Goal: Information Seeking & Learning: Stay updated

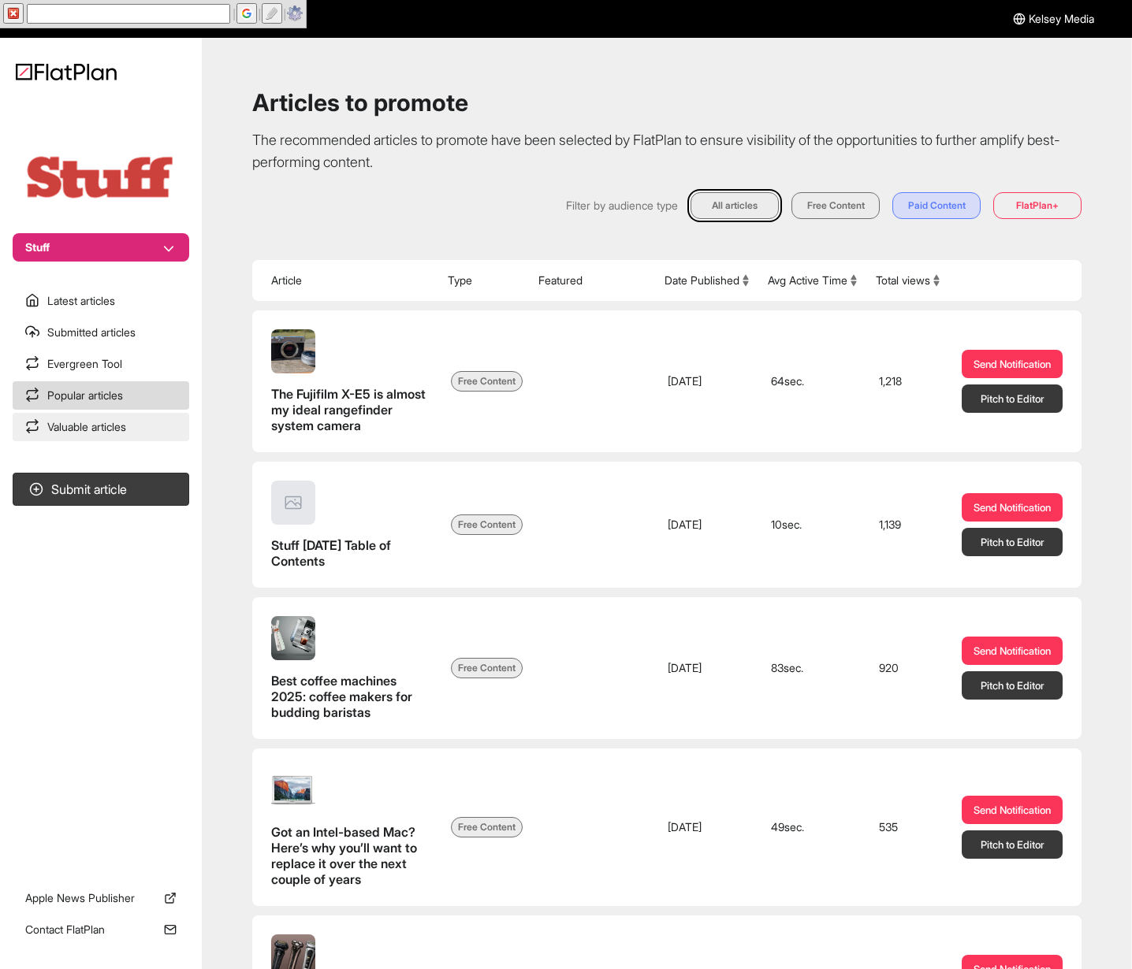
click at [121, 436] on link "Valuable articles" at bounding box center [101, 427] width 177 height 28
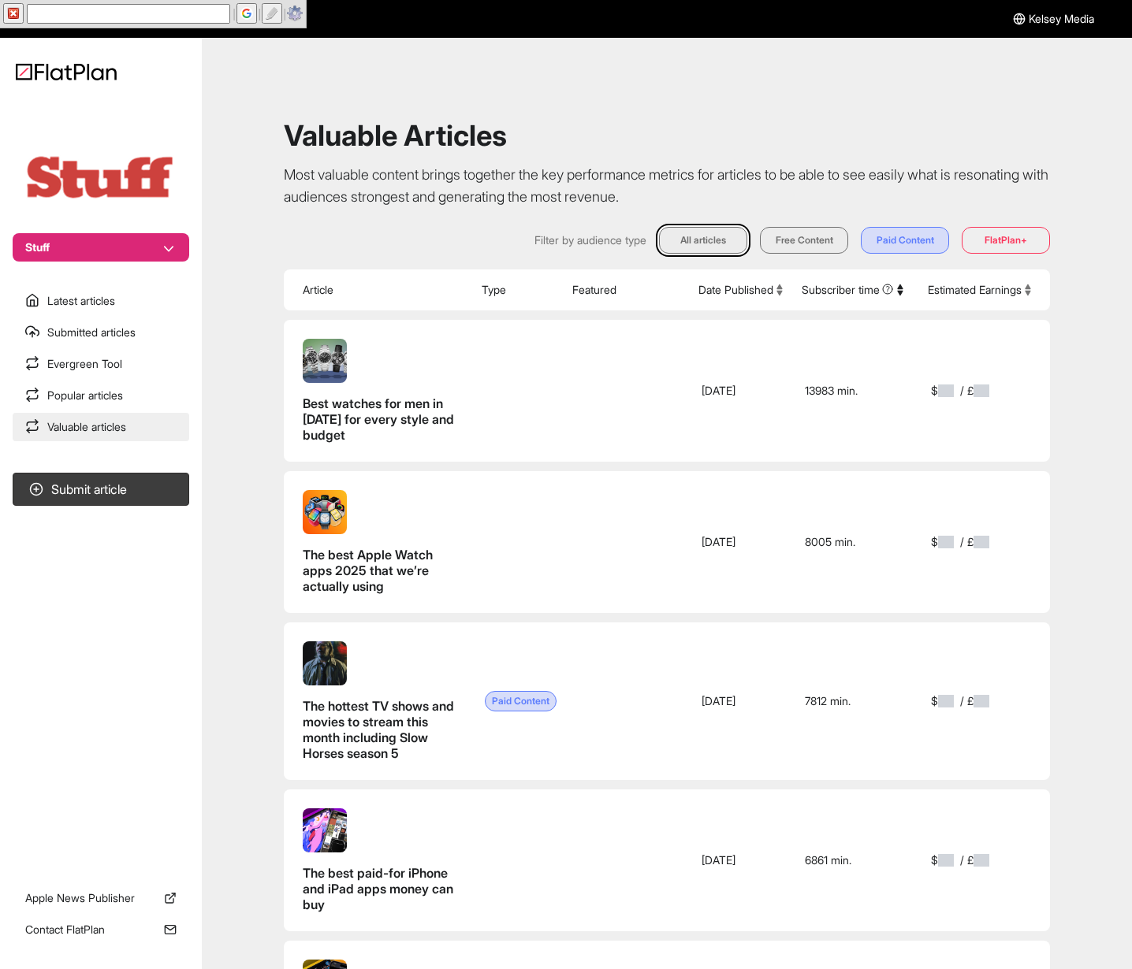
click at [116, 415] on link "Valuable articles" at bounding box center [101, 427] width 177 height 28
click at [116, 404] on link "Popular articles" at bounding box center [101, 395] width 177 height 28
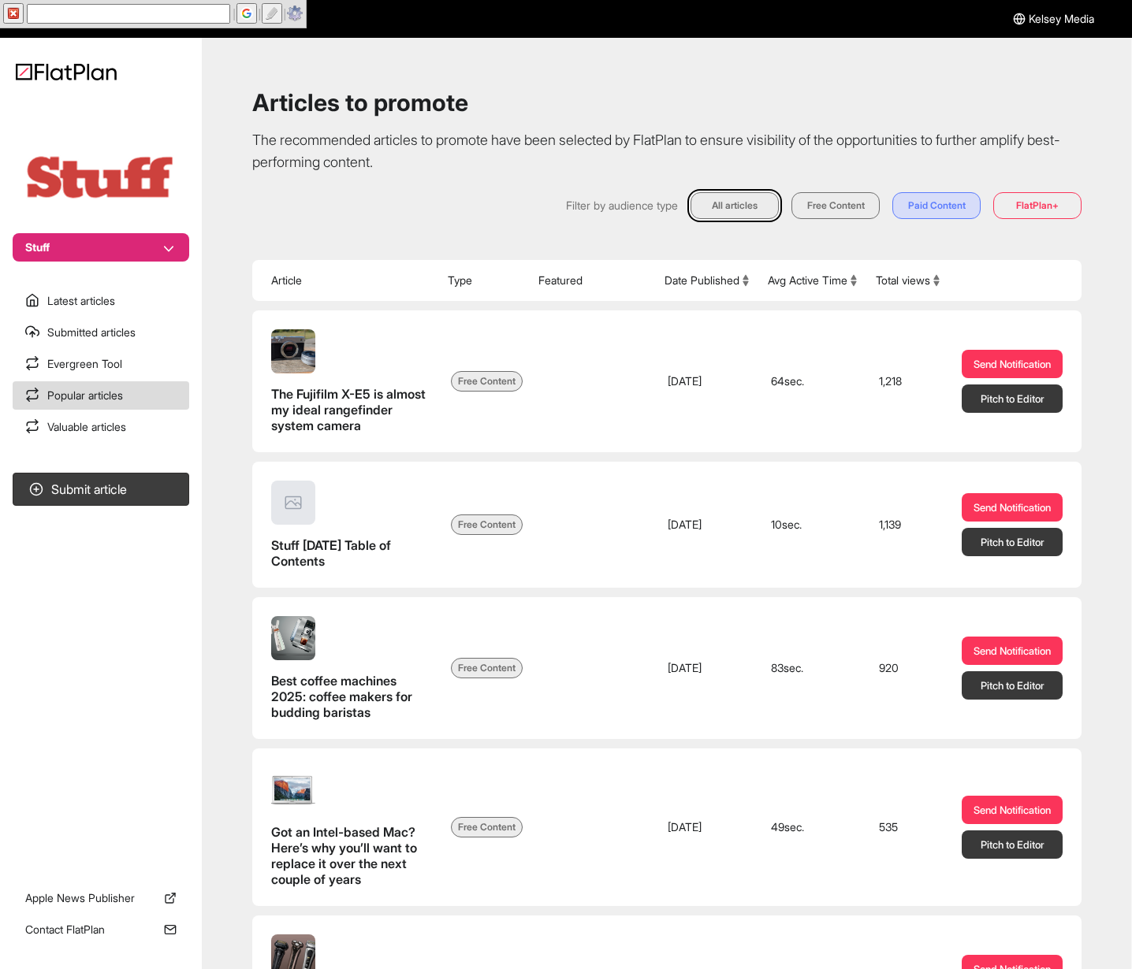
click at [117, 281] on nav "Stuff Latest articles Submitted articles Evergreen Tool Popular articles Valuab…" at bounding box center [101, 484] width 202 height 969
click at [122, 292] on link "Latest articles" at bounding box center [101, 301] width 177 height 28
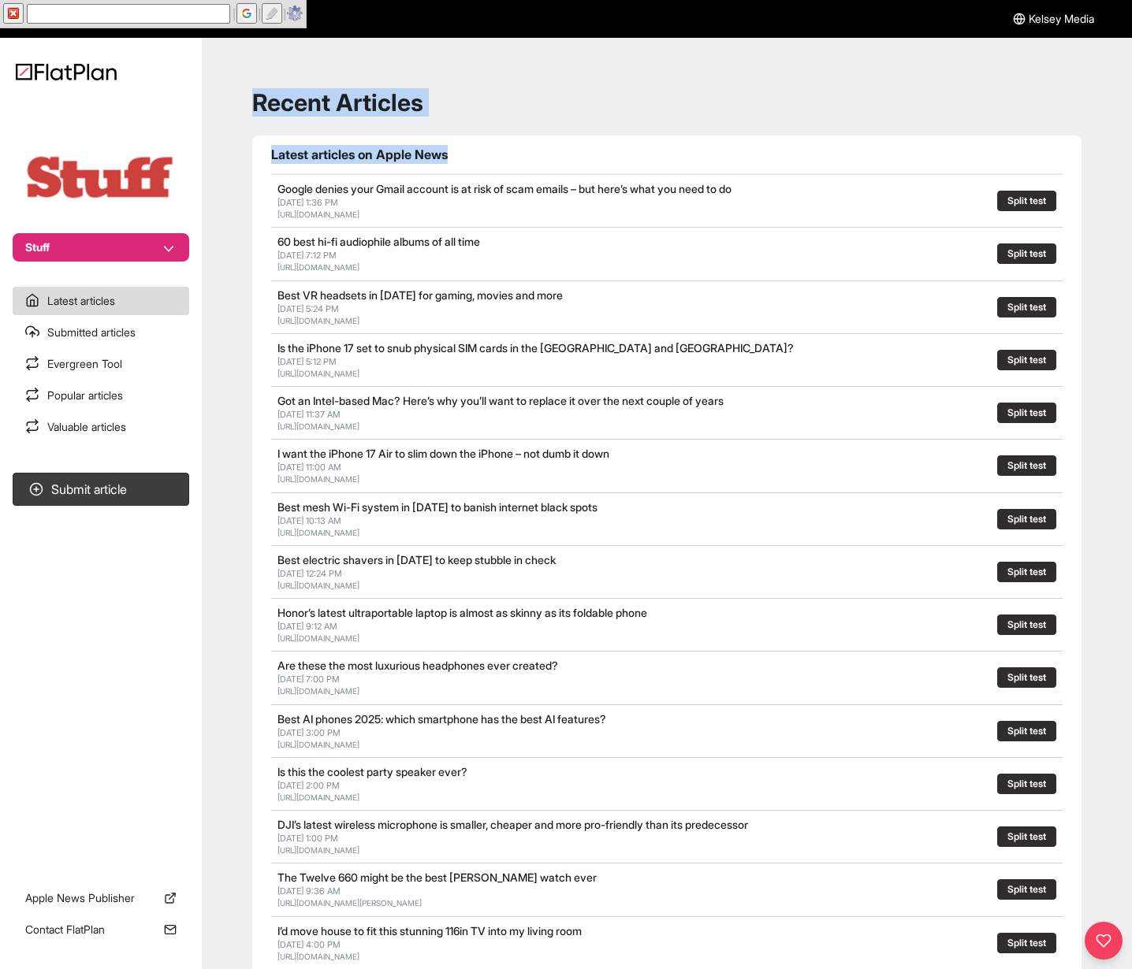
drag, startPoint x: 211, startPoint y: 99, endPoint x: 504, endPoint y: 166, distance: 299.9
click at [504, 166] on main "Recent Articles Latest articles on Apple News Google denies your Gmail account …" at bounding box center [667, 680] width 930 height 1285
click at [504, 166] on header "Latest articles on Apple News" at bounding box center [666, 155] width 791 height 39
drag, startPoint x: 391, startPoint y: 145, endPoint x: 249, endPoint y: 106, distance: 147.2
click at [249, 106] on div "Recent Articles Latest articles on Apple News Google denies your Gmail account …" at bounding box center [667, 680] width 892 height 1247
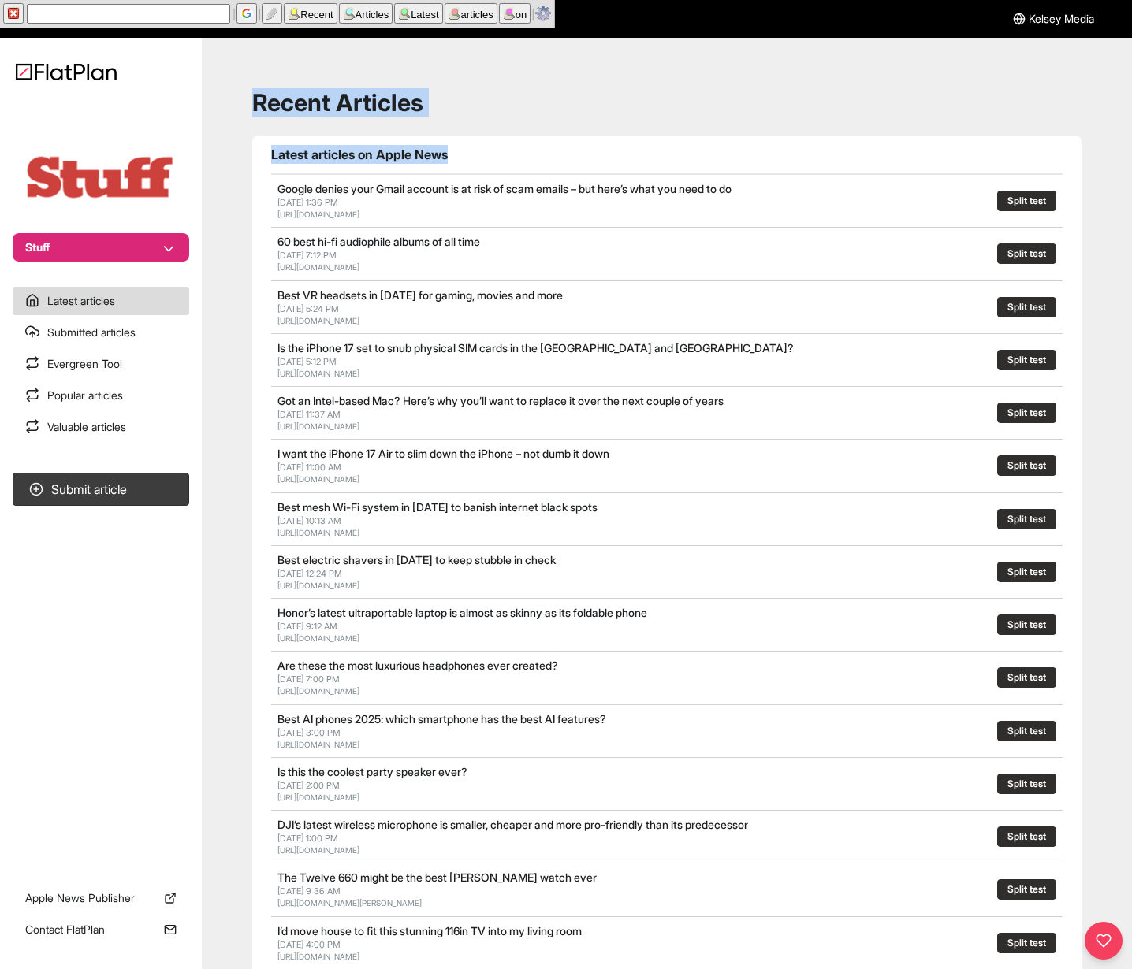
click at [249, 106] on div "Recent Articles Latest articles on Apple News Google denies your Gmail account …" at bounding box center [667, 680] width 892 height 1247
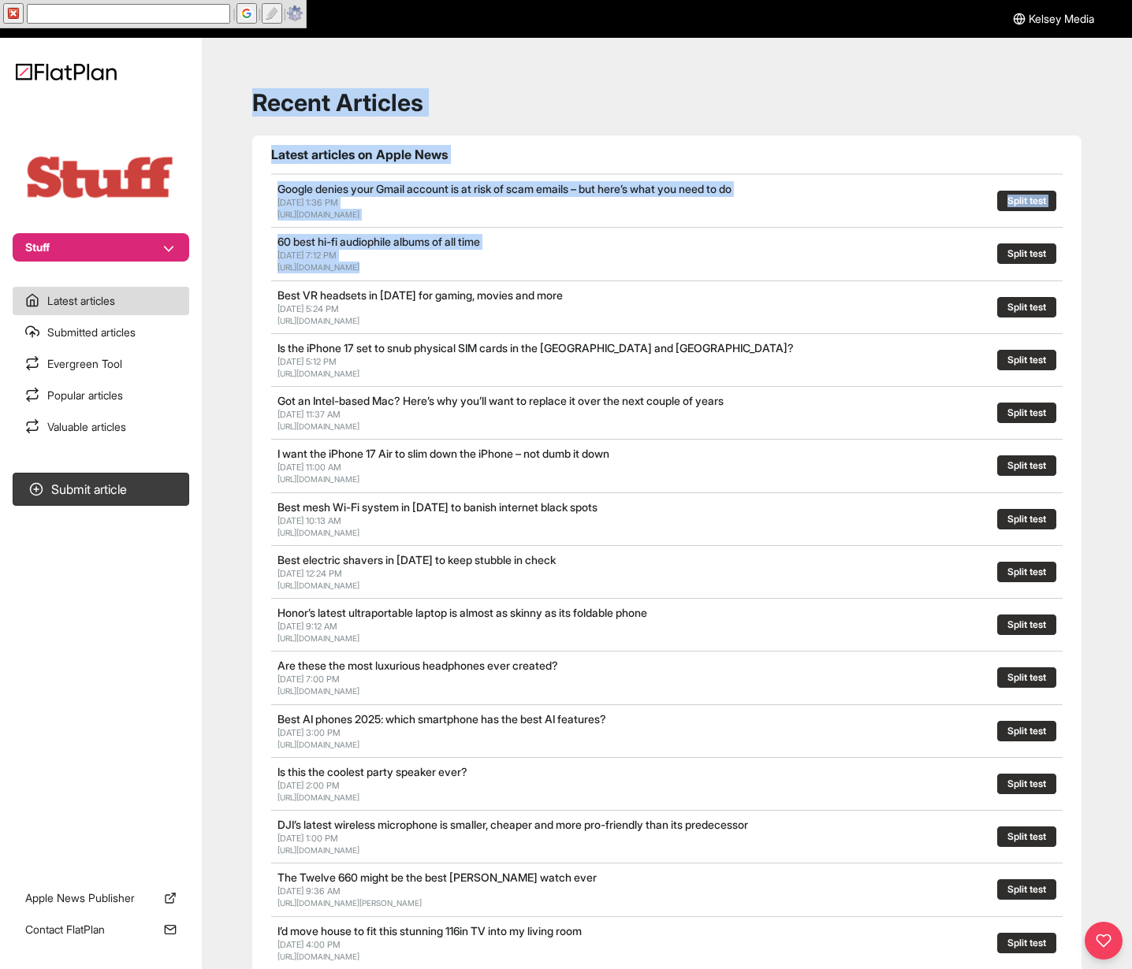
drag, startPoint x: 249, startPoint y: 106, endPoint x: 548, endPoint y: 268, distance: 339.9
click at [548, 268] on div "Recent Articles Latest articles on Apple News Google denies your Gmail account …" at bounding box center [667, 680] width 892 height 1247
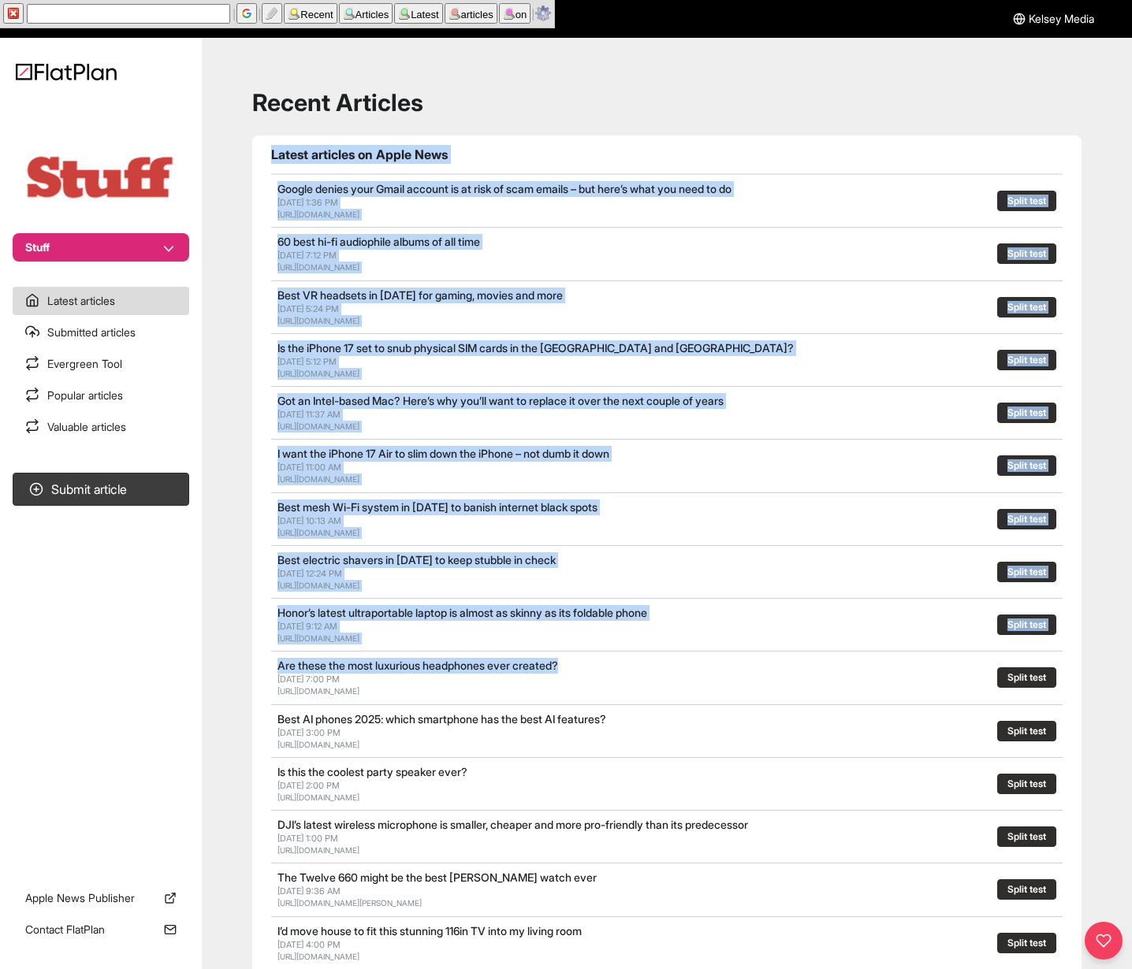
drag, startPoint x: 744, startPoint y: 651, endPoint x: 265, endPoint y: 143, distance: 698.5
click at [265, 143] on section "Latest articles on Apple News Google denies your Gmail account is at risk of sc…" at bounding box center [666, 695] width 829 height 1118
click at [266, 145] on section "Latest articles on Apple News Google denies your Gmail account is at risk of sc…" at bounding box center [666, 695] width 829 height 1118
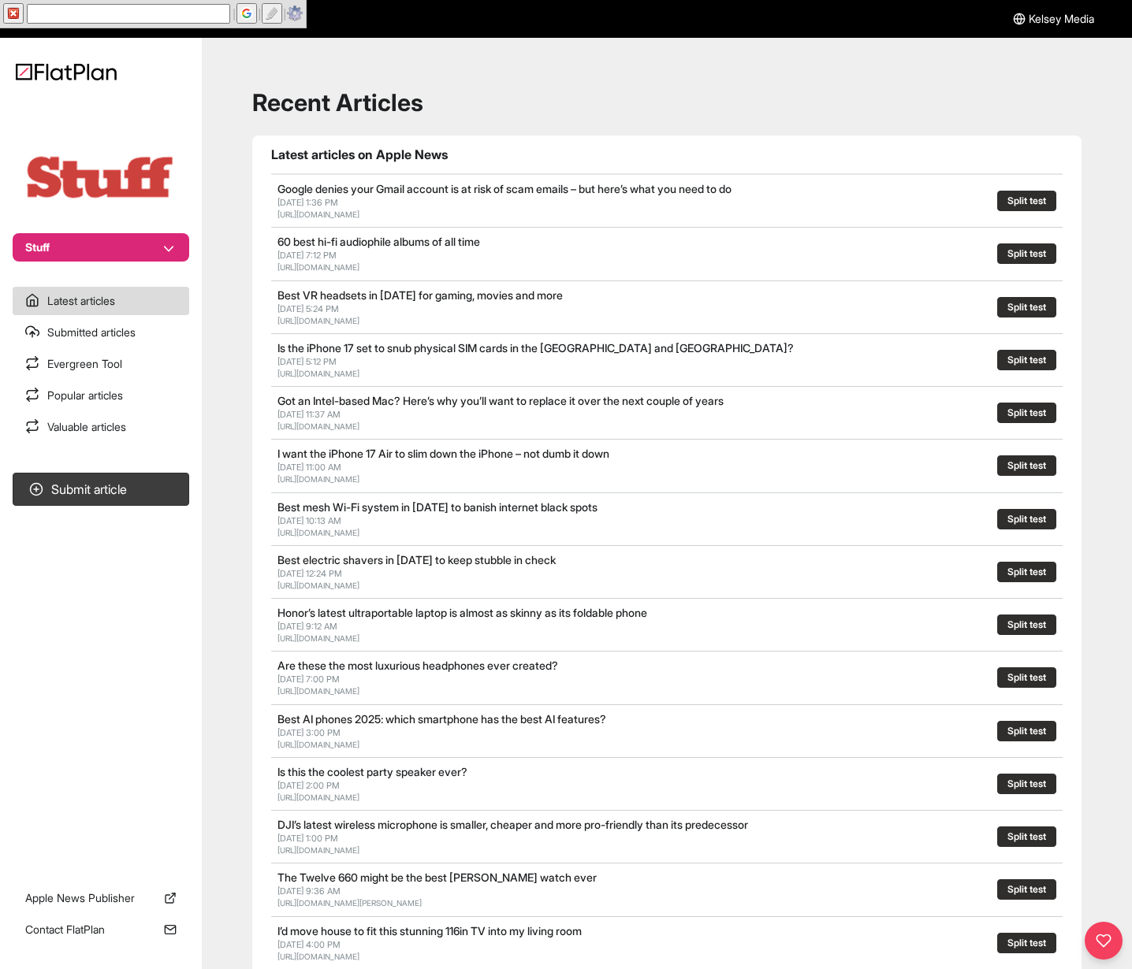
drag, startPoint x: 373, startPoint y: 221, endPoint x: 744, endPoint y: 746, distance: 642.8
click at [744, 746] on section "Latest articles on Apple News Google denies your Gmail account is at risk of sc…" at bounding box center [666, 695] width 829 height 1118
click at [743, 746] on div "[URL][DOMAIN_NAME]" at bounding box center [534, 745] width 515 height 12
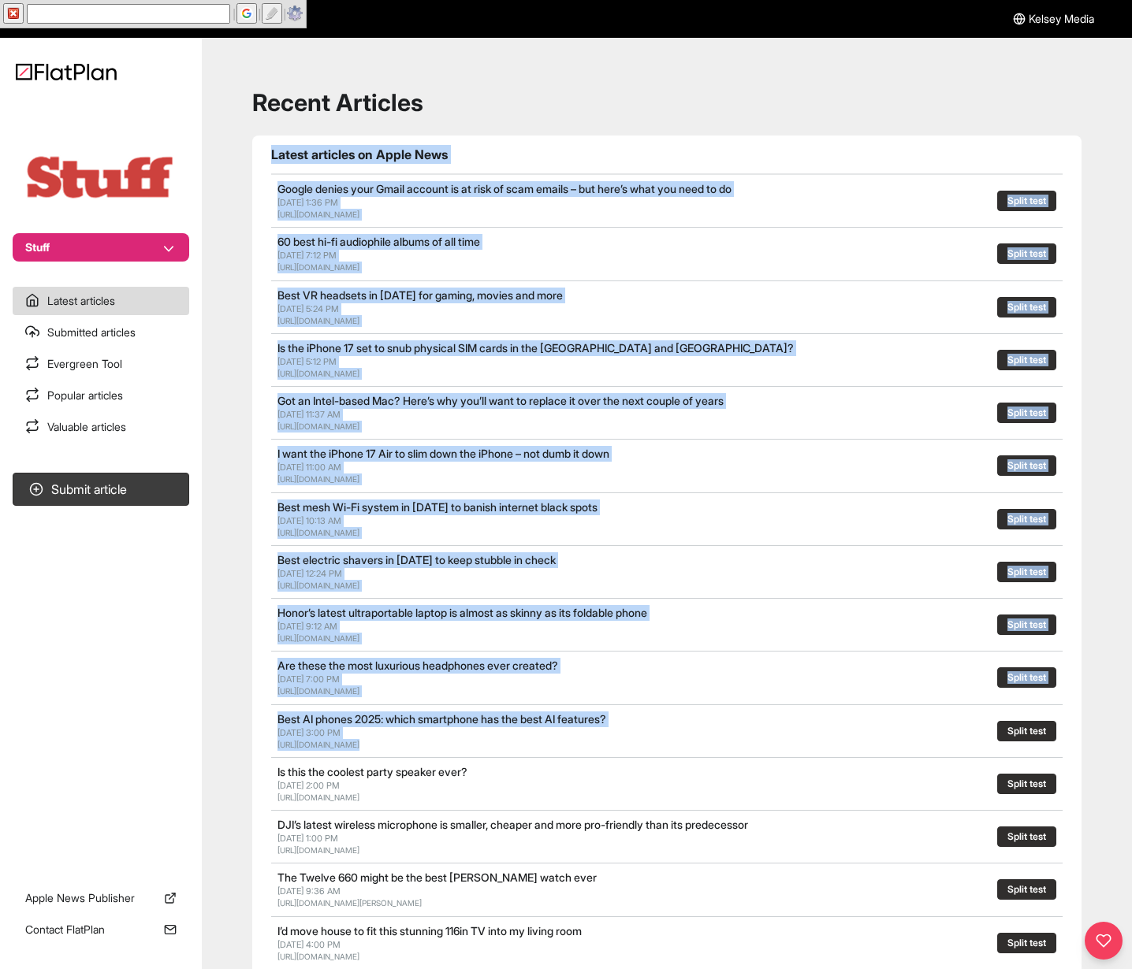
drag, startPoint x: 693, startPoint y: 713, endPoint x: 273, endPoint y: 155, distance: 698.3
click at [273, 155] on section "Latest articles on Apple News Google denies your Gmail account is at risk of sc…" at bounding box center [666, 695] width 829 height 1118
click at [273, 155] on h1 "Latest articles on Apple News" at bounding box center [666, 154] width 791 height 19
drag, startPoint x: 273, startPoint y: 155, endPoint x: 601, endPoint y: 803, distance: 726.3
click at [601, 803] on section "Latest articles on Apple News Google denies your Gmail account is at risk of sc…" at bounding box center [666, 695] width 829 height 1118
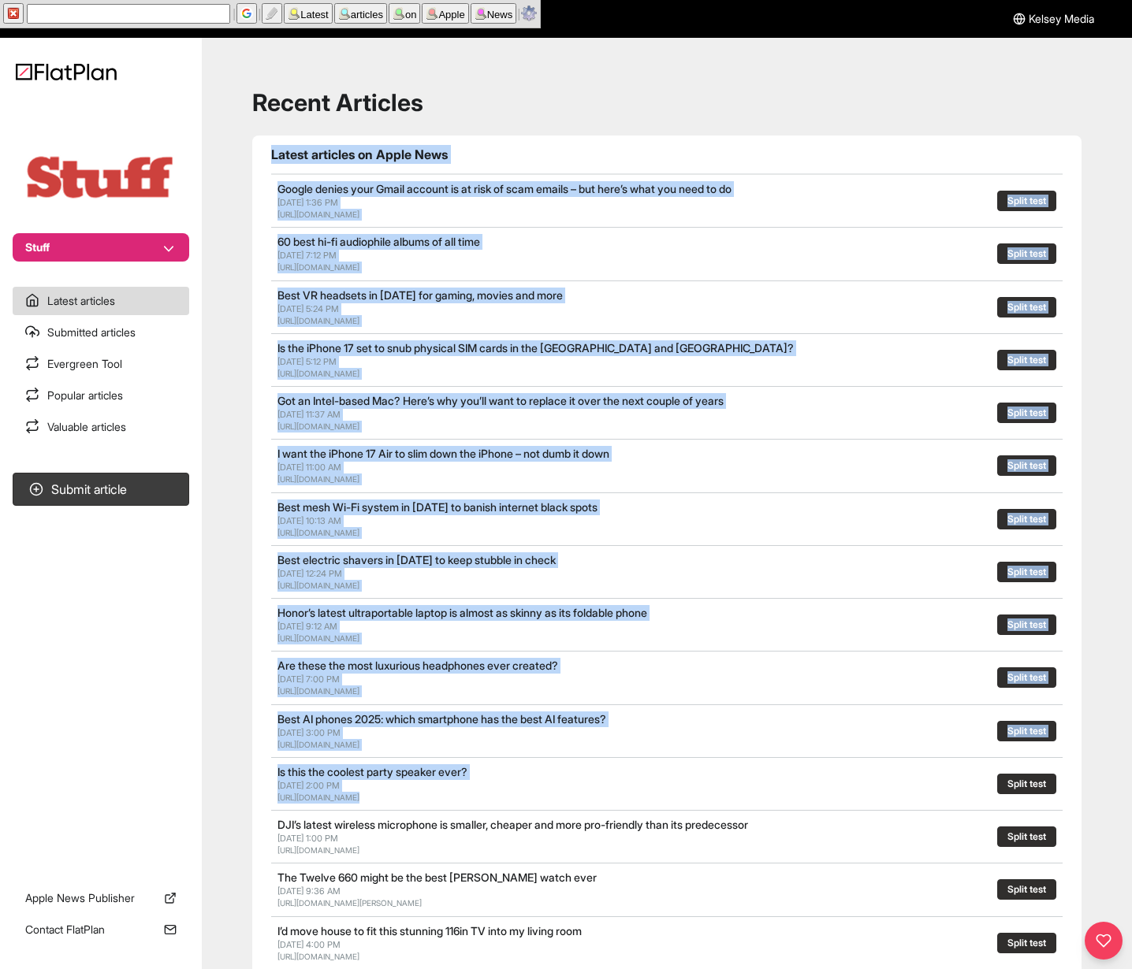
click at [602, 804] on div "[URL][DOMAIN_NAME]" at bounding box center [499, 798] width 445 height 12
drag, startPoint x: 572, startPoint y: 805, endPoint x: 272, endPoint y: 149, distance: 721.8
click at [272, 149] on section "Latest articles on Apple News Google denies your Gmail account is at risk of sc…" at bounding box center [666, 695] width 829 height 1118
click at [272, 149] on h1 "Latest articles on Apple News" at bounding box center [666, 154] width 791 height 19
drag, startPoint x: 272, startPoint y: 149, endPoint x: 587, endPoint y: 798, distance: 721.8
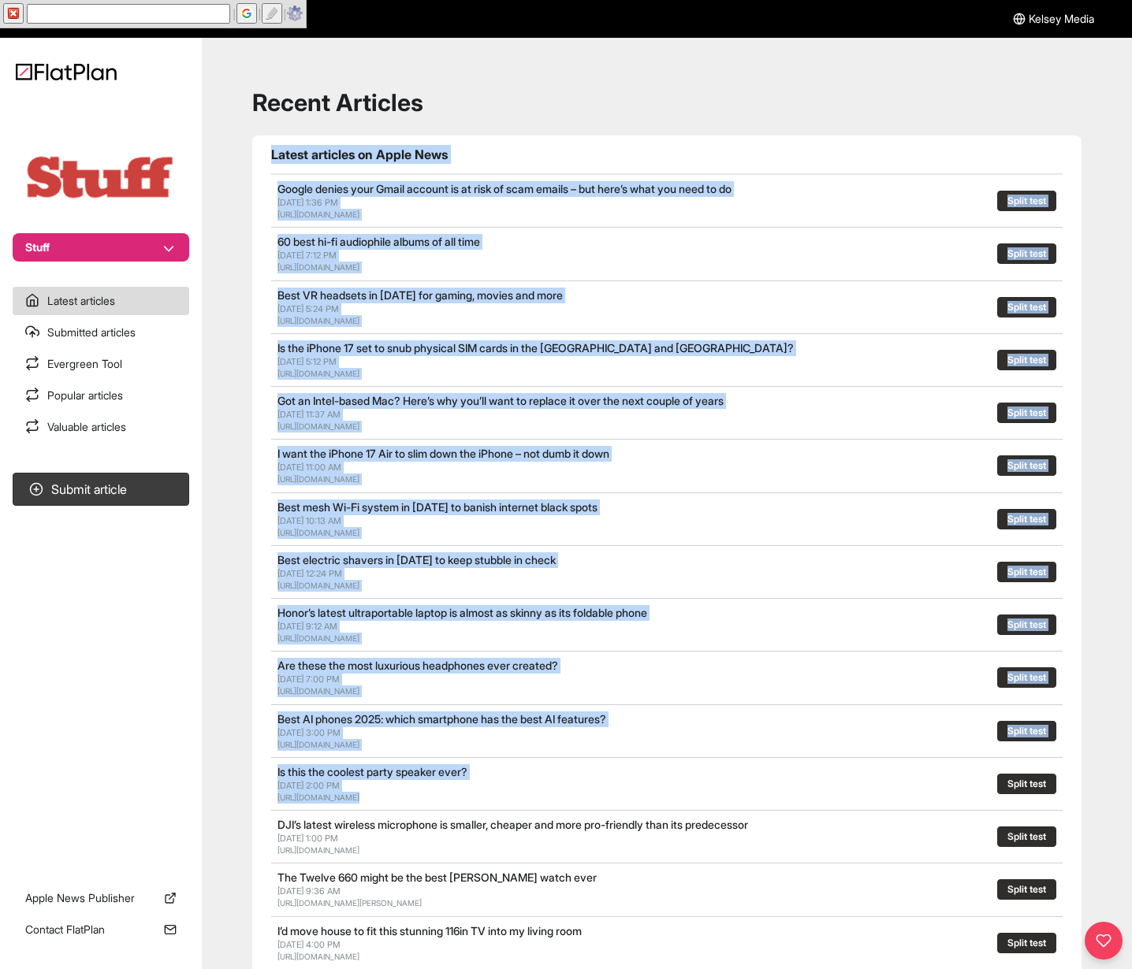
click at [587, 798] on section "Latest articles on Apple News Google denies your Gmail account is at risk of sc…" at bounding box center [666, 695] width 829 height 1118
click at [588, 801] on div "[URL][DOMAIN_NAME]" at bounding box center [499, 798] width 445 height 12
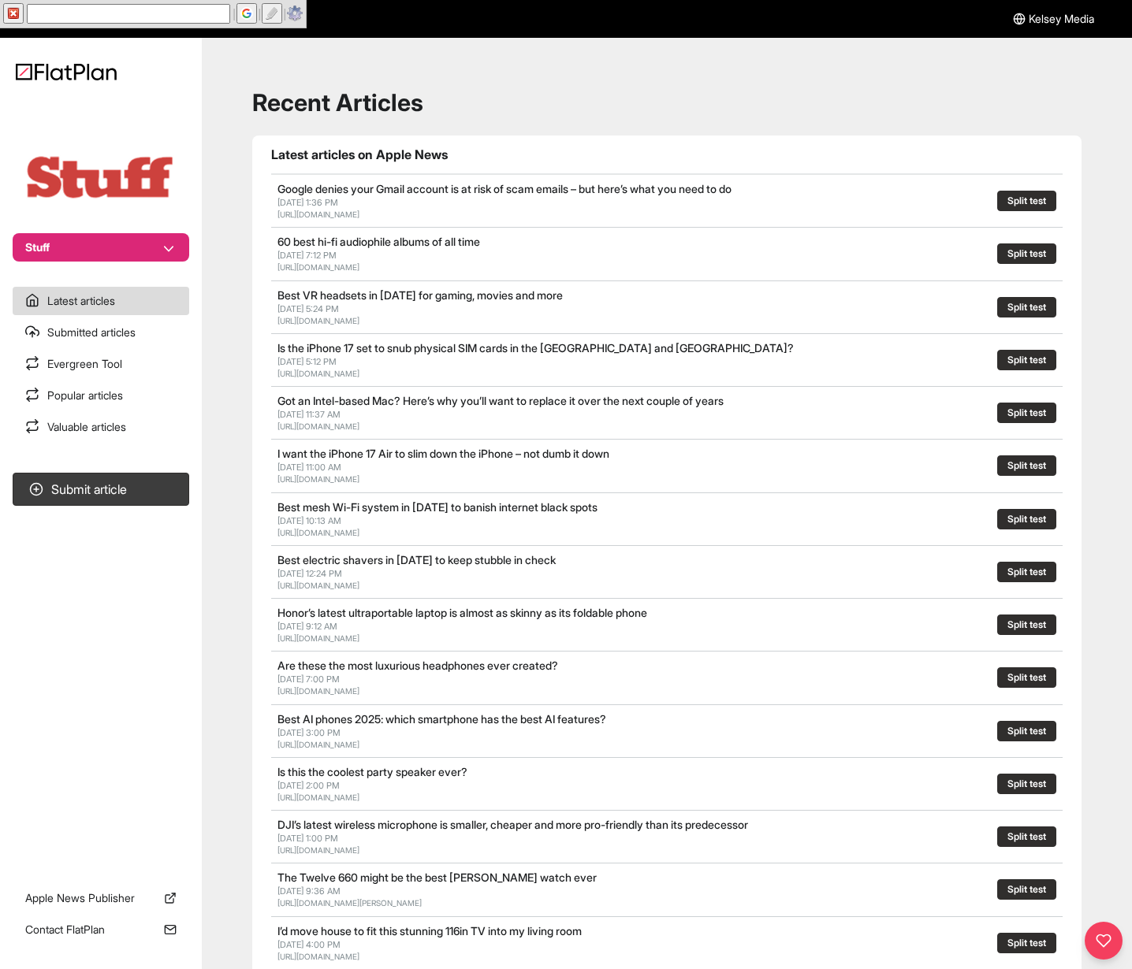
click at [538, 96] on h1 "Recent Articles" at bounding box center [666, 102] width 829 height 28
click at [529, 101] on h1 "Recent Articles" at bounding box center [666, 102] width 829 height 28
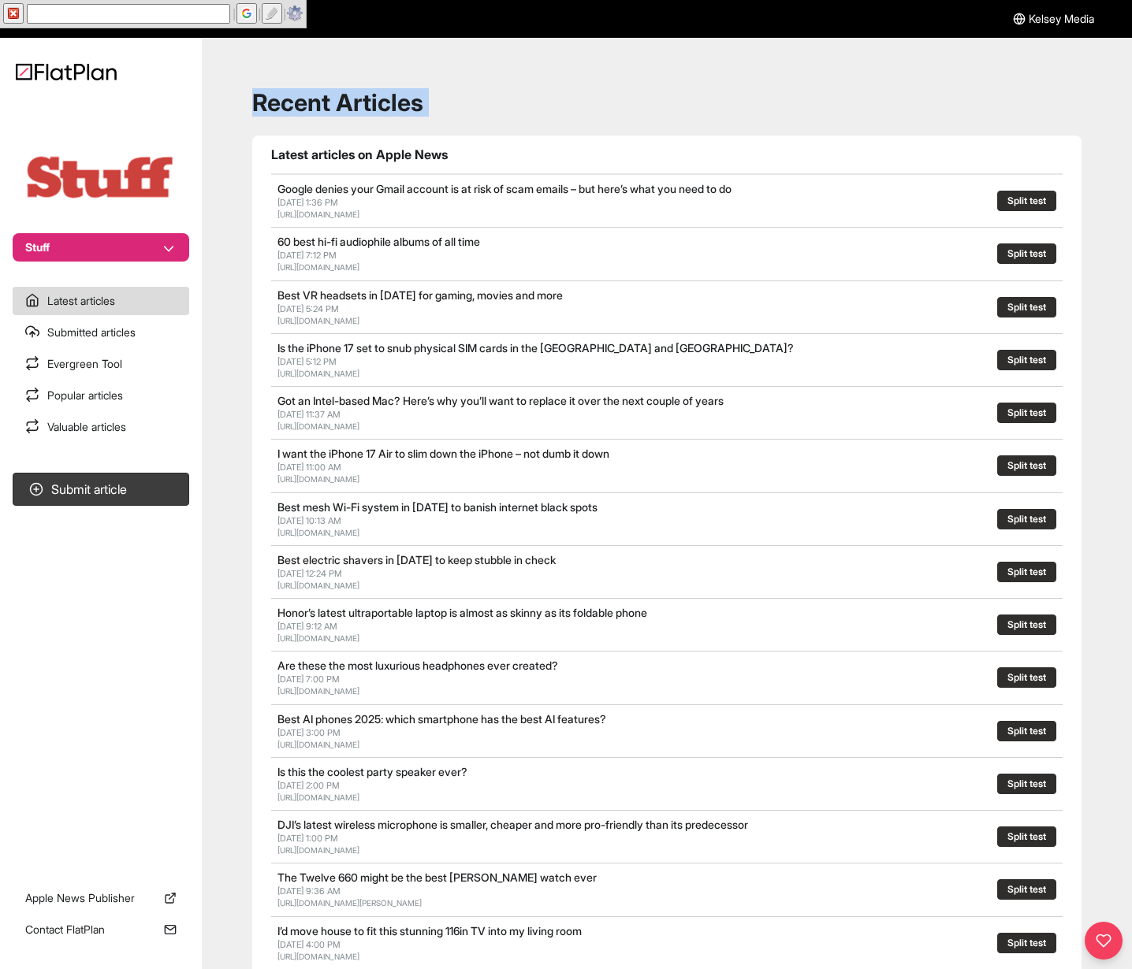
click at [529, 101] on h1 "Recent Articles" at bounding box center [666, 102] width 829 height 28
click at [530, 97] on h1 "Recent Articles" at bounding box center [666, 102] width 829 height 28
click at [527, 98] on h1 "Recent Articles" at bounding box center [666, 102] width 829 height 28
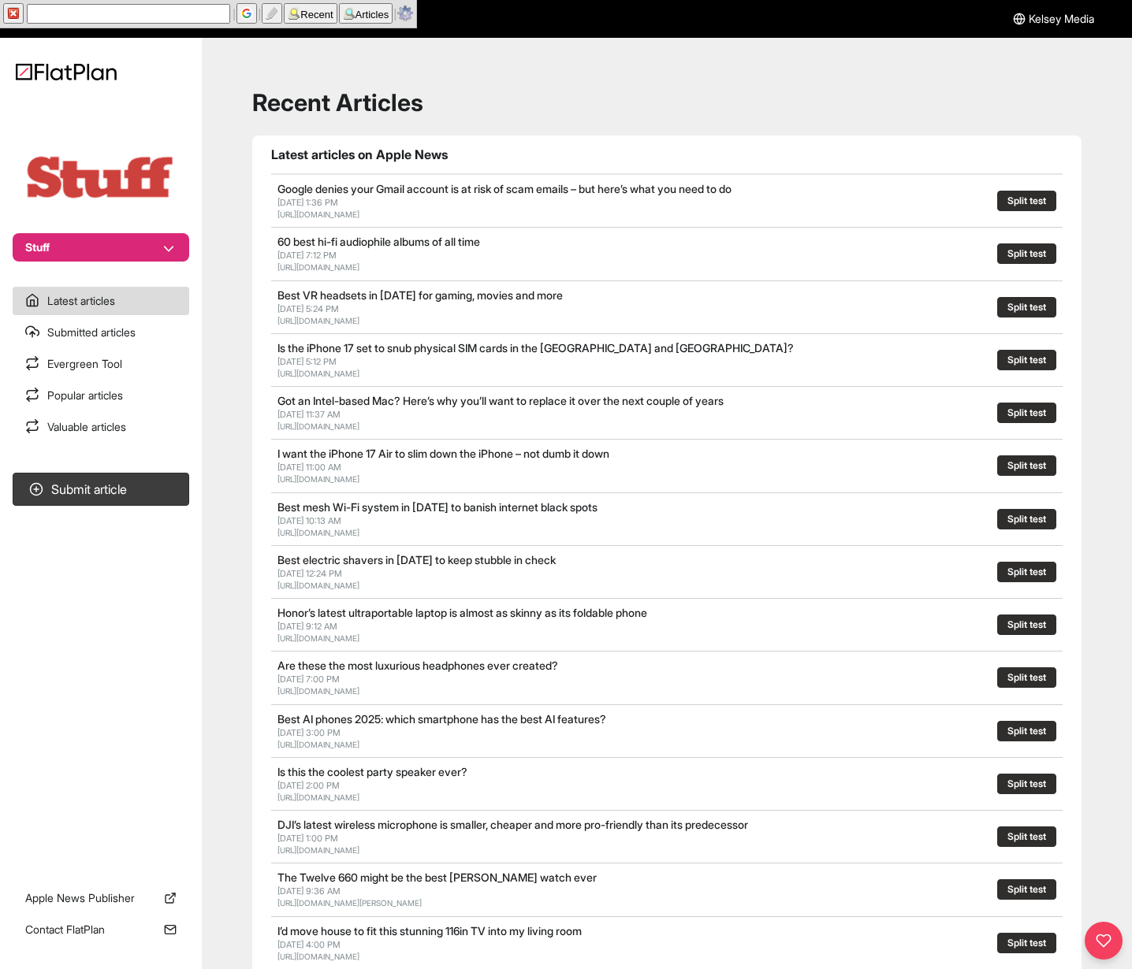
drag, startPoint x: 526, startPoint y: 107, endPoint x: 619, endPoint y: 73, distance: 98.2
click at [526, 107] on h1 "Recent Articles" at bounding box center [666, 102] width 829 height 28
click at [493, 124] on div "Recent Articles Latest articles on Apple News Google denies your Gmail account …" at bounding box center [667, 680] width 892 height 1247
click at [447, 191] on link "Google denies your Gmail account is at risk of scam emails – but here’s what yo…" at bounding box center [504, 188] width 454 height 13
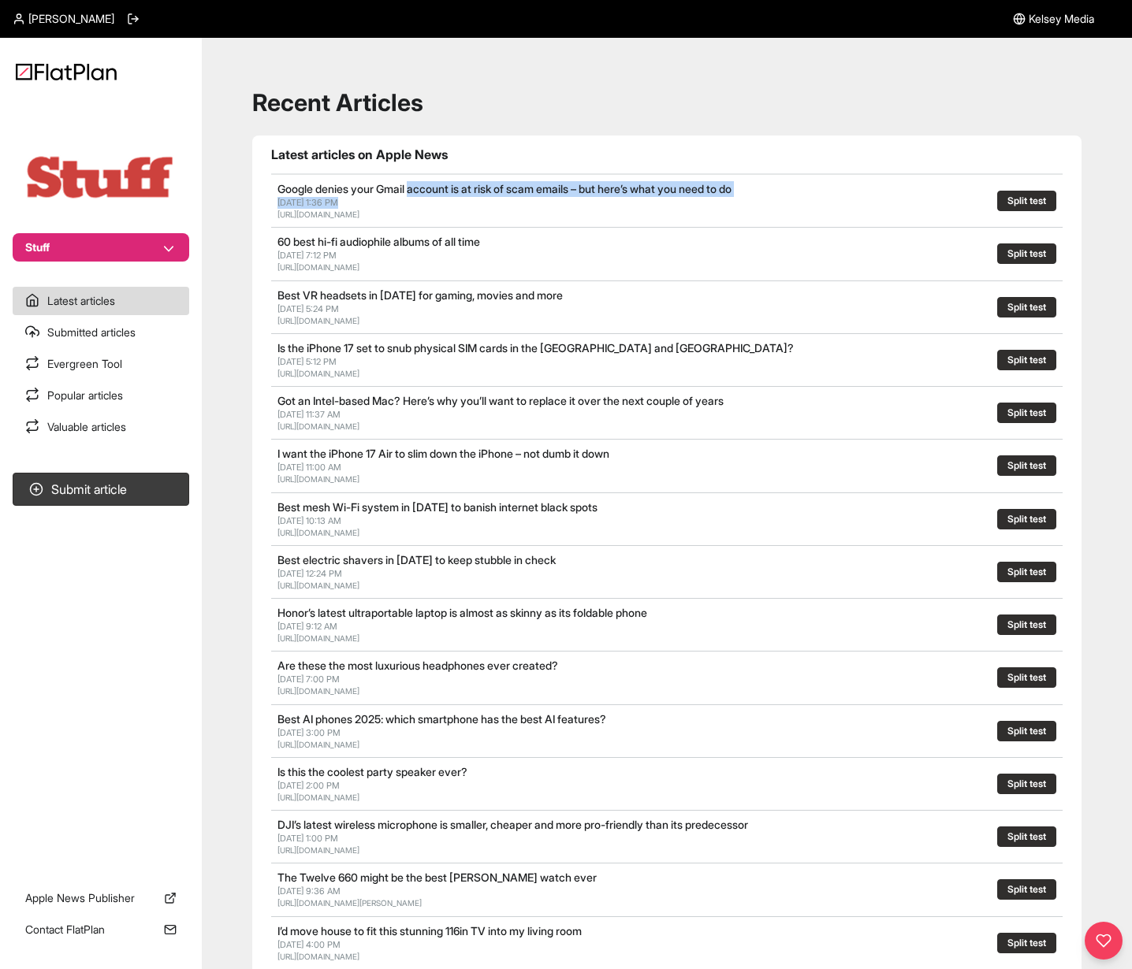
drag, startPoint x: 447, startPoint y: 191, endPoint x: 504, endPoint y: 210, distance: 60.6
click at [501, 208] on div "Google denies your Gmail account is at risk of scam emails – but here’s what yo…" at bounding box center [566, 200] width 578 height 39
click at [359, 210] on span "[URL][DOMAIN_NAME]" at bounding box center [318, 214] width 82 height 11
click at [93, 390] on link "Popular articles" at bounding box center [101, 395] width 177 height 28
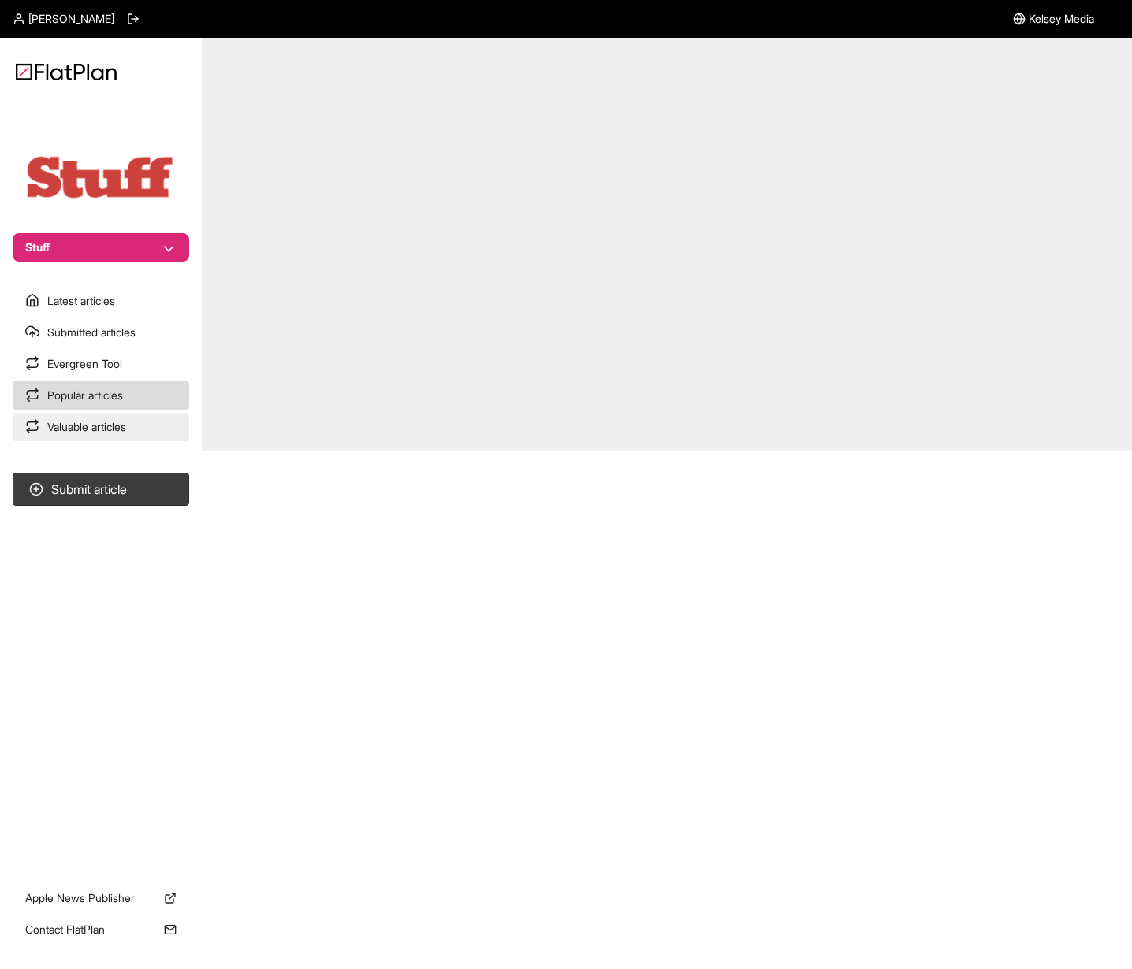
click at [111, 433] on link "Valuable articles" at bounding box center [101, 427] width 177 height 28
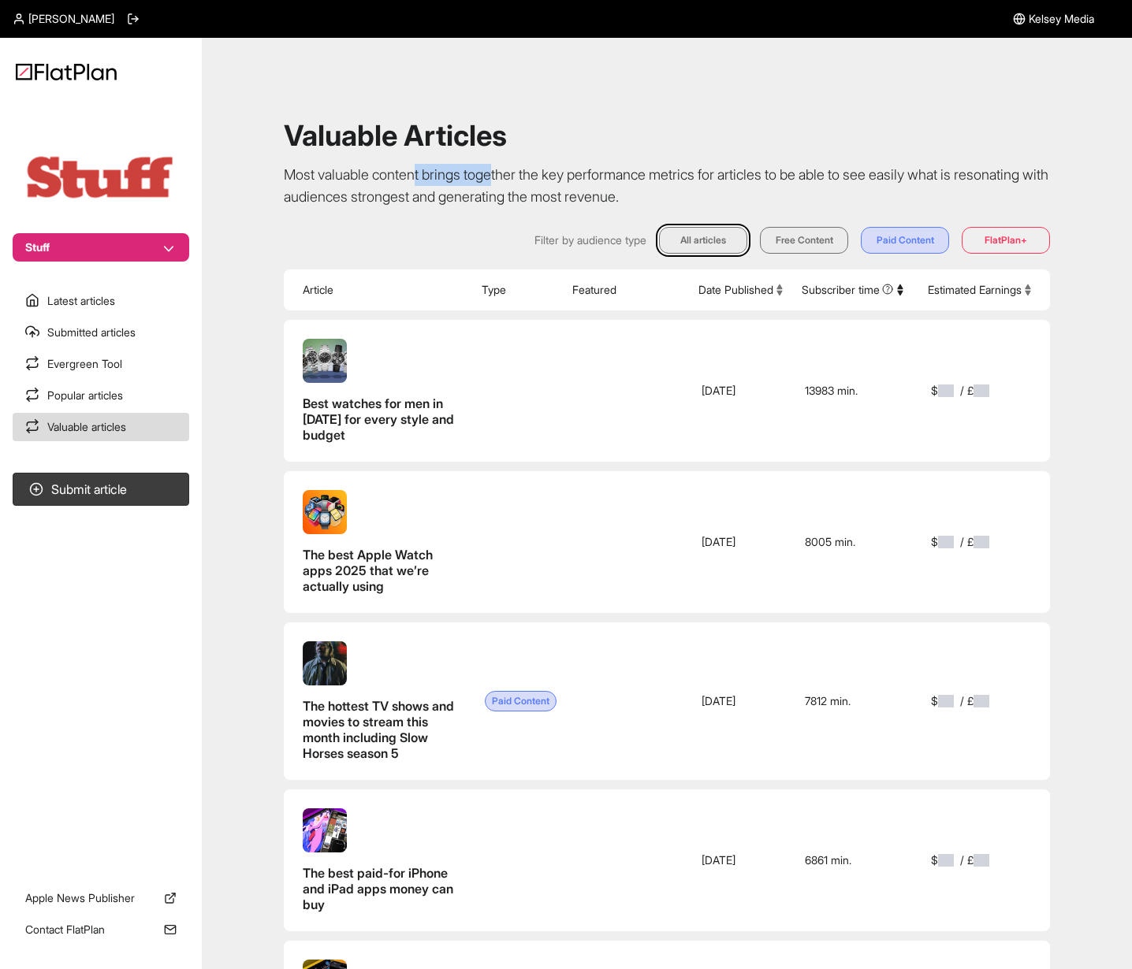
drag, startPoint x: 427, startPoint y: 169, endPoint x: 593, endPoint y: 180, distance: 166.7
click at [570, 180] on p "Most valuable content brings together the key performance metrics for articles …" at bounding box center [667, 186] width 766 height 44
click at [595, 180] on p "Most valuable content brings together the key performance metrics for articles …" at bounding box center [667, 186] width 766 height 44
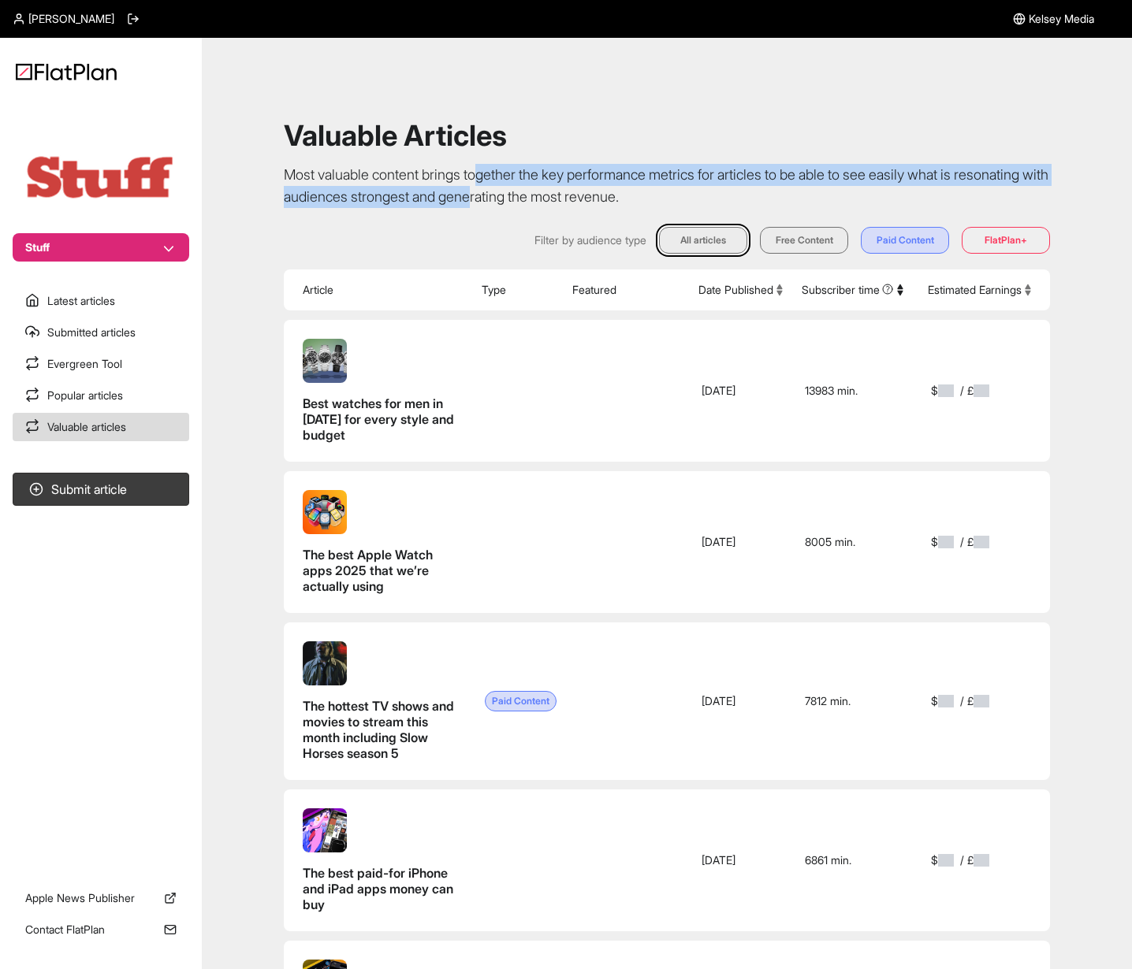
drag, startPoint x: 593, startPoint y: 189, endPoint x: 403, endPoint y: 180, distance: 190.1
click at [418, 180] on p "Most valuable content brings together the key performance metrics for articles …" at bounding box center [667, 186] width 766 height 44
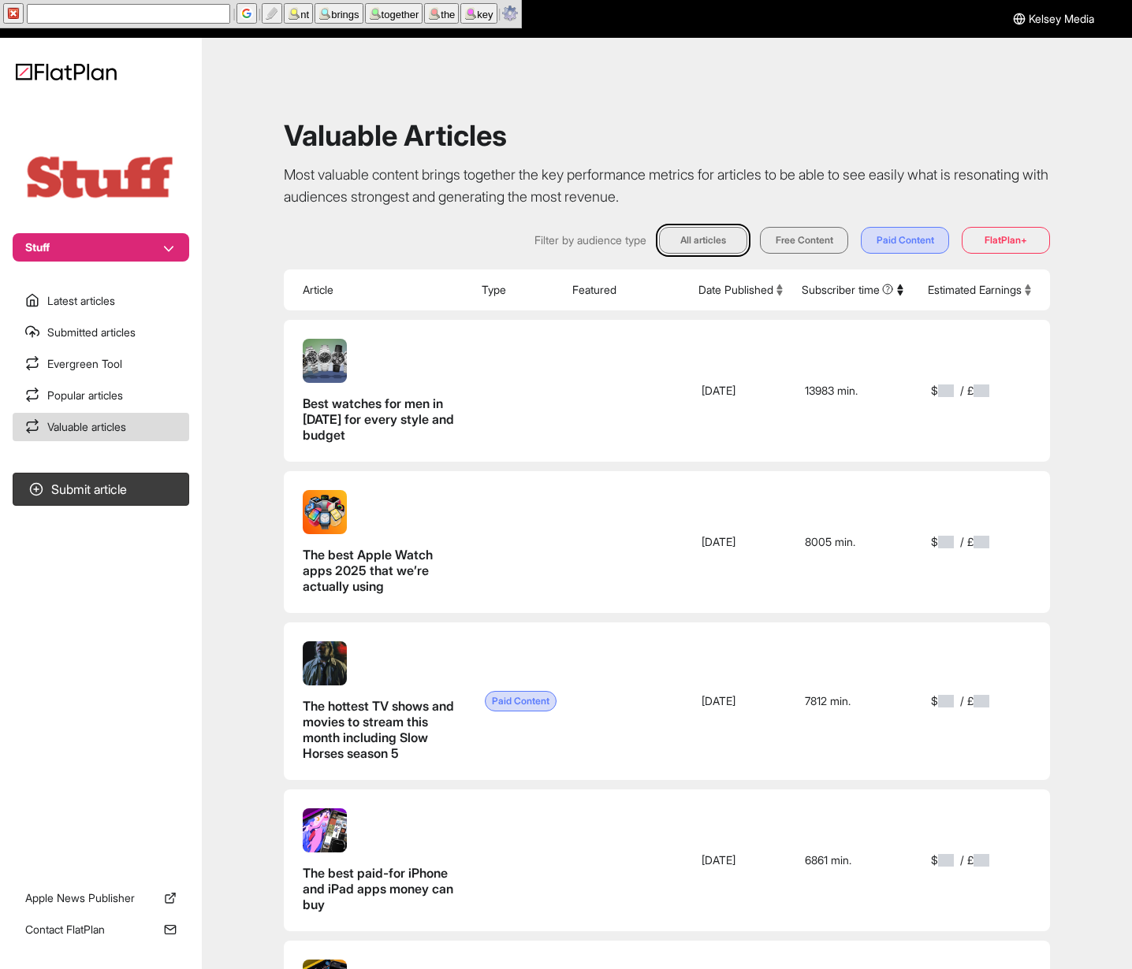
click at [403, 180] on p "Most valuable content brings together the key performance metrics for articles …" at bounding box center [667, 186] width 766 height 44
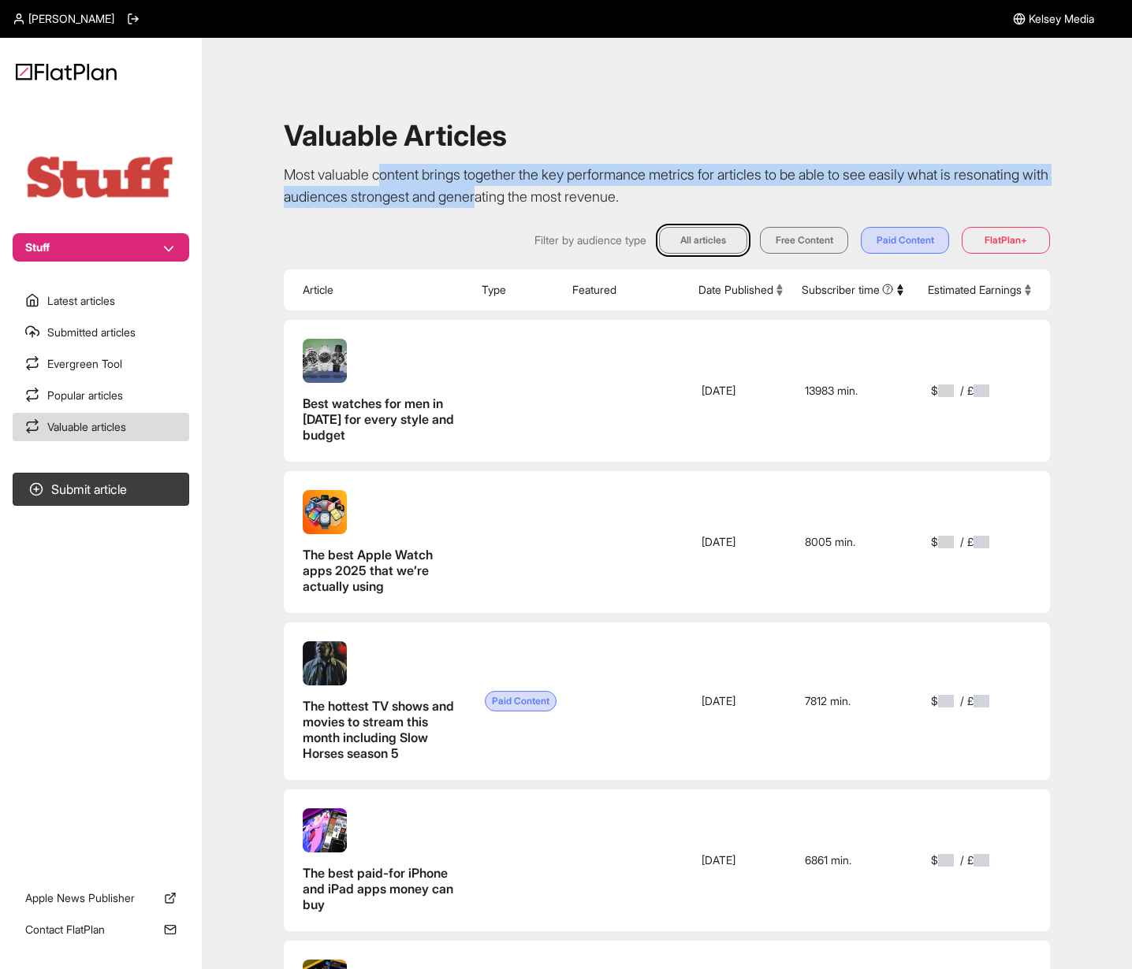
drag, startPoint x: 390, startPoint y: 180, endPoint x: 618, endPoint y: 206, distance: 229.2
click at [608, 206] on p "Most valuable content brings together the key performance metrics for articles …" at bounding box center [667, 186] width 766 height 44
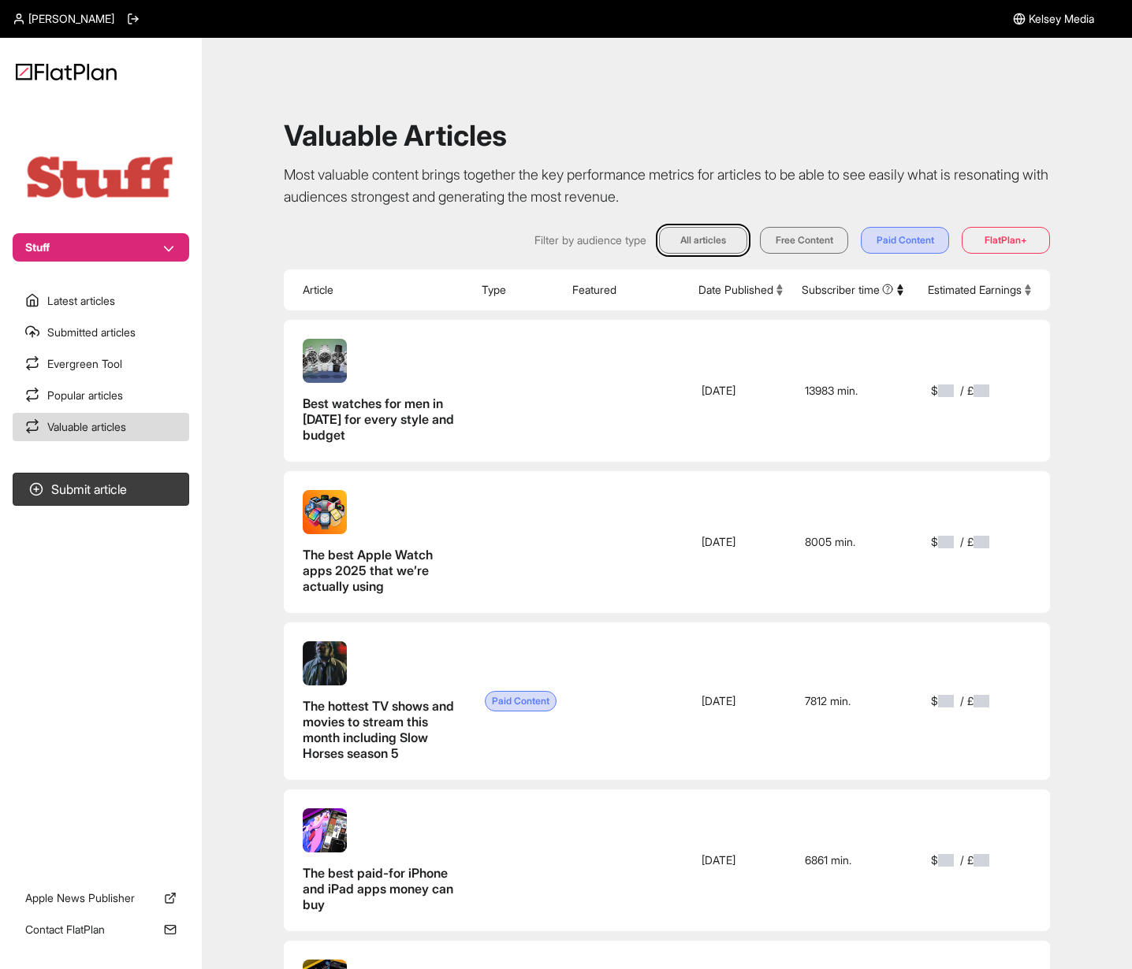
click at [618, 206] on p "Most valuable content brings together the key performance metrics for articles …" at bounding box center [667, 186] width 766 height 44
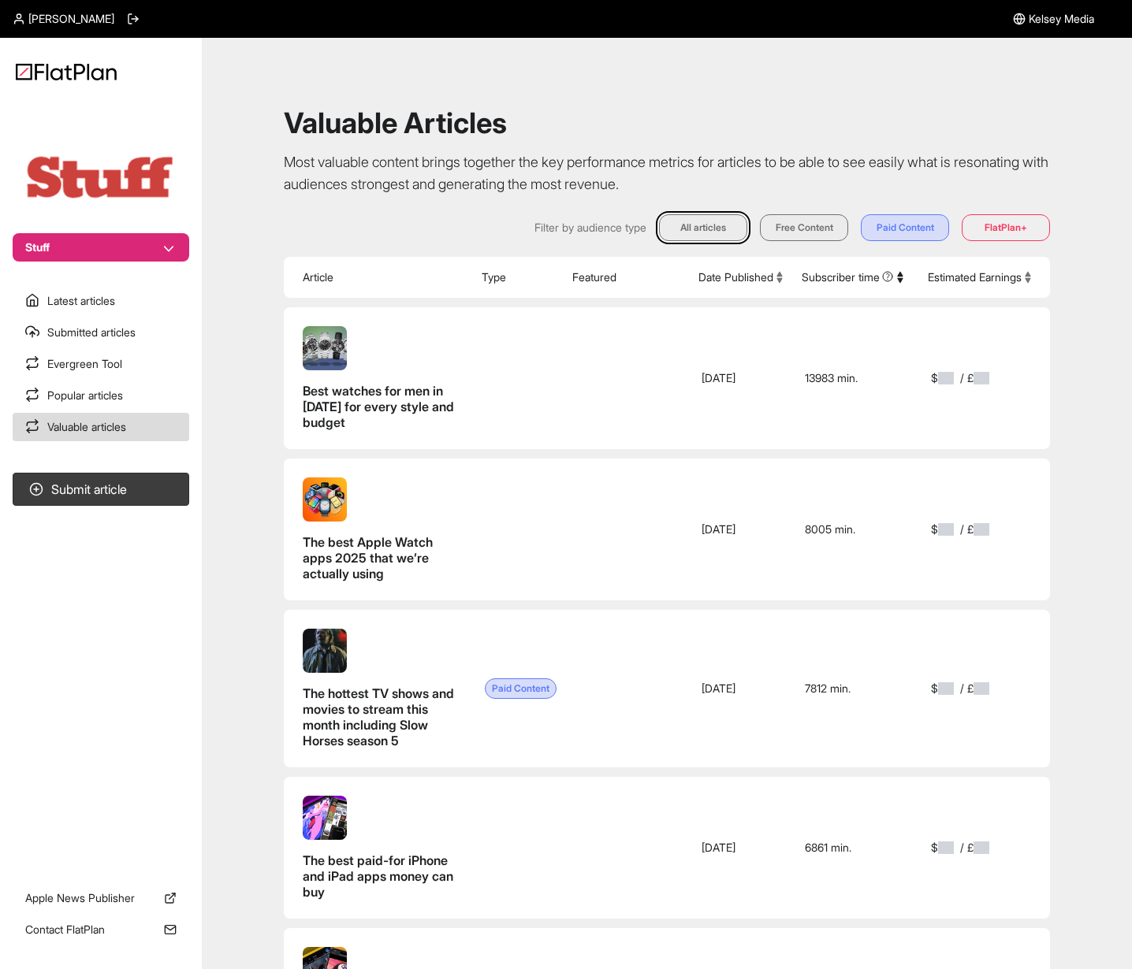
scroll to position [12, 0]
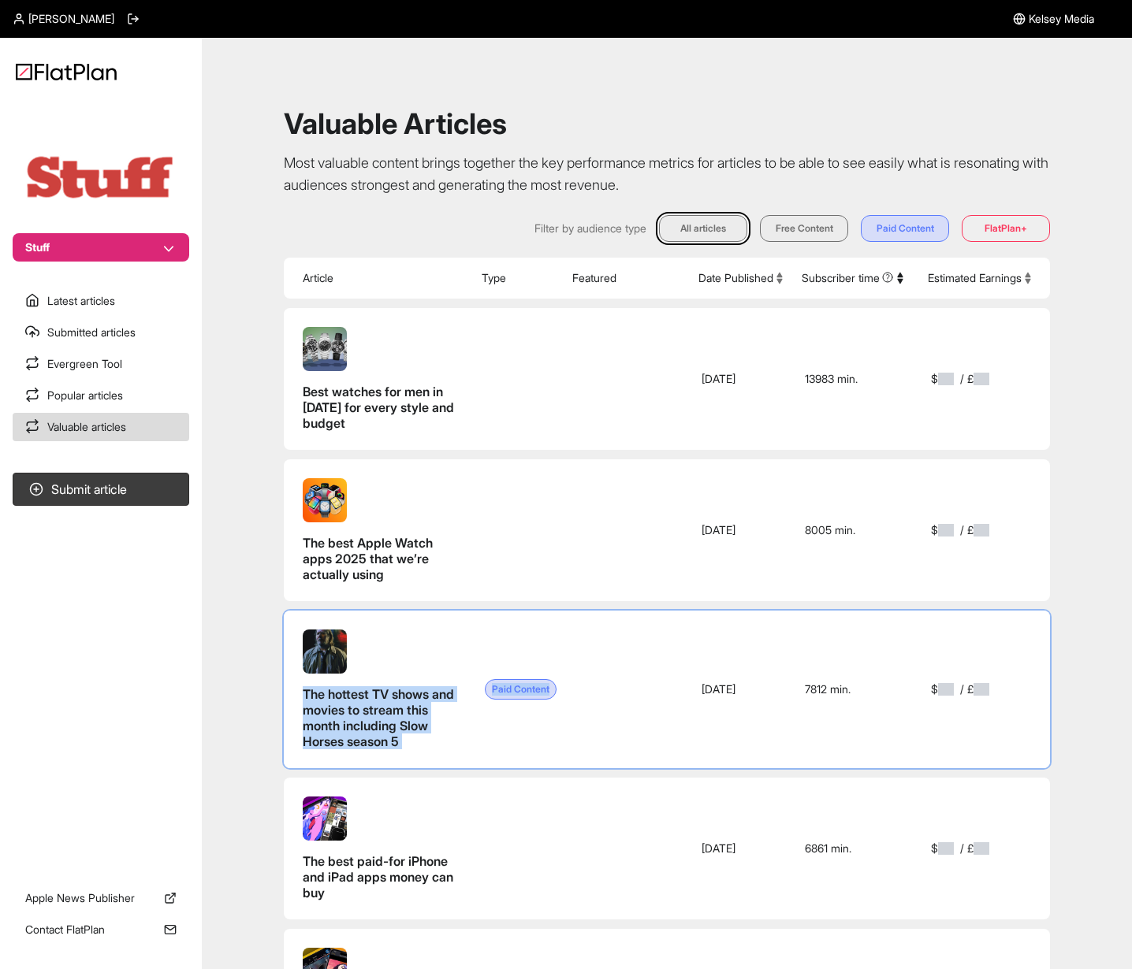
drag, startPoint x: 301, startPoint y: 692, endPoint x: 463, endPoint y: 737, distance: 168.4
click at [463, 736] on tr "The hottest TV shows and movies to stream this month including Slow Horses seas…" at bounding box center [667, 690] width 766 height 158
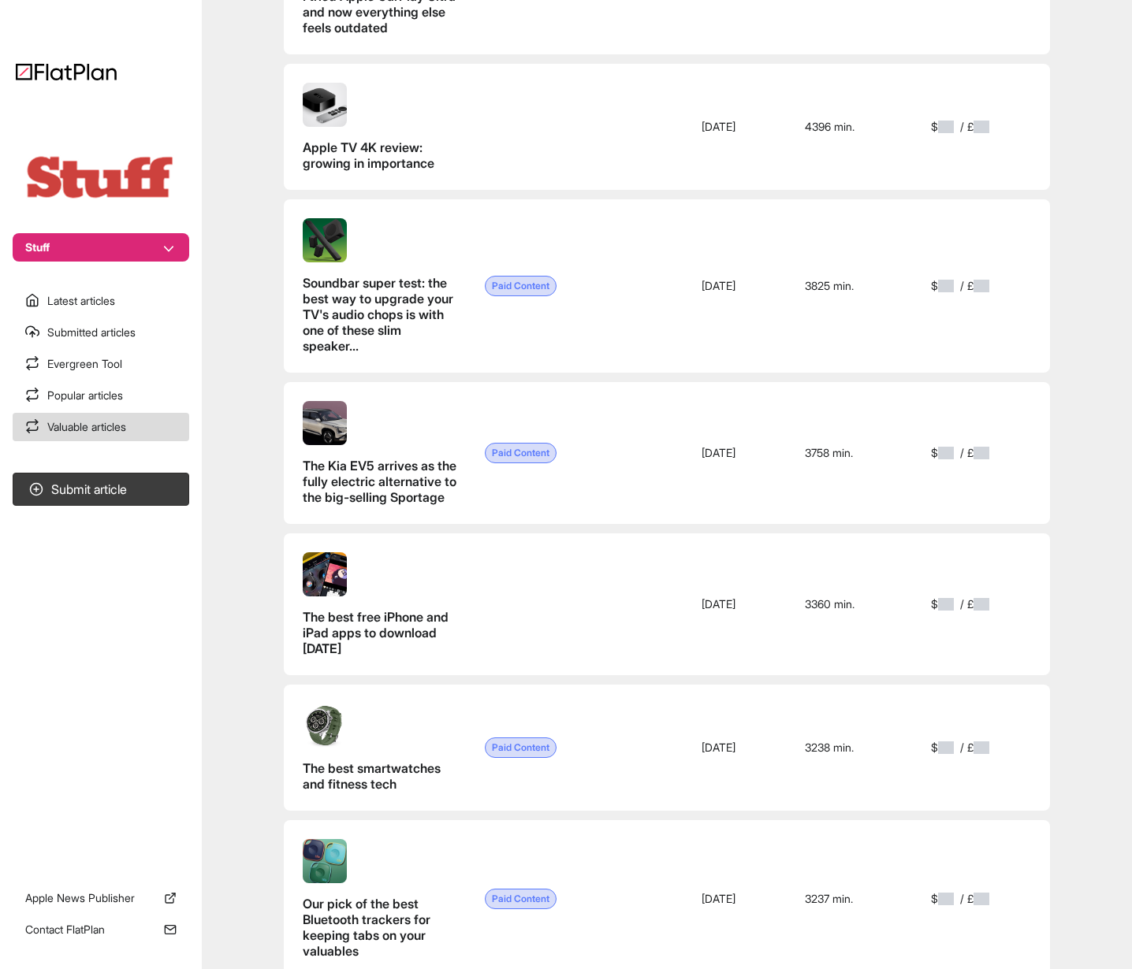
scroll to position [0, 0]
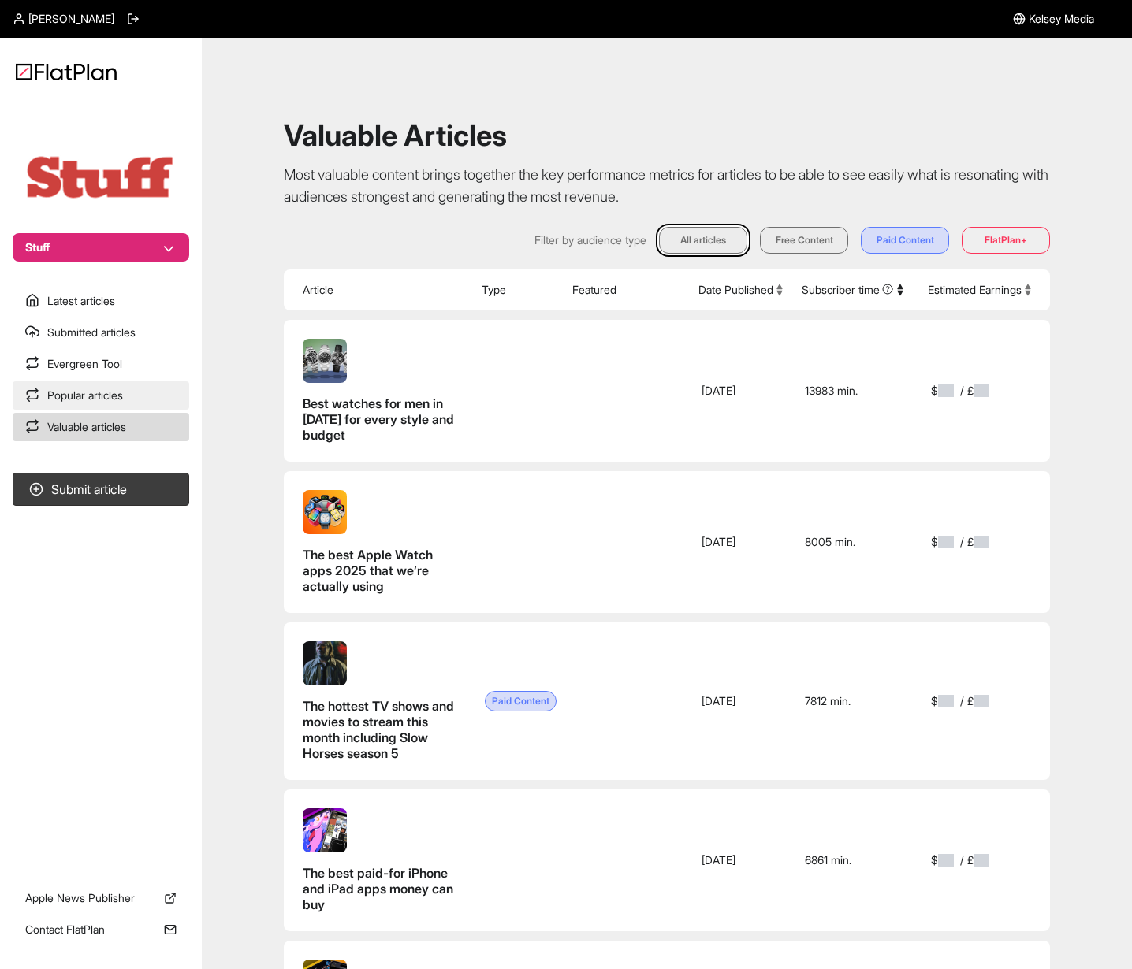
click at [135, 406] on link "Popular articles" at bounding box center [101, 395] width 177 height 28
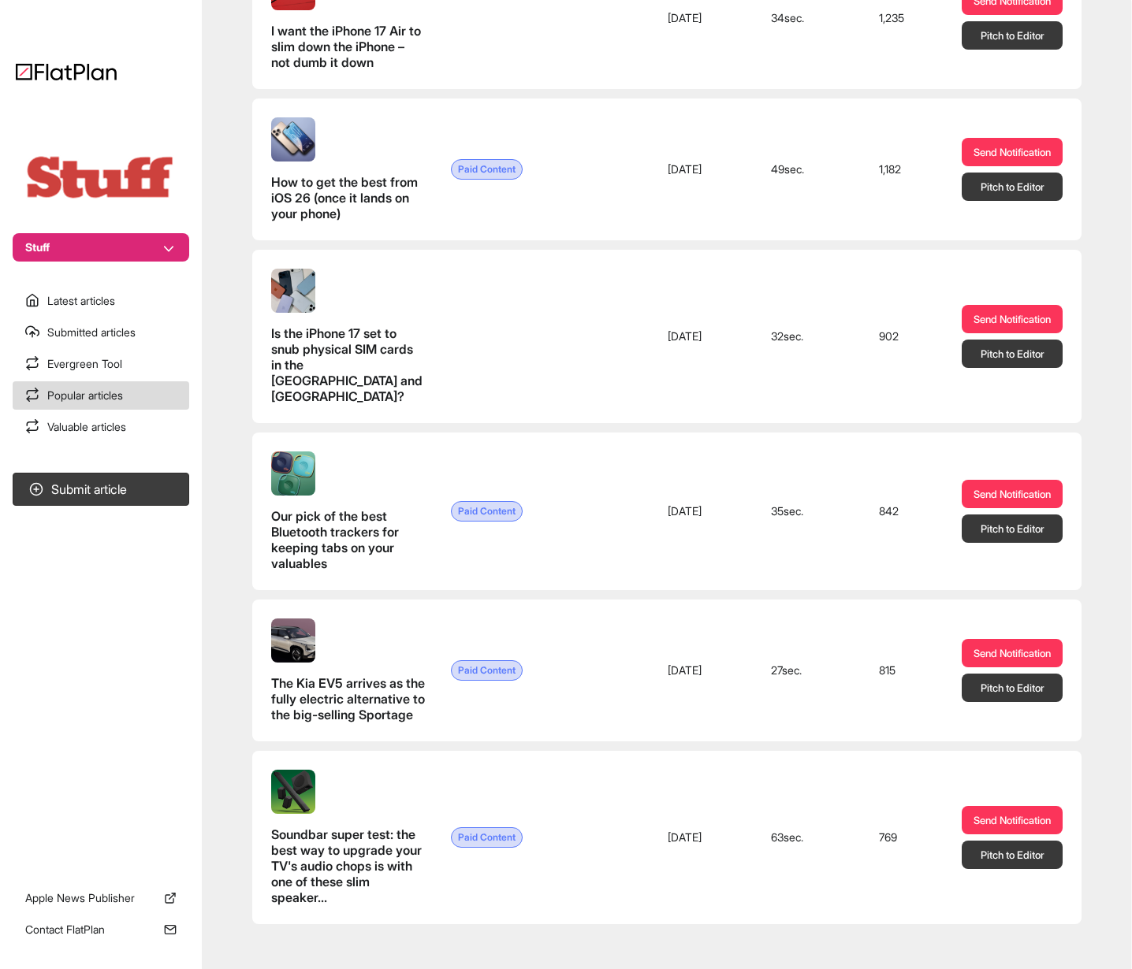
scroll to position [2575, 0]
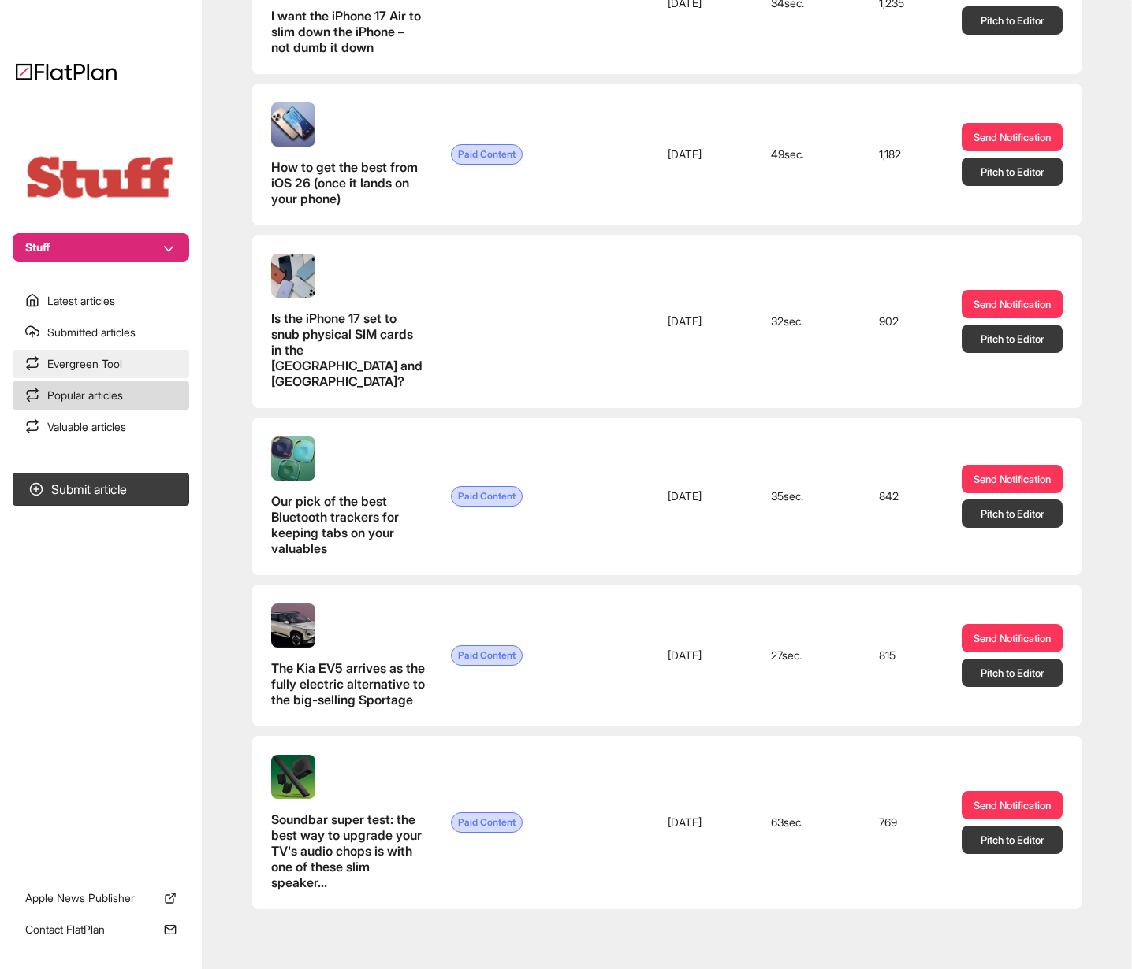
click at [115, 361] on link "Evergreen Tool" at bounding box center [101, 364] width 177 height 28
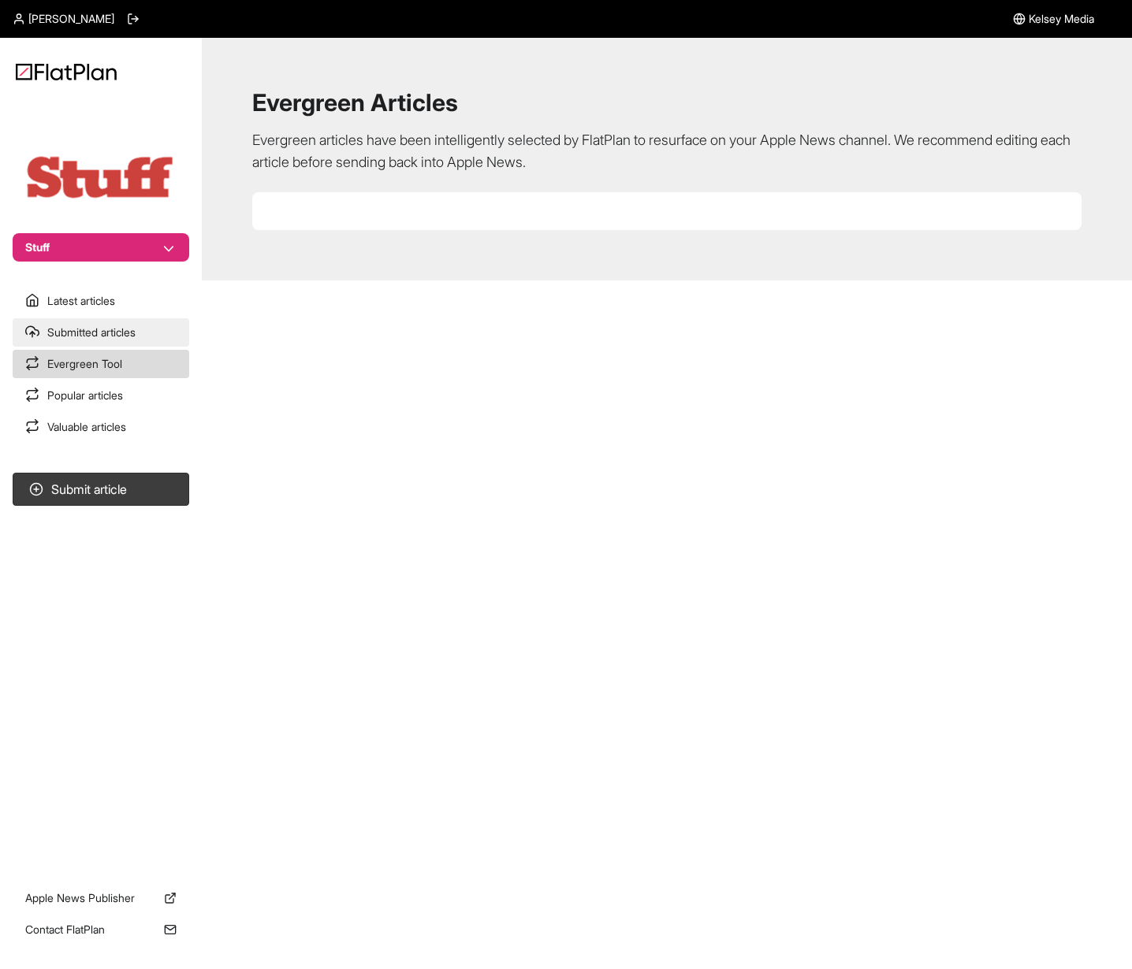
click at [98, 331] on link "Submitted articles" at bounding box center [101, 332] width 177 height 28
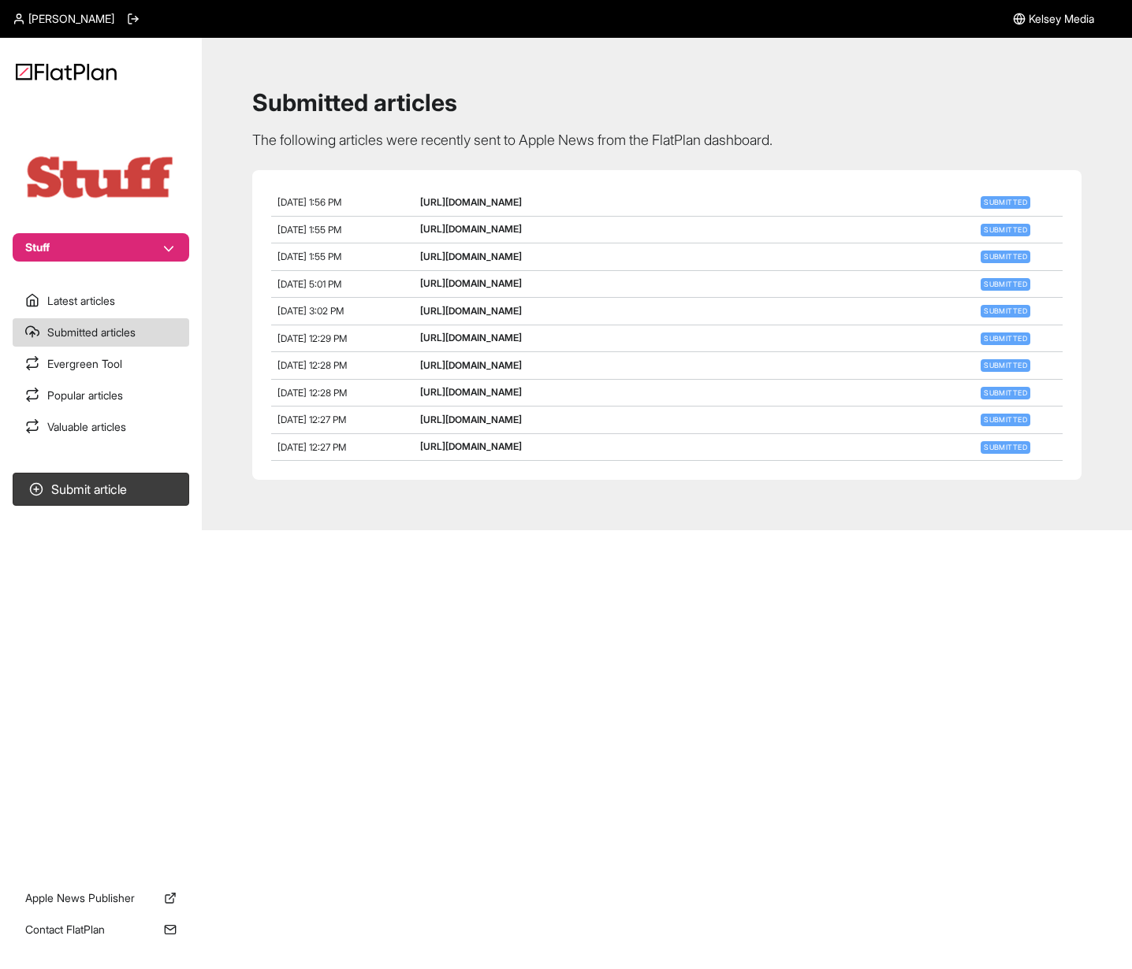
drag, startPoint x: 763, startPoint y: 467, endPoint x: 239, endPoint y: 214, distance: 582.2
click at [239, 214] on div "Submitted articles The following articles were recently sent to Apple News from…" at bounding box center [667, 284] width 892 height 455
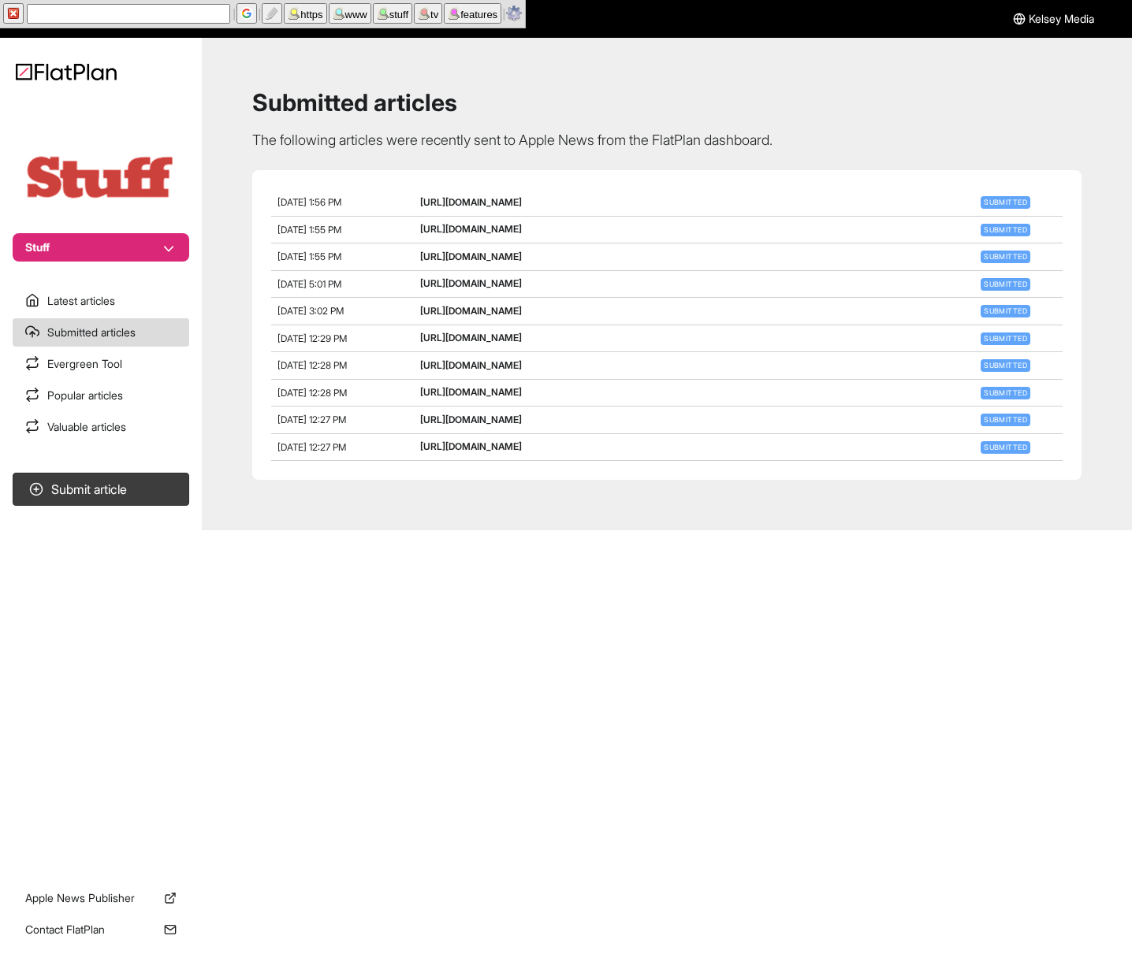
click at [243, 213] on div "Submitted articles The following articles were recently sent to Apple News from…" at bounding box center [667, 284] width 892 height 455
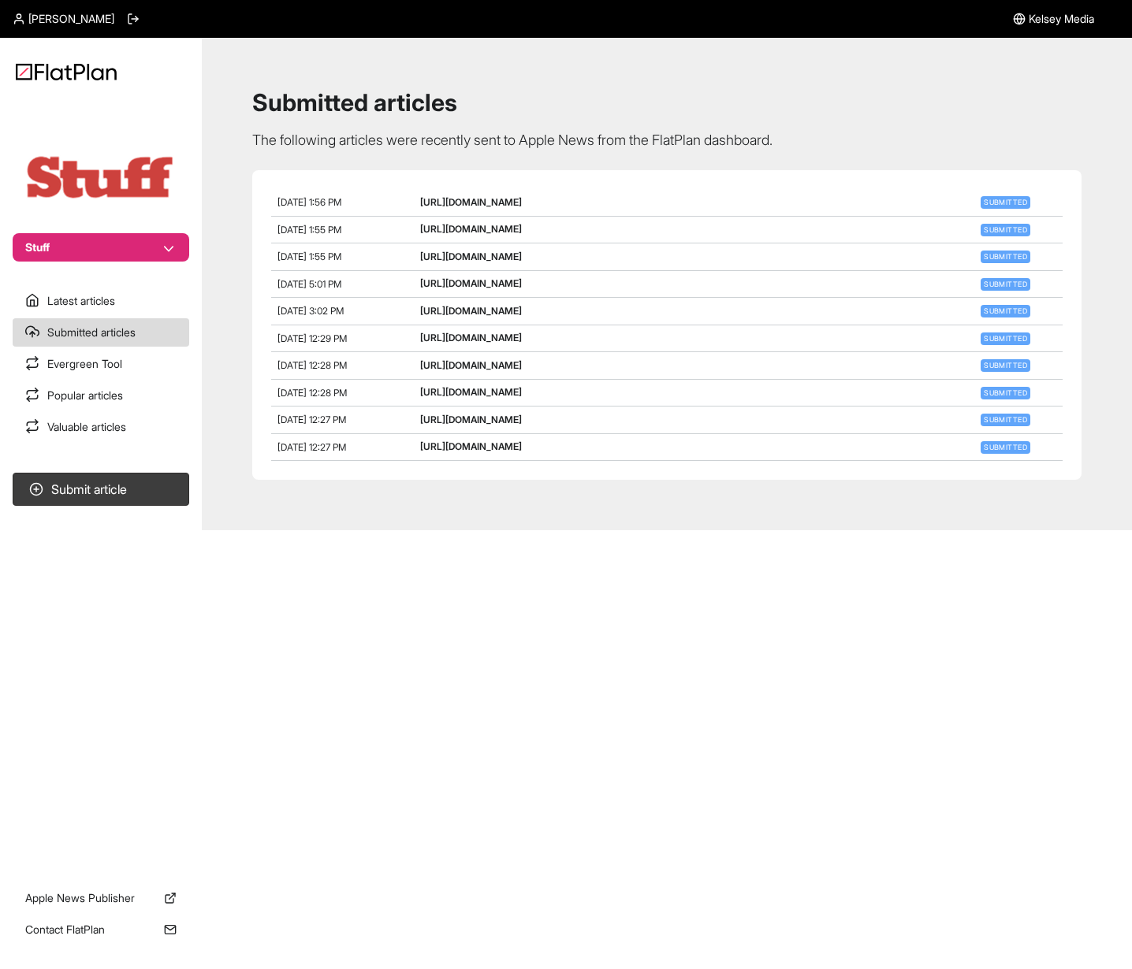
drag, startPoint x: 776, startPoint y: 429, endPoint x: 363, endPoint y: 184, distance: 480.1
click at [364, 184] on section "[DATE] 1:56 PM [URL][DOMAIN_NAME] Submitted [DATE] 1:55 PM [URL][DOMAIN_NAME] S…" at bounding box center [666, 325] width 829 height 310
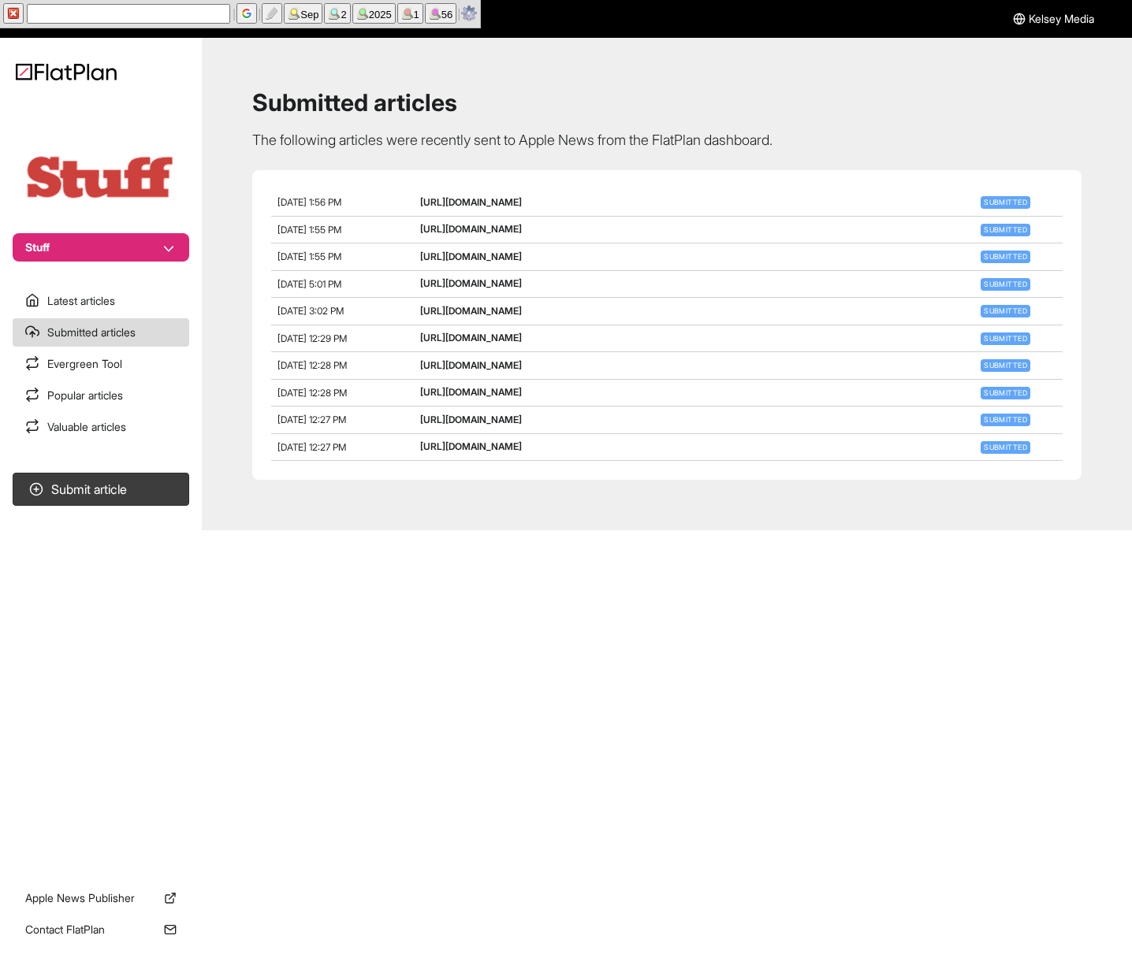
click at [370, 192] on div "[DATE] 1:56 PM [URL][DOMAIN_NAME] Submitted" at bounding box center [666, 203] width 791 height 28
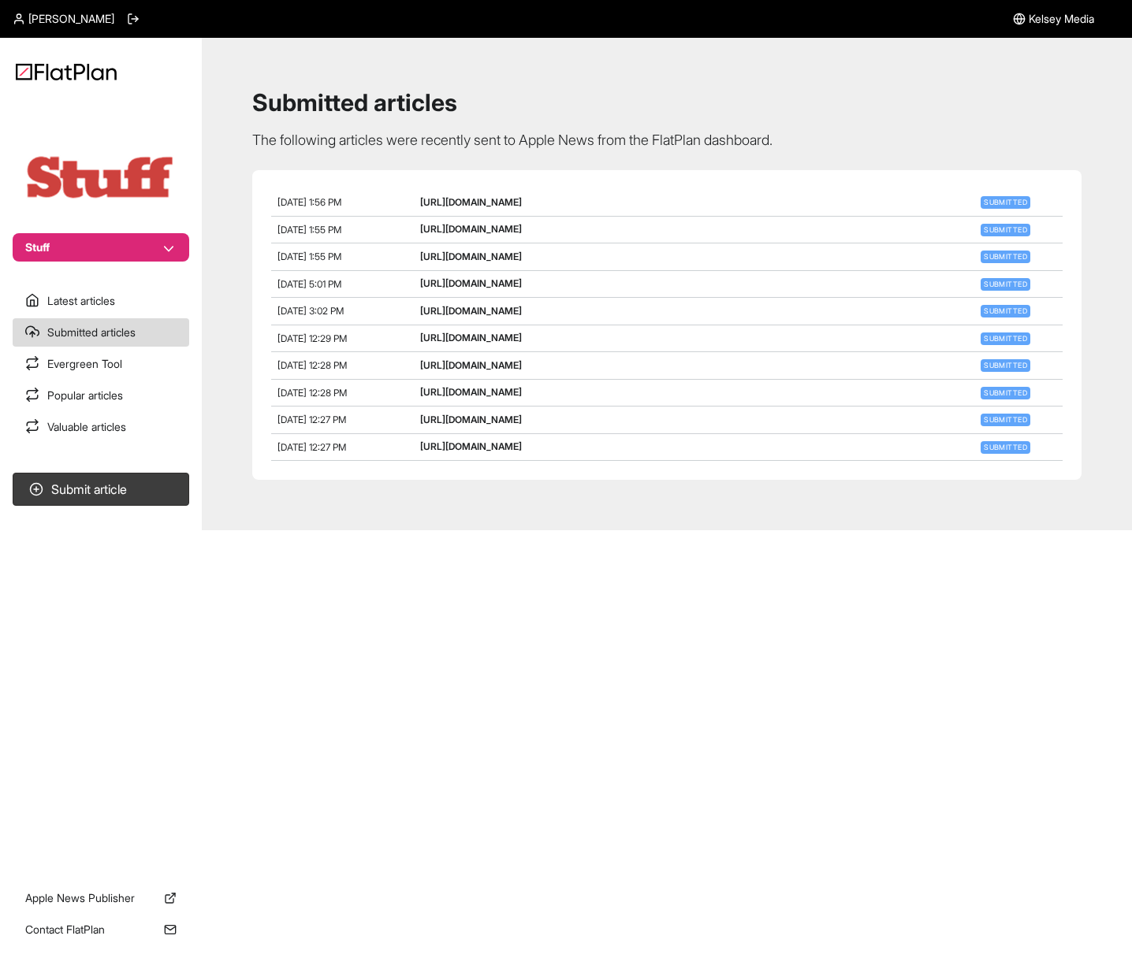
drag, startPoint x: 664, startPoint y: 390, endPoint x: 277, endPoint y: 394, distance: 386.9
click at [277, 394] on div "[DATE] 12:28 PM [URL][DOMAIN_NAME] Submitted" at bounding box center [666, 394] width 791 height 28
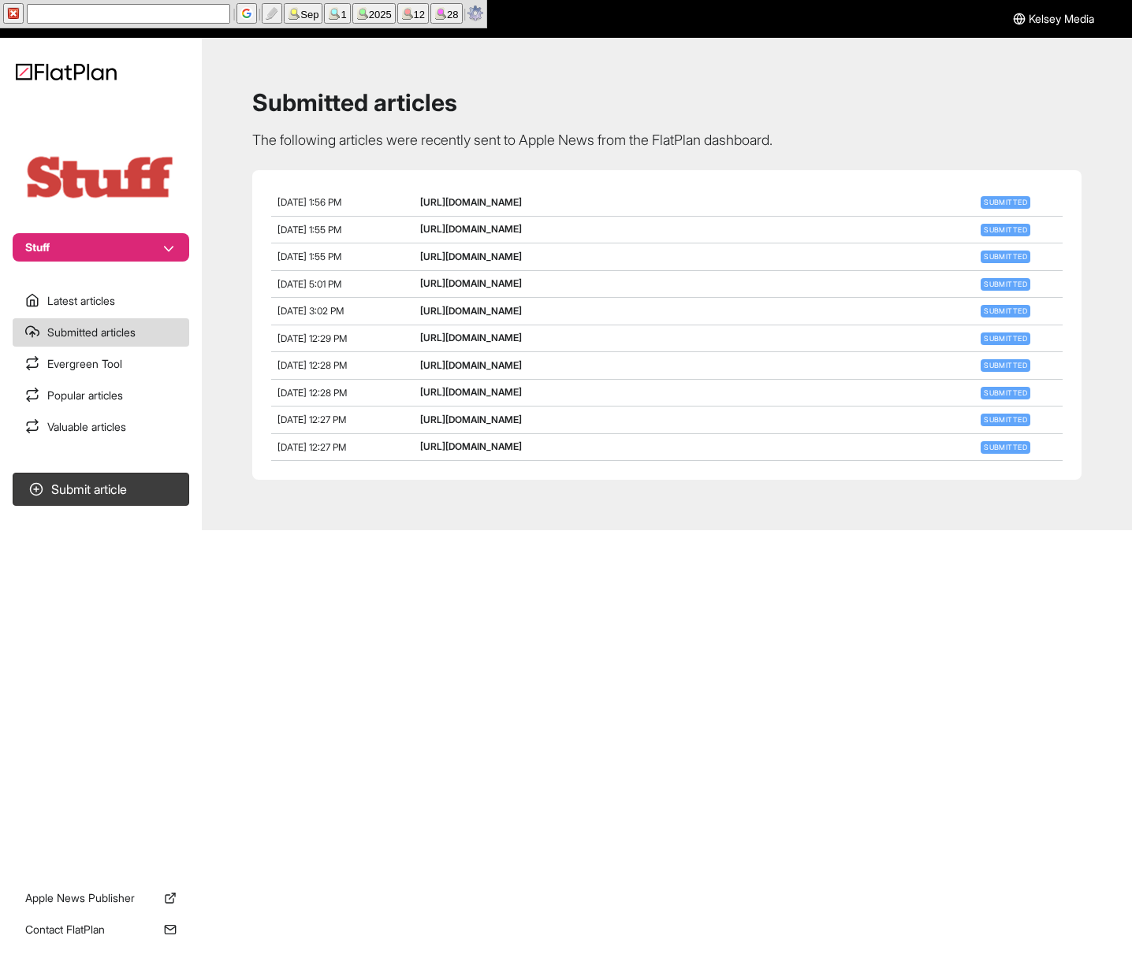
click at [277, 395] on span "[DATE] 12:28 PM" at bounding box center [311, 393] width 69 height 12
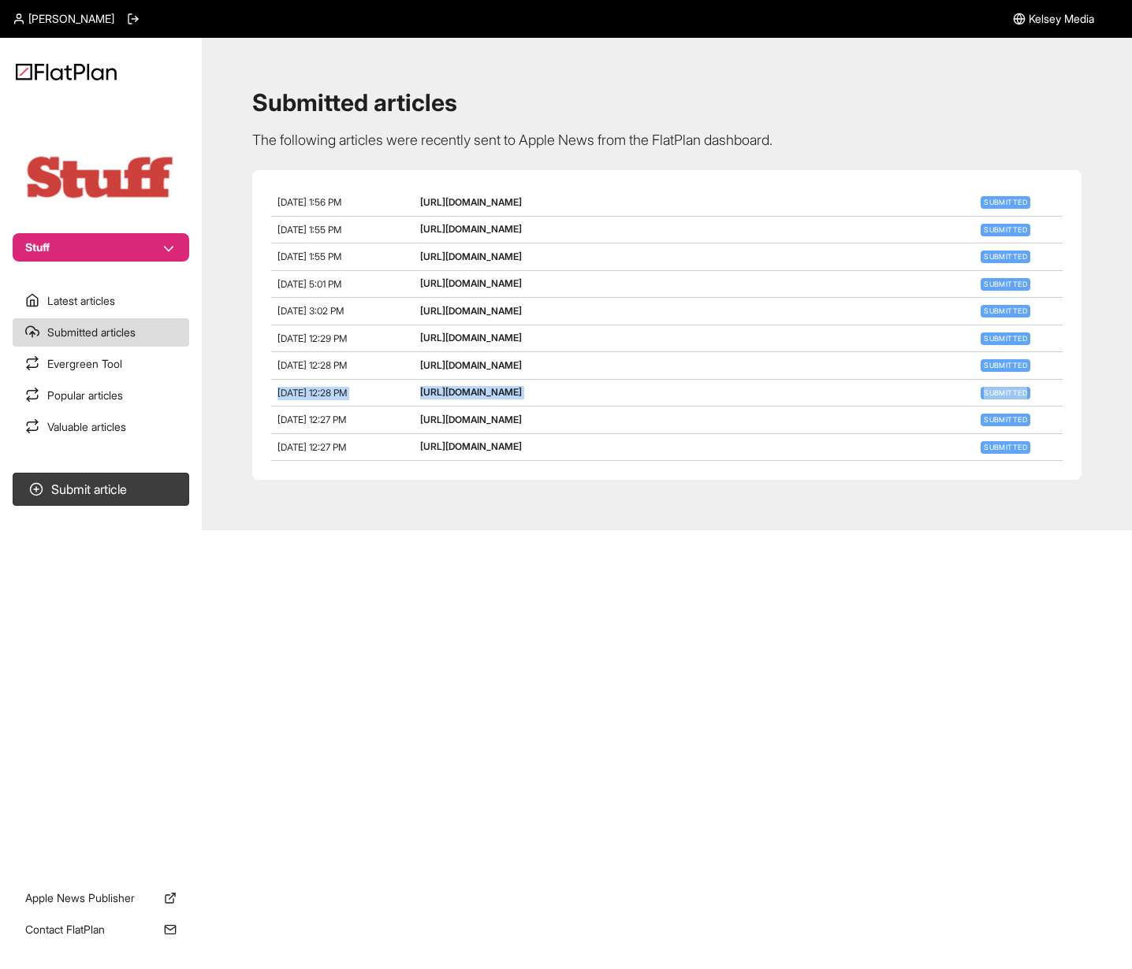
drag, startPoint x: 281, startPoint y: 395, endPoint x: 1076, endPoint y: 392, distance: 794.3
click at [1076, 392] on section "[DATE] 1:56 PM [URL][DOMAIN_NAME] Submitted [DATE] 1:55 PM [URL][DOMAIN_NAME] S…" at bounding box center [666, 325] width 829 height 310
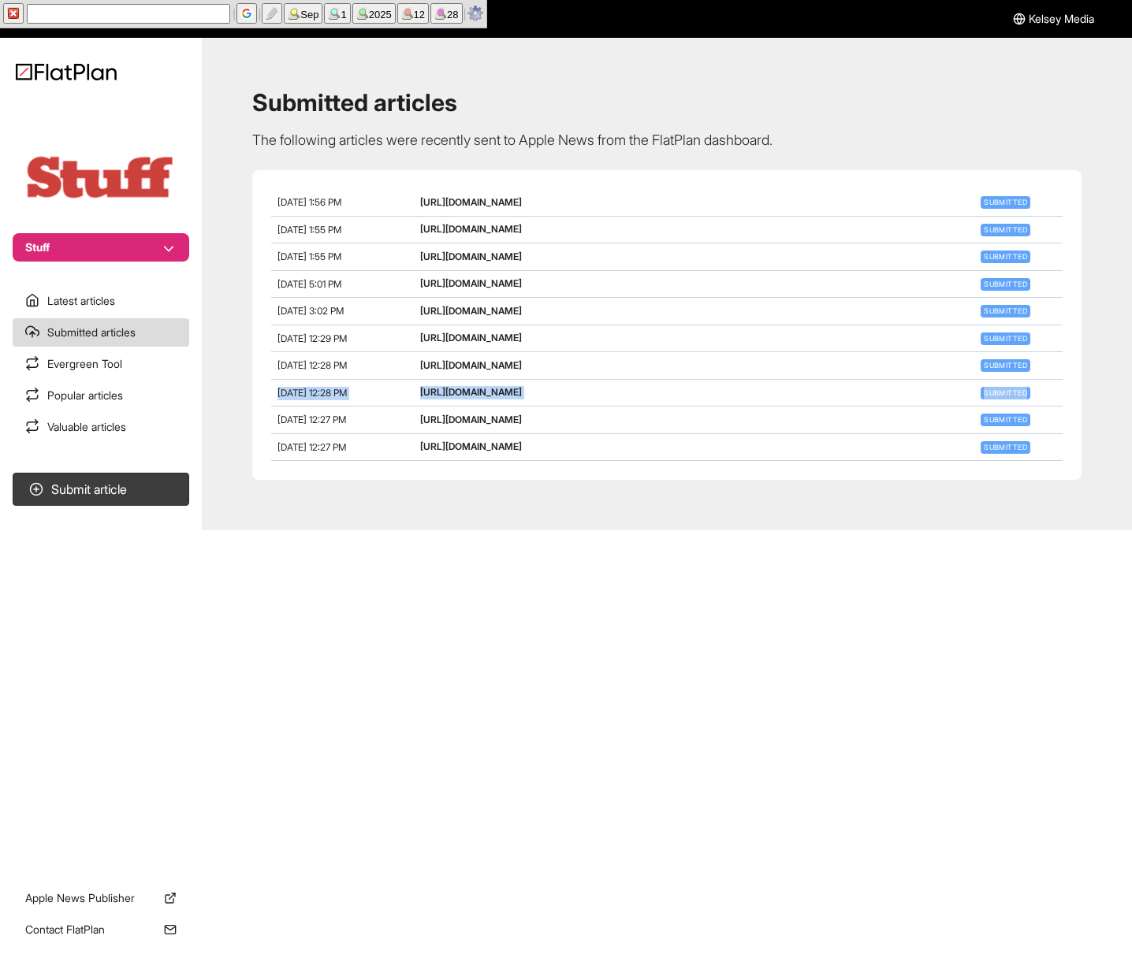
click at [1054, 394] on div "Submitted" at bounding box center [1013, 393] width 85 height 14
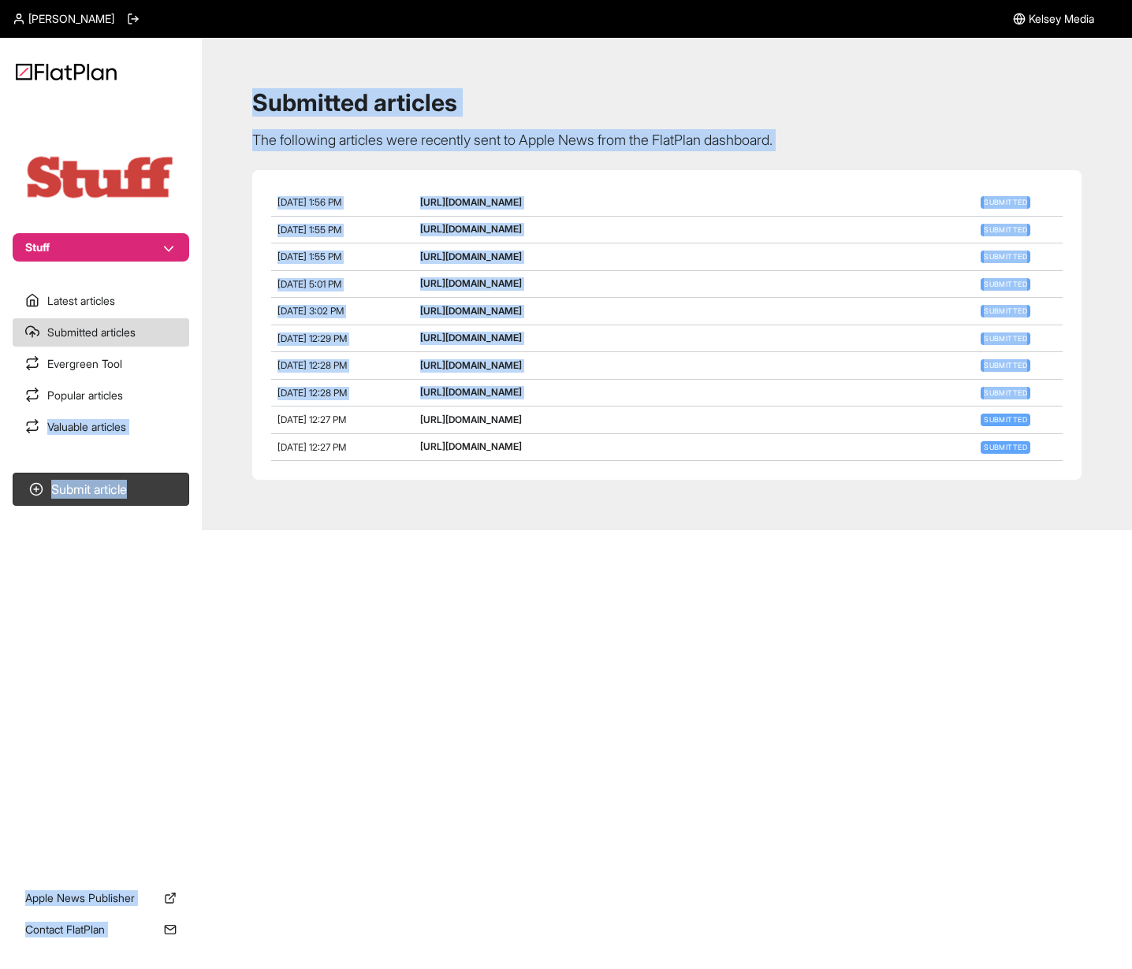
drag, startPoint x: 715, startPoint y: 400, endPoint x: 201, endPoint y: 392, distance: 513.8
click at [201, 392] on div "Stuff Latest articles Submitted articles Evergreen Tool Popular articles Valuab…" at bounding box center [566, 284] width 1132 height 492
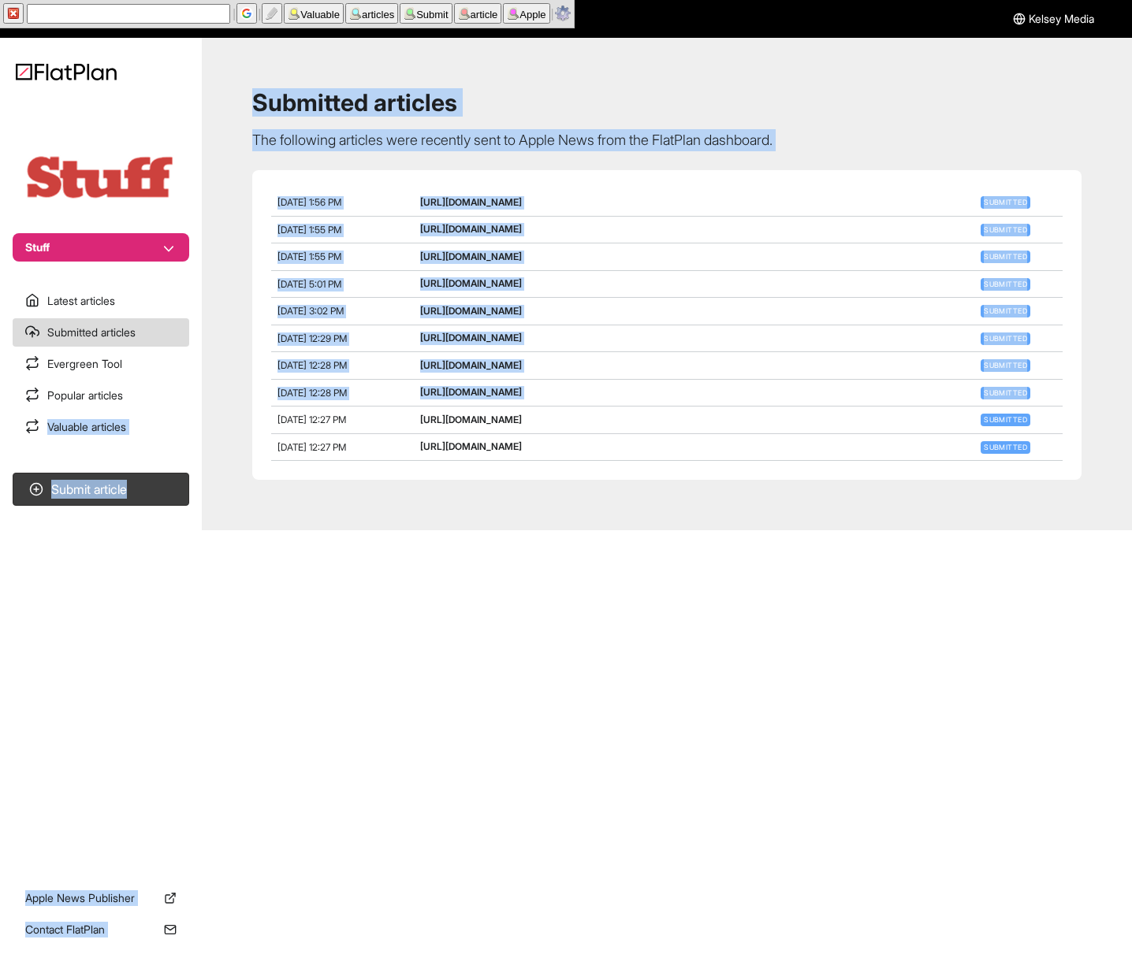
click at [201, 392] on section "Latest articles Submitted articles Evergreen Tool Popular articles Valuable art…" at bounding box center [101, 364] width 202 height 154
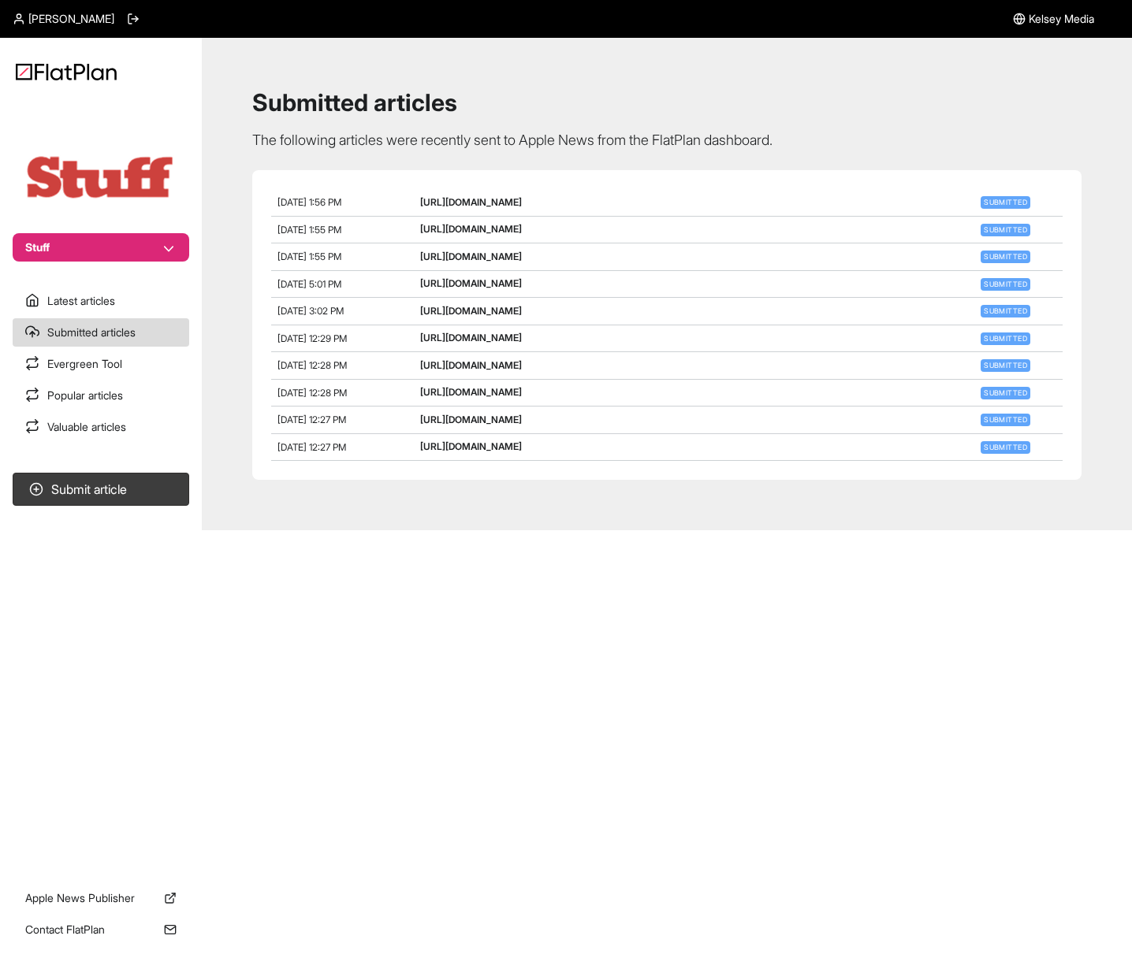
click at [336, 604] on div "[PERSON_NAME] [PERSON_NAME] Media Stuff Latest articles Submitted articles Ever…" at bounding box center [566, 484] width 1132 height 969
click at [455, 613] on div "[PERSON_NAME] [PERSON_NAME] Media Stuff Latest articles Submitted articles Ever…" at bounding box center [566, 484] width 1132 height 969
click at [57, 312] on link "Latest articles" at bounding box center [101, 301] width 177 height 28
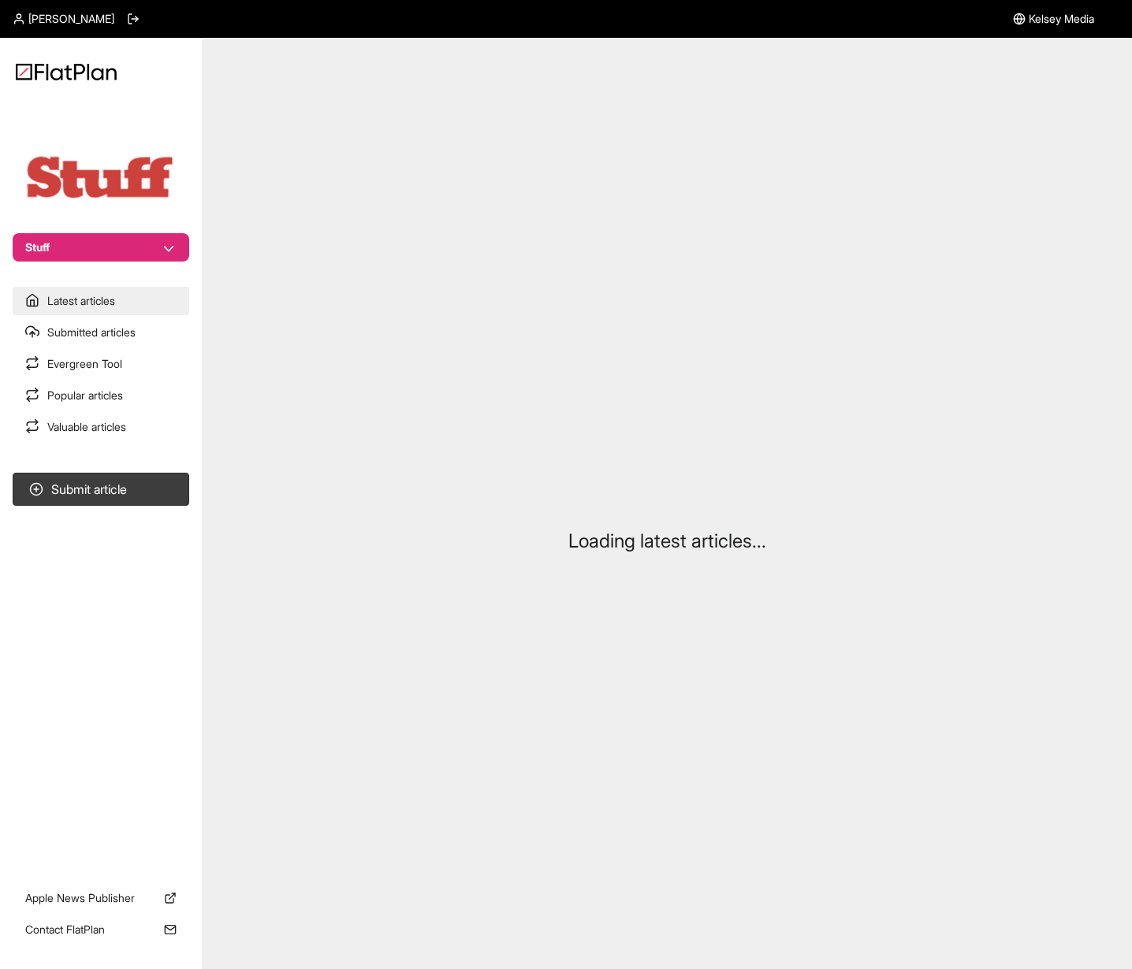
click at [91, 307] on link "Latest articles" at bounding box center [101, 301] width 177 height 28
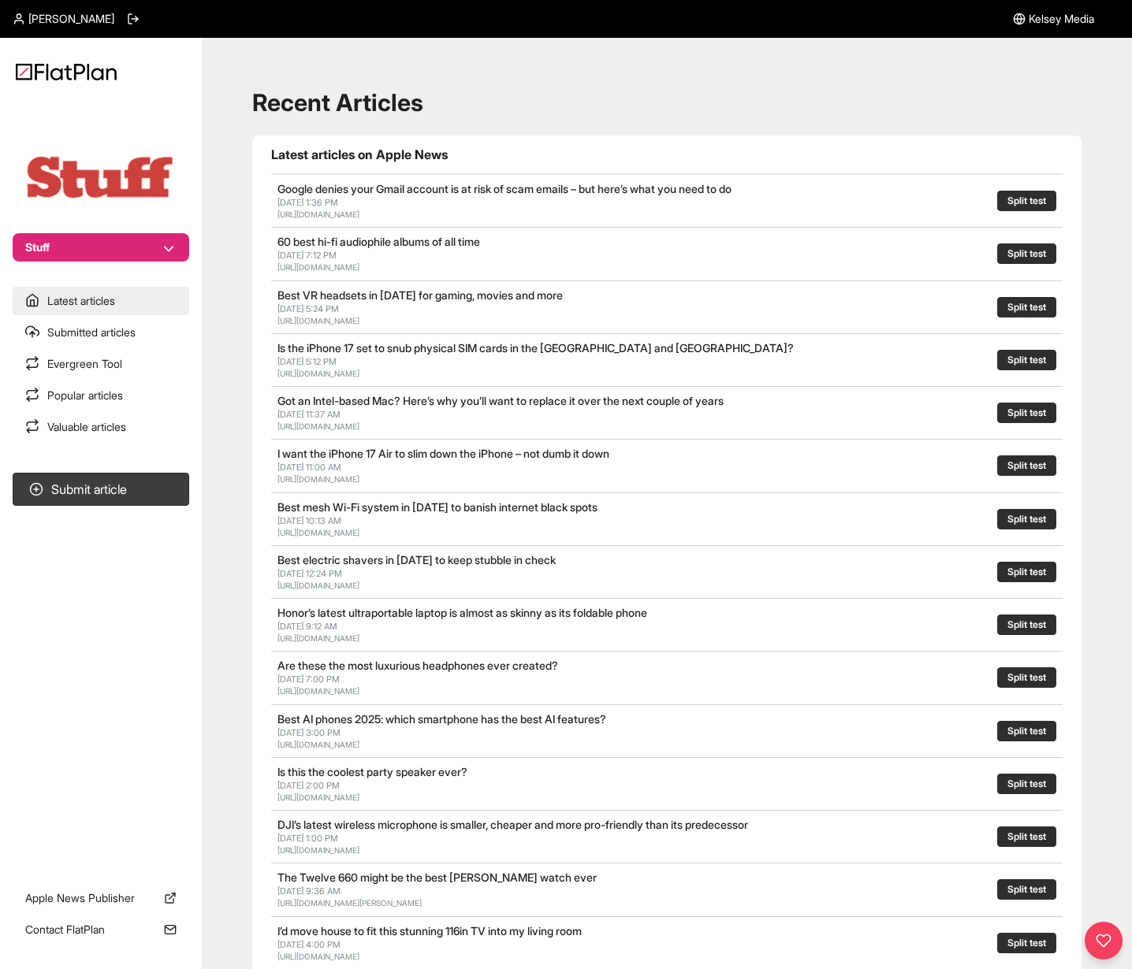
click at [122, 290] on link "Latest articles" at bounding box center [101, 301] width 177 height 28
click at [128, 324] on link "Submitted articles" at bounding box center [101, 332] width 177 height 28
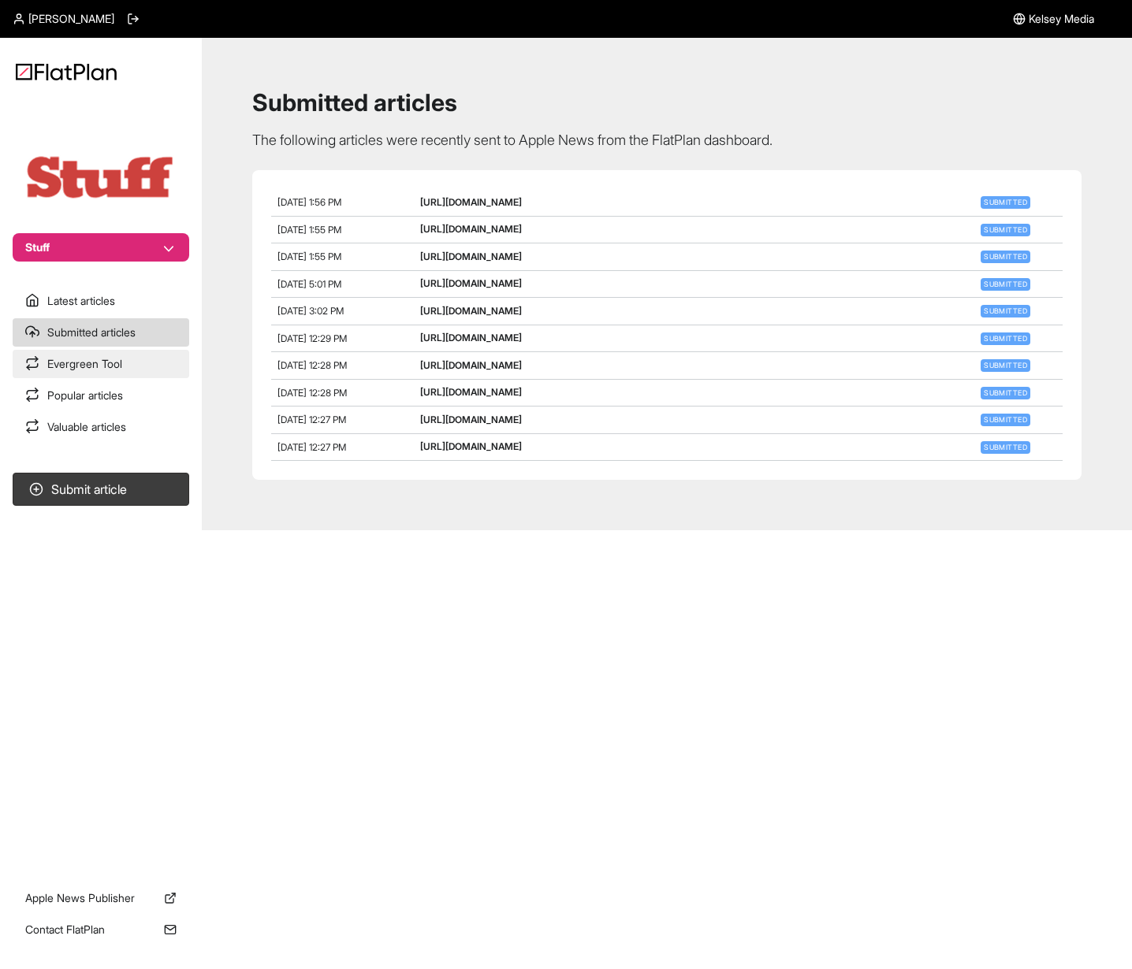
click at [127, 368] on link "Evergreen Tool" at bounding box center [101, 364] width 177 height 28
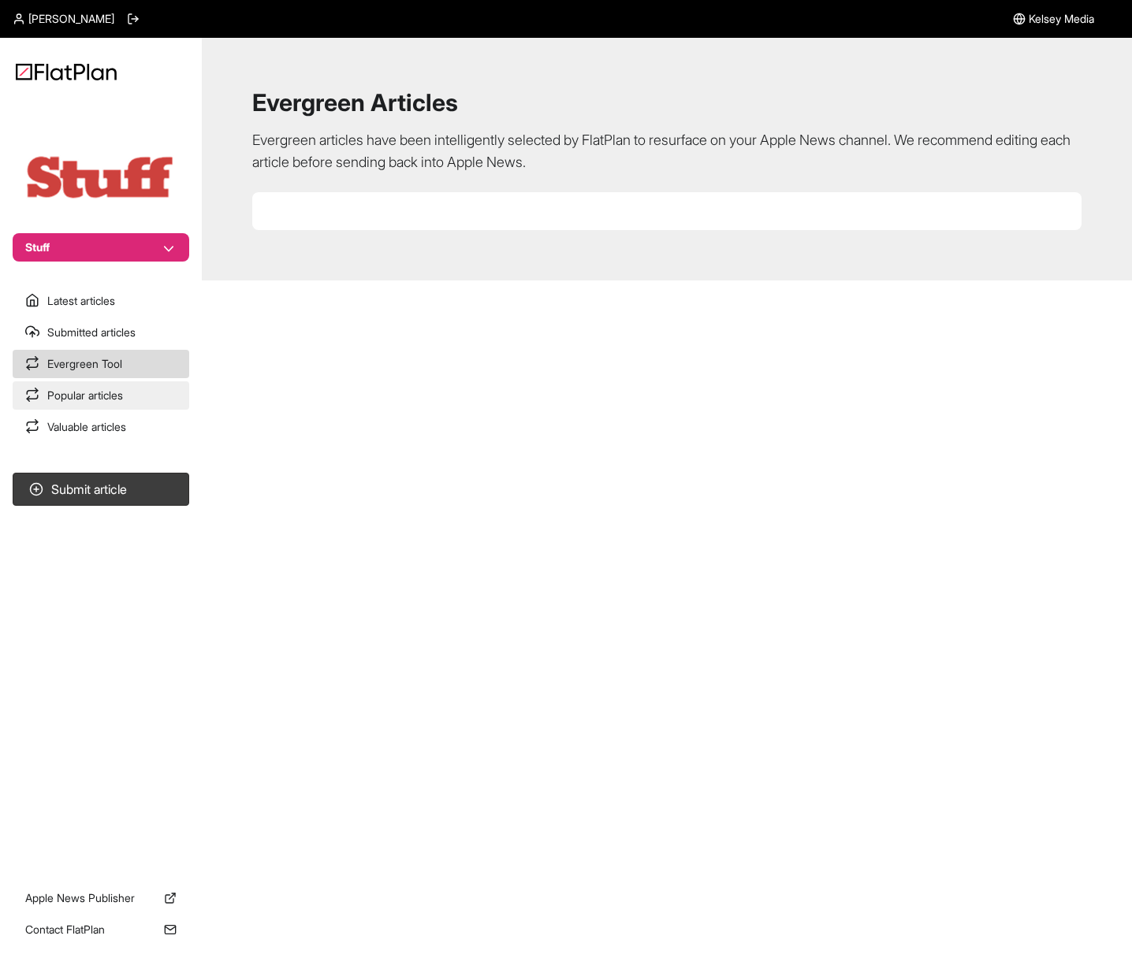
click at [129, 392] on link "Popular articles" at bounding box center [101, 395] width 177 height 28
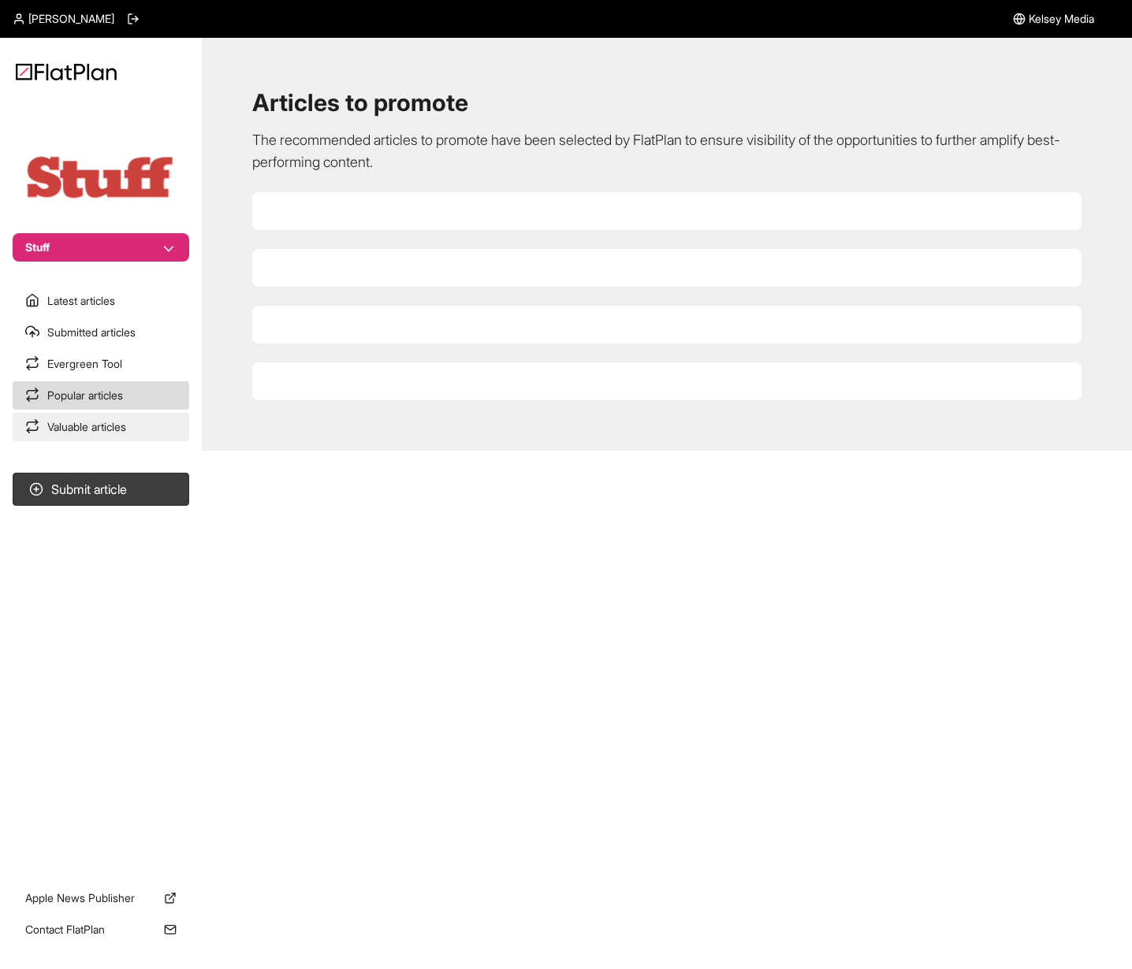
click at [131, 414] on link "Valuable articles" at bounding box center [101, 427] width 177 height 28
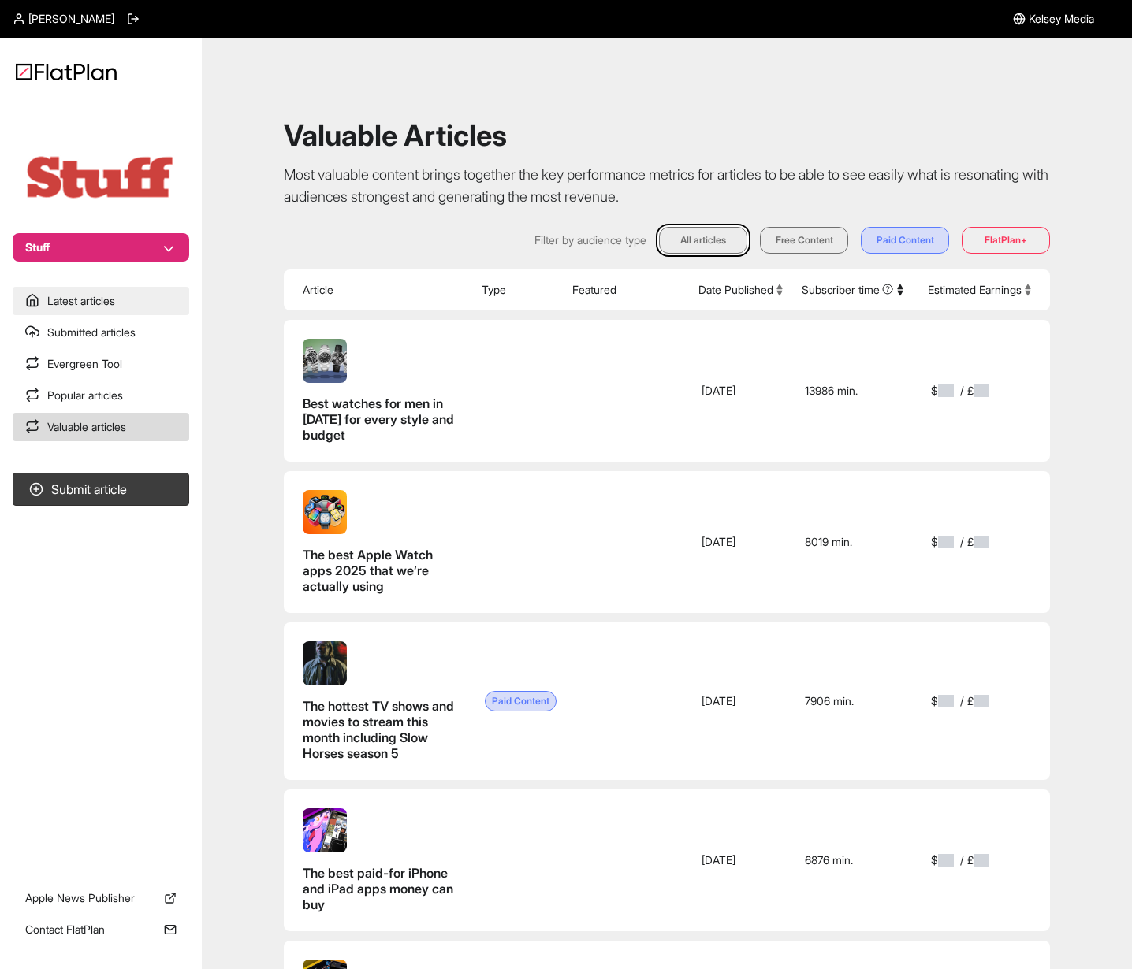
click at [137, 305] on link "Latest articles" at bounding box center [101, 301] width 177 height 28
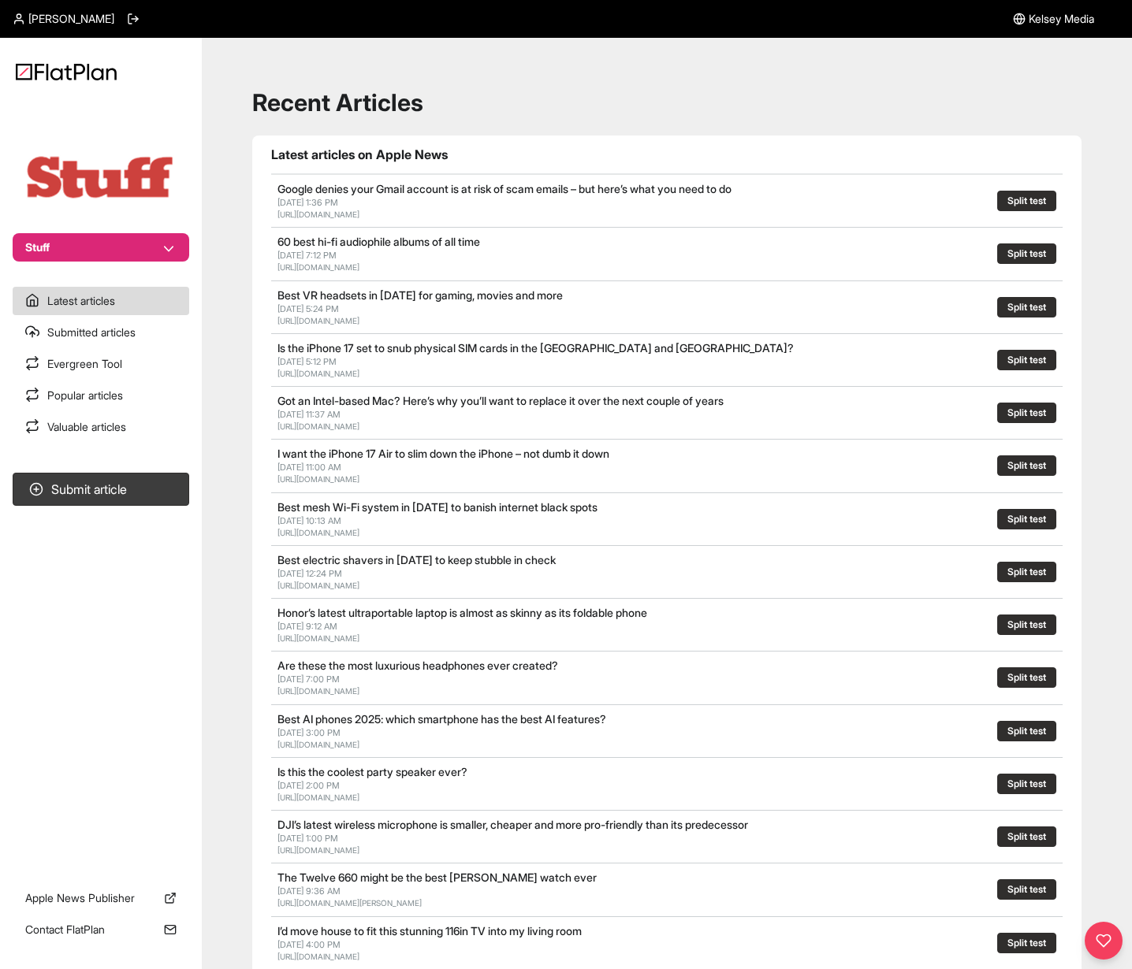
click at [117, 701] on section "Submit article" at bounding box center [101, 662] width 202 height 392
click at [84, 169] on img at bounding box center [101, 177] width 158 height 49
click at [103, 243] on button "Stuff" at bounding box center [101, 247] width 177 height 28
click at [127, 175] on section "Stuff" at bounding box center [101, 184] width 202 height 154
click at [106, 439] on link "Valuable articles" at bounding box center [101, 427] width 177 height 28
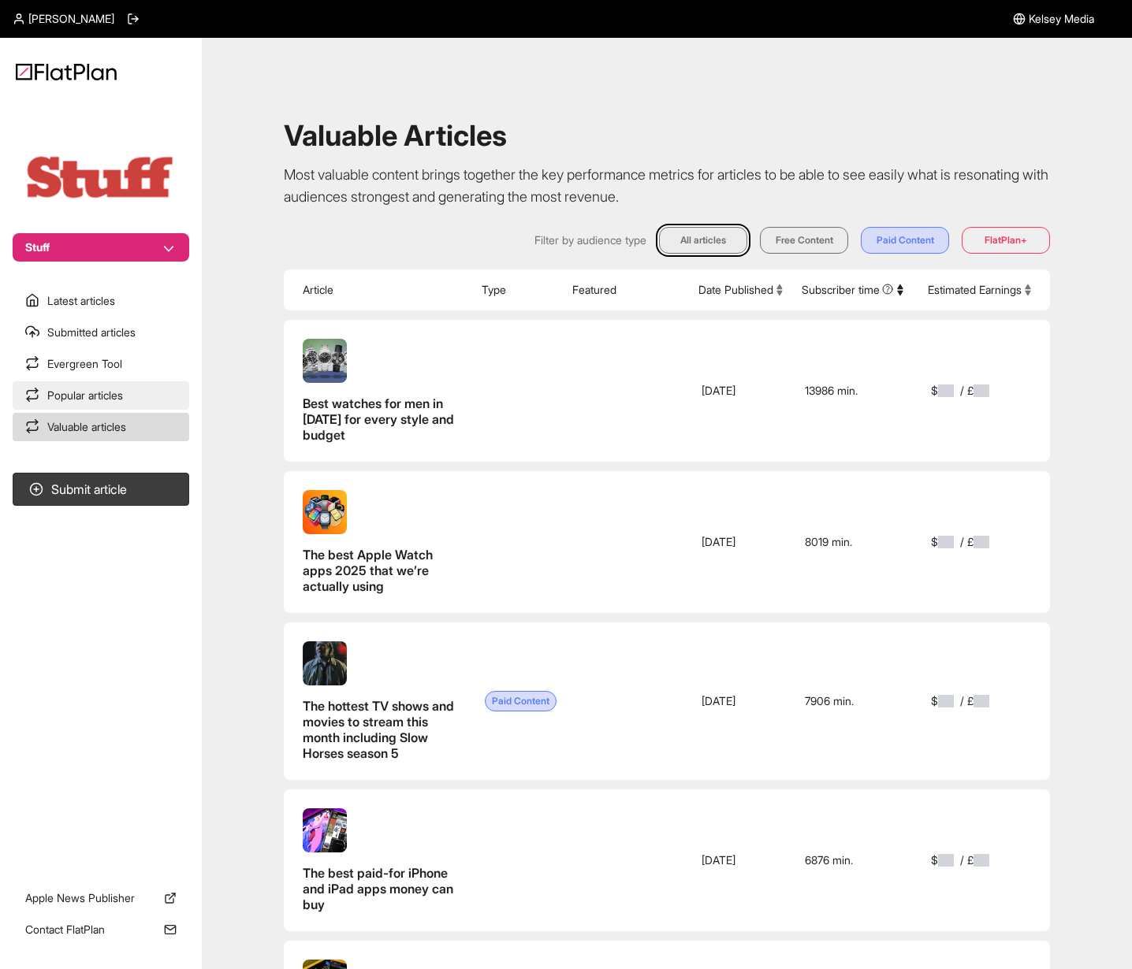
click at [114, 402] on link "Popular articles" at bounding box center [101, 395] width 177 height 28
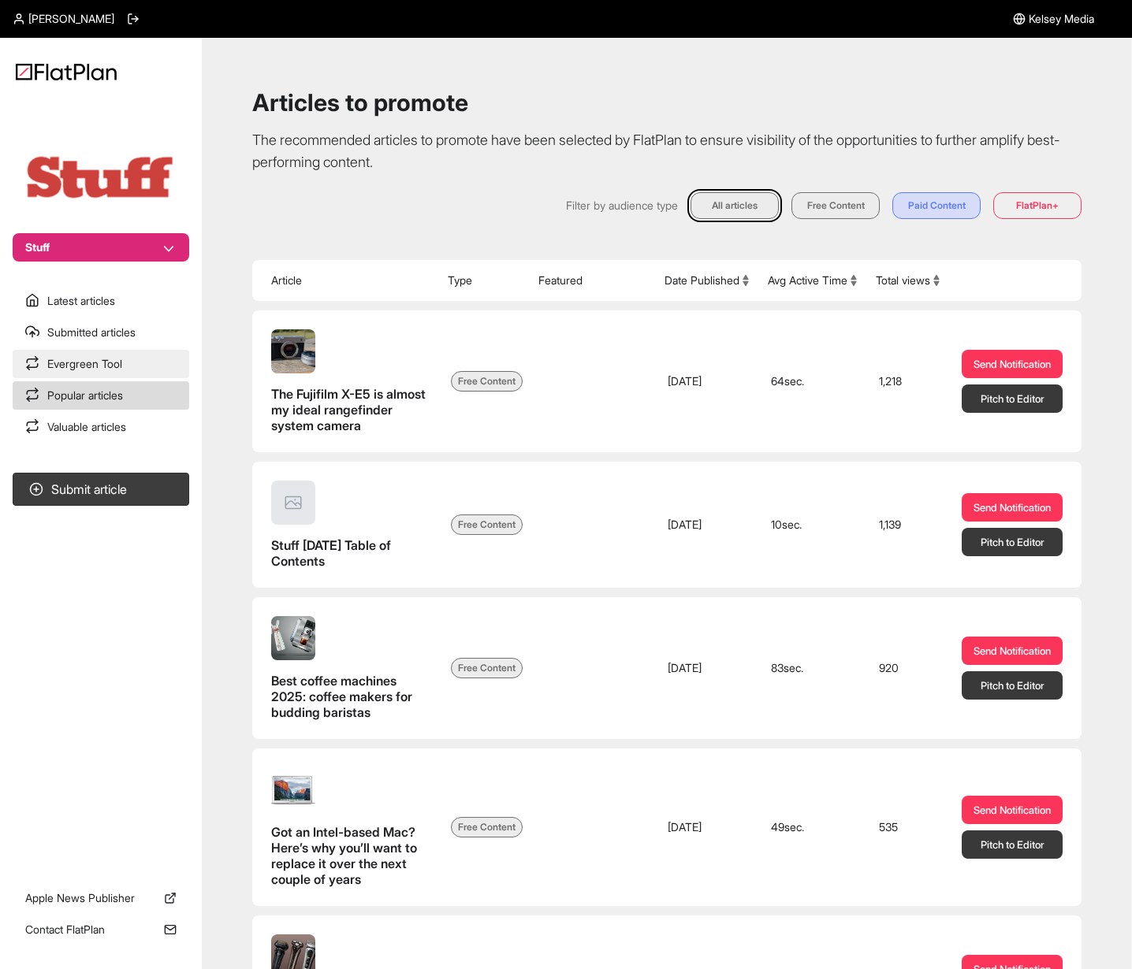
click at [117, 375] on link "Evergreen Tool" at bounding box center [101, 364] width 177 height 28
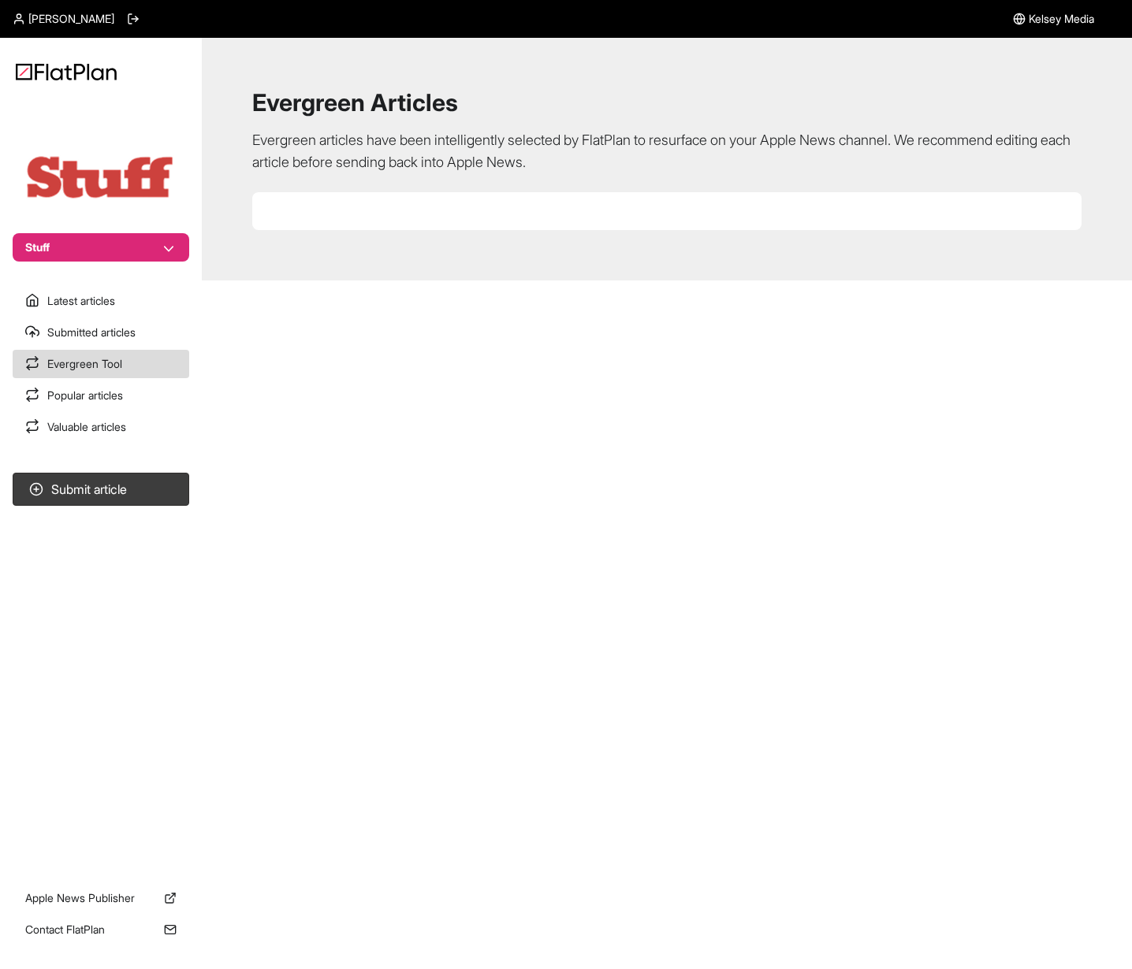
click at [119, 347] on section "Latest articles Submitted articles Evergreen Tool Popular articles Valuable art…" at bounding box center [101, 364] width 202 height 154
click at [121, 344] on link "Submitted articles" at bounding box center [101, 332] width 177 height 28
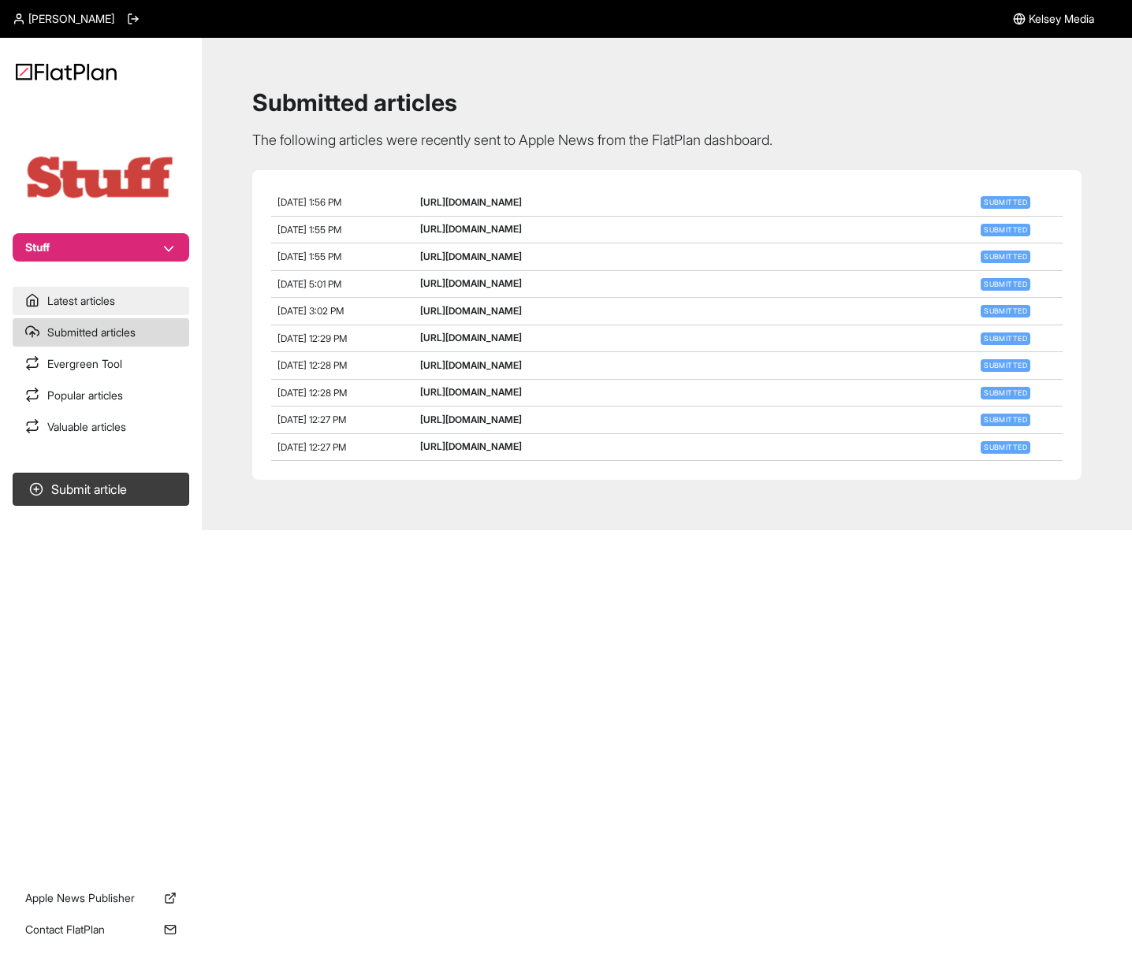
click at [123, 296] on link "Latest articles" at bounding box center [101, 301] width 177 height 28
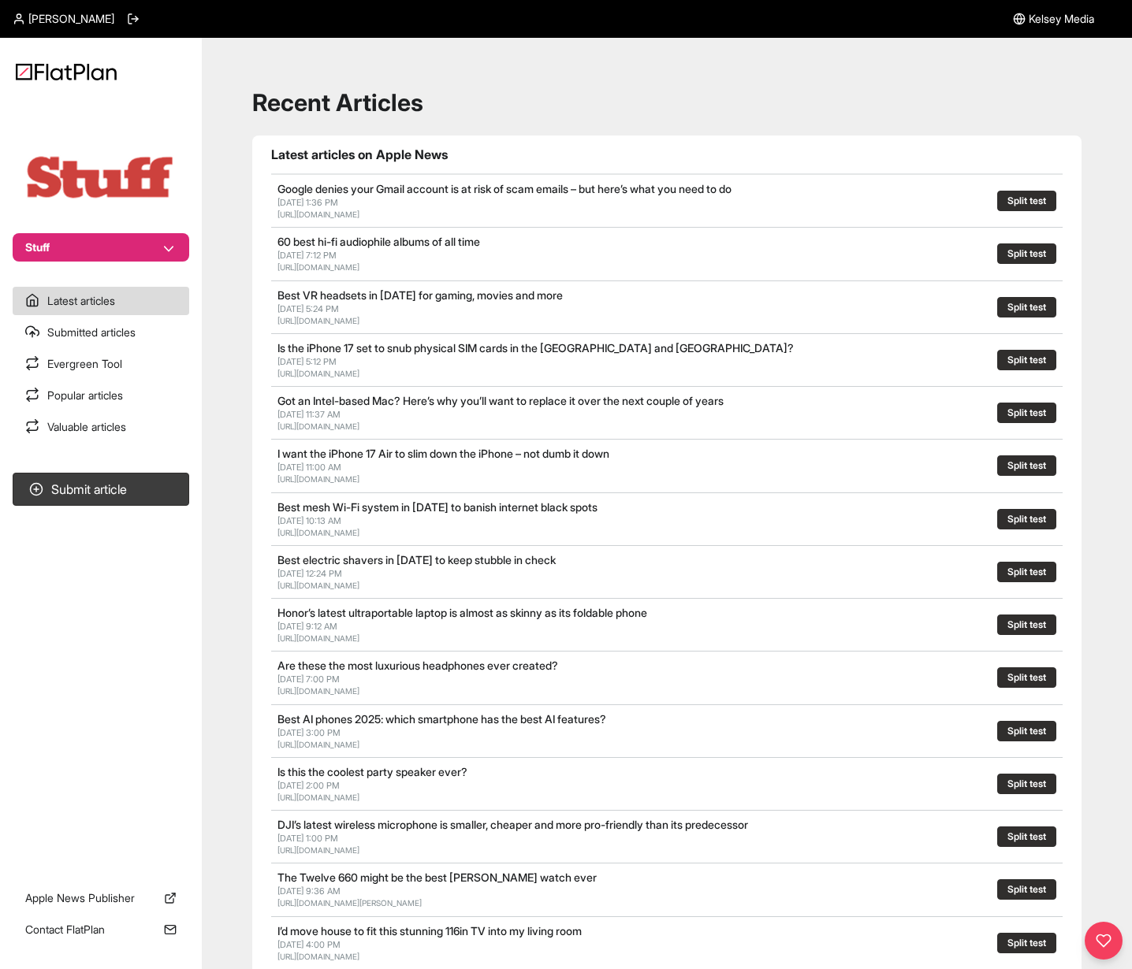
click at [357, 351] on link "Is the iPhone 17 set to snub physical SIM cards in the [GEOGRAPHIC_DATA] and [G…" at bounding box center [535, 347] width 516 height 13
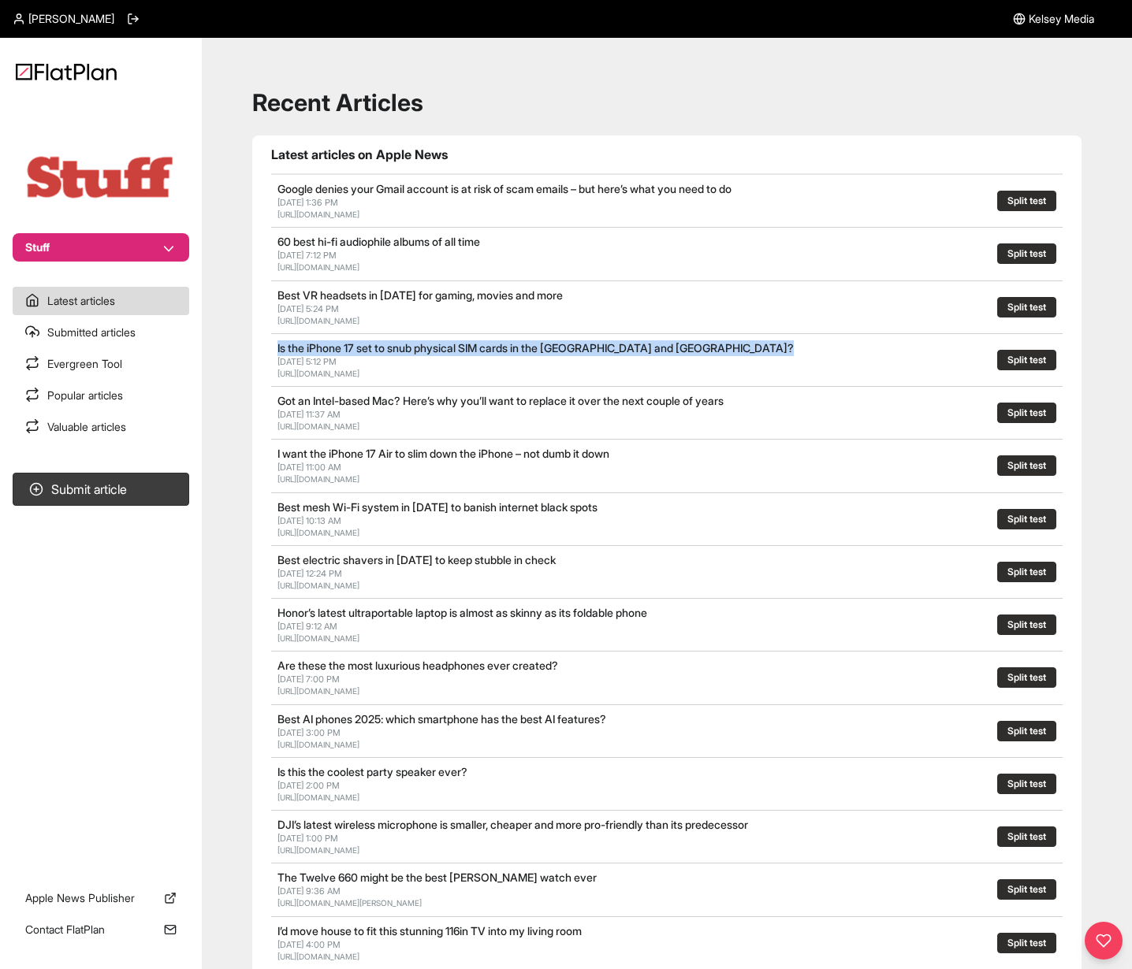
click at [357, 351] on link "Is the iPhone 17 set to snub physical SIM cards in the [GEOGRAPHIC_DATA] and [G…" at bounding box center [535, 347] width 516 height 13
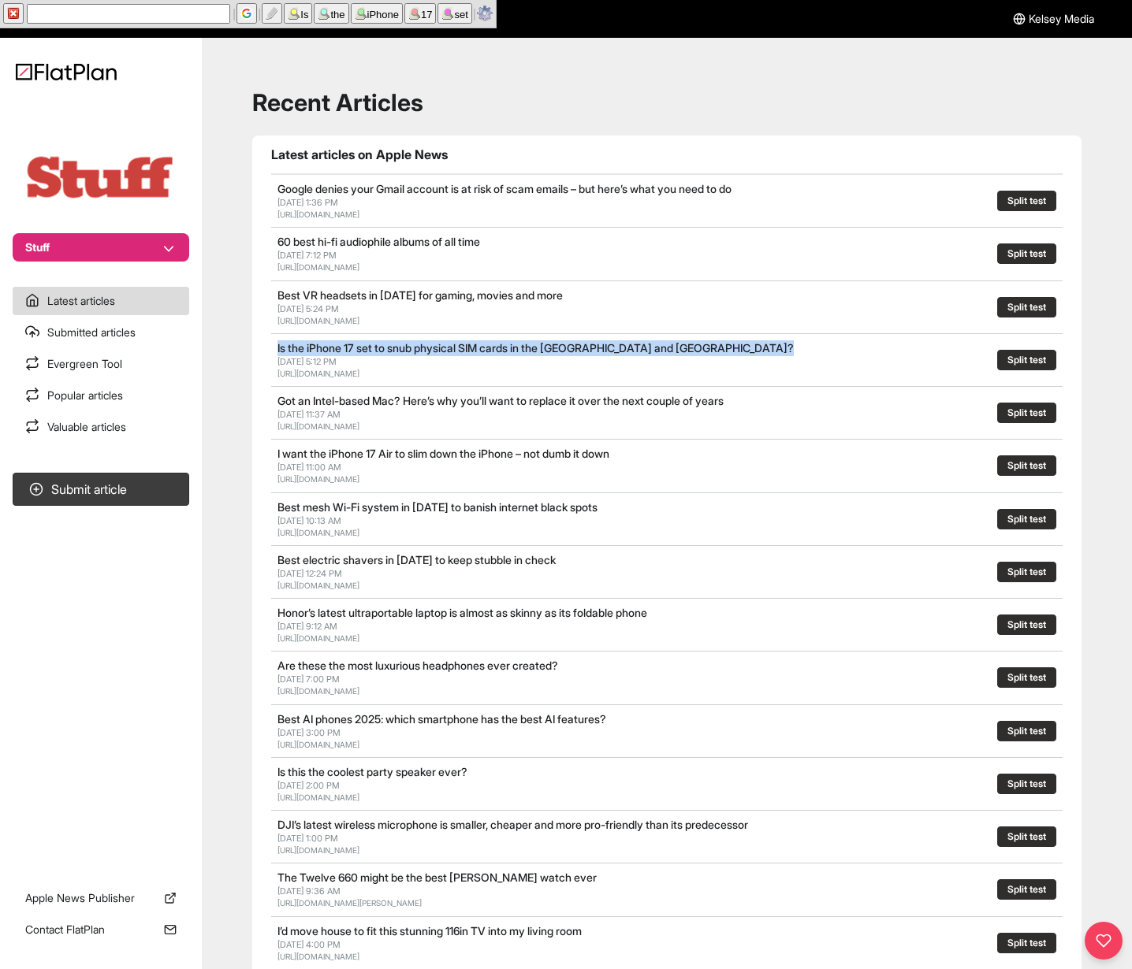
click at [357, 351] on link "Is the iPhone 17 set to snub physical SIM cards in the [GEOGRAPHIC_DATA] and [G…" at bounding box center [535, 347] width 516 height 13
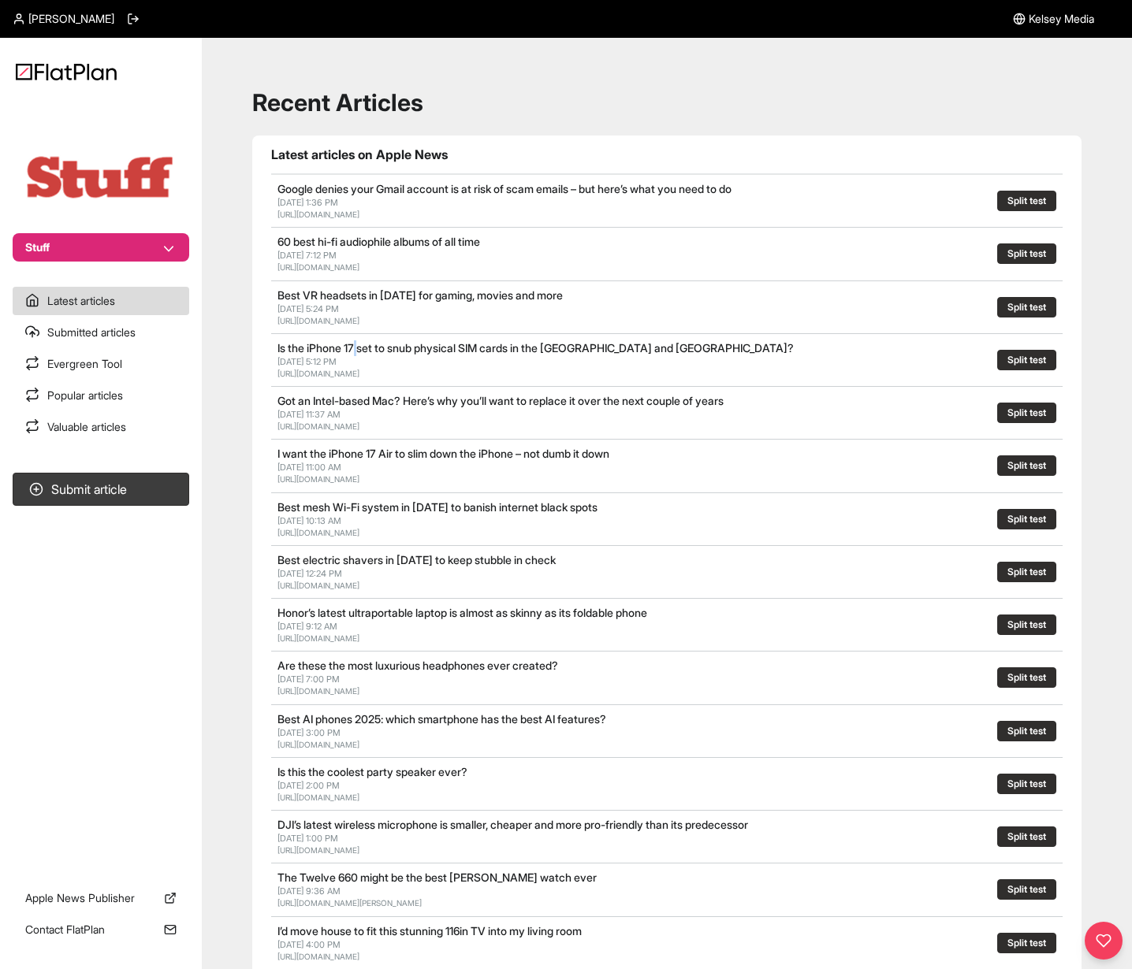
click at [357, 351] on link "Is the iPhone 17 set to snub physical SIM cards in the [GEOGRAPHIC_DATA] and [G…" at bounding box center [535, 347] width 516 height 13
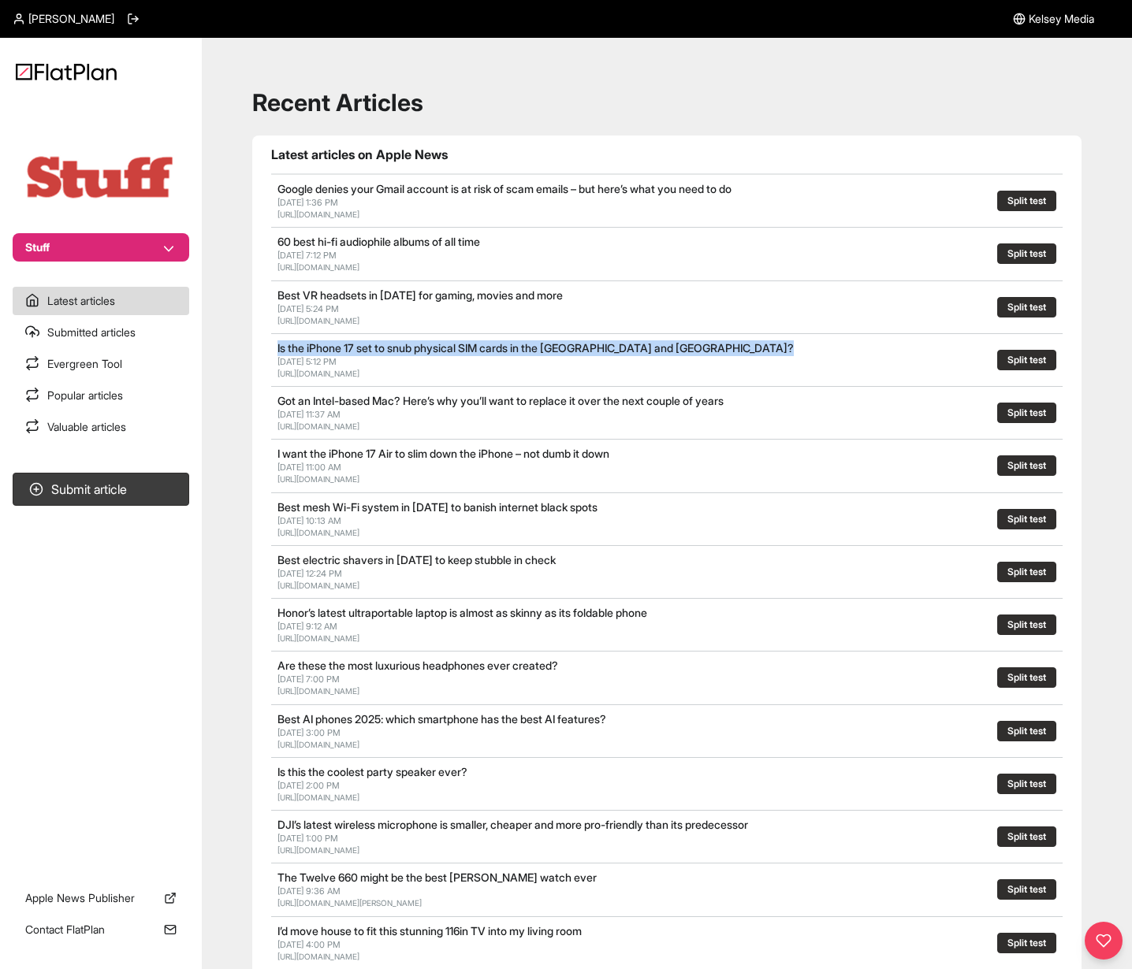
click at [357, 351] on link "Is the iPhone 17 set to snub physical SIM cards in the [GEOGRAPHIC_DATA] and [G…" at bounding box center [535, 347] width 516 height 13
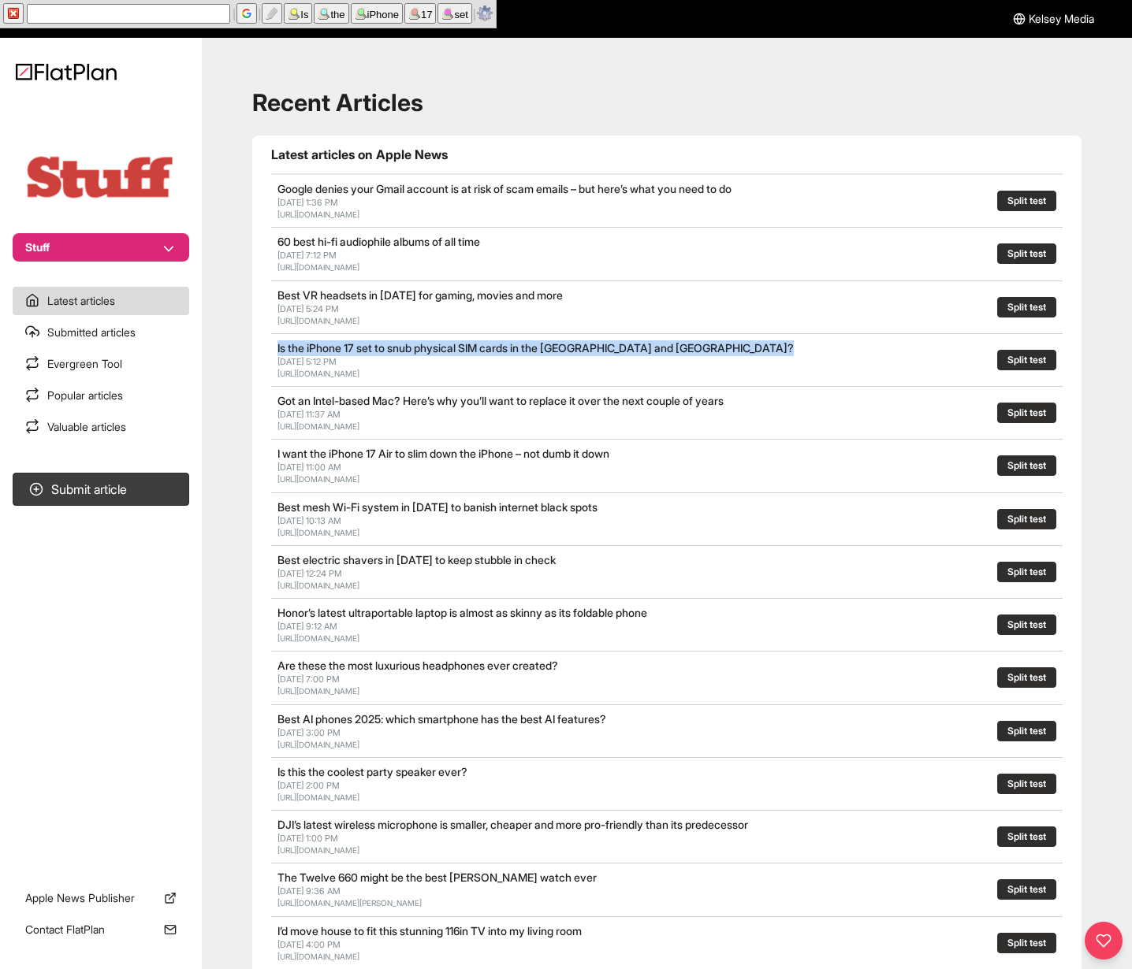
click at [91, 632] on section "Submit article" at bounding box center [101, 662] width 202 height 392
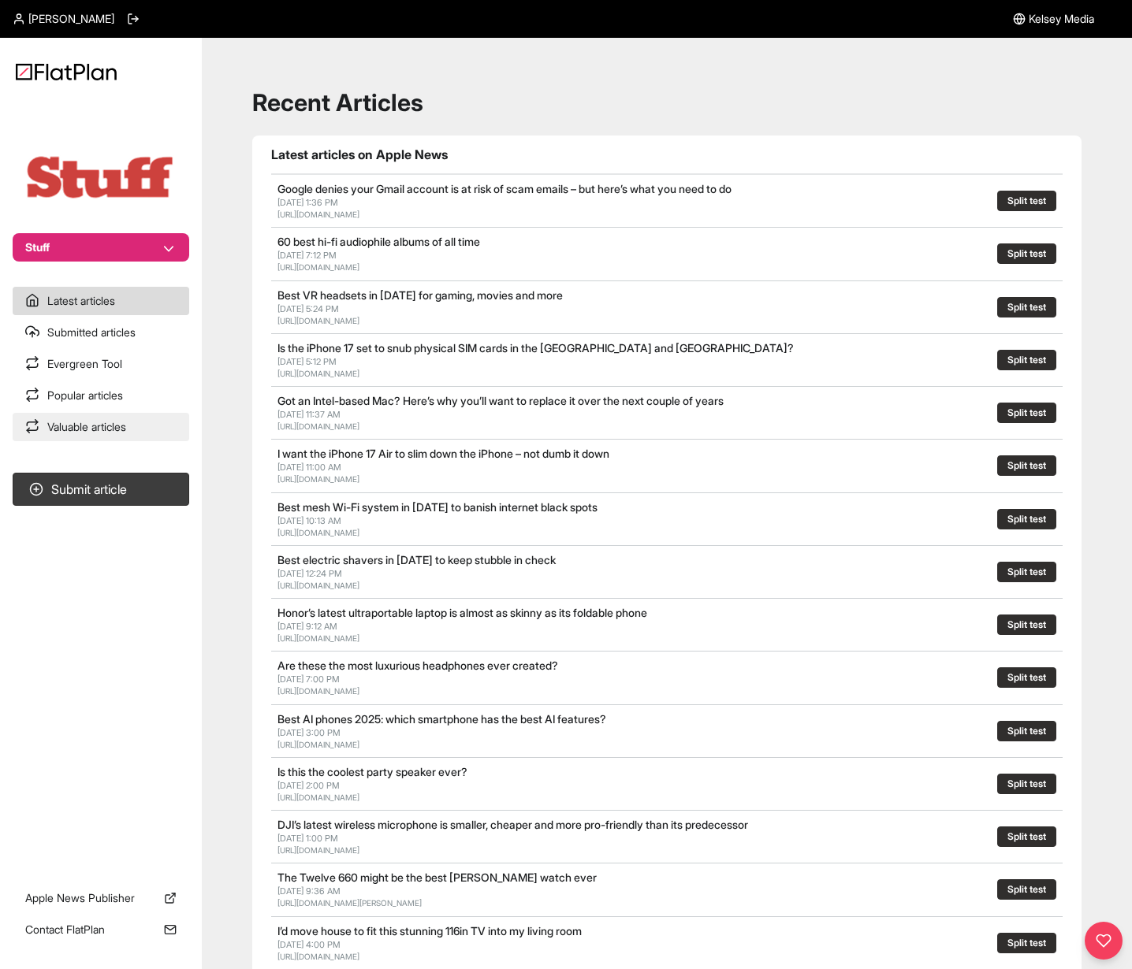
click at [99, 422] on link "Valuable articles" at bounding box center [101, 427] width 177 height 28
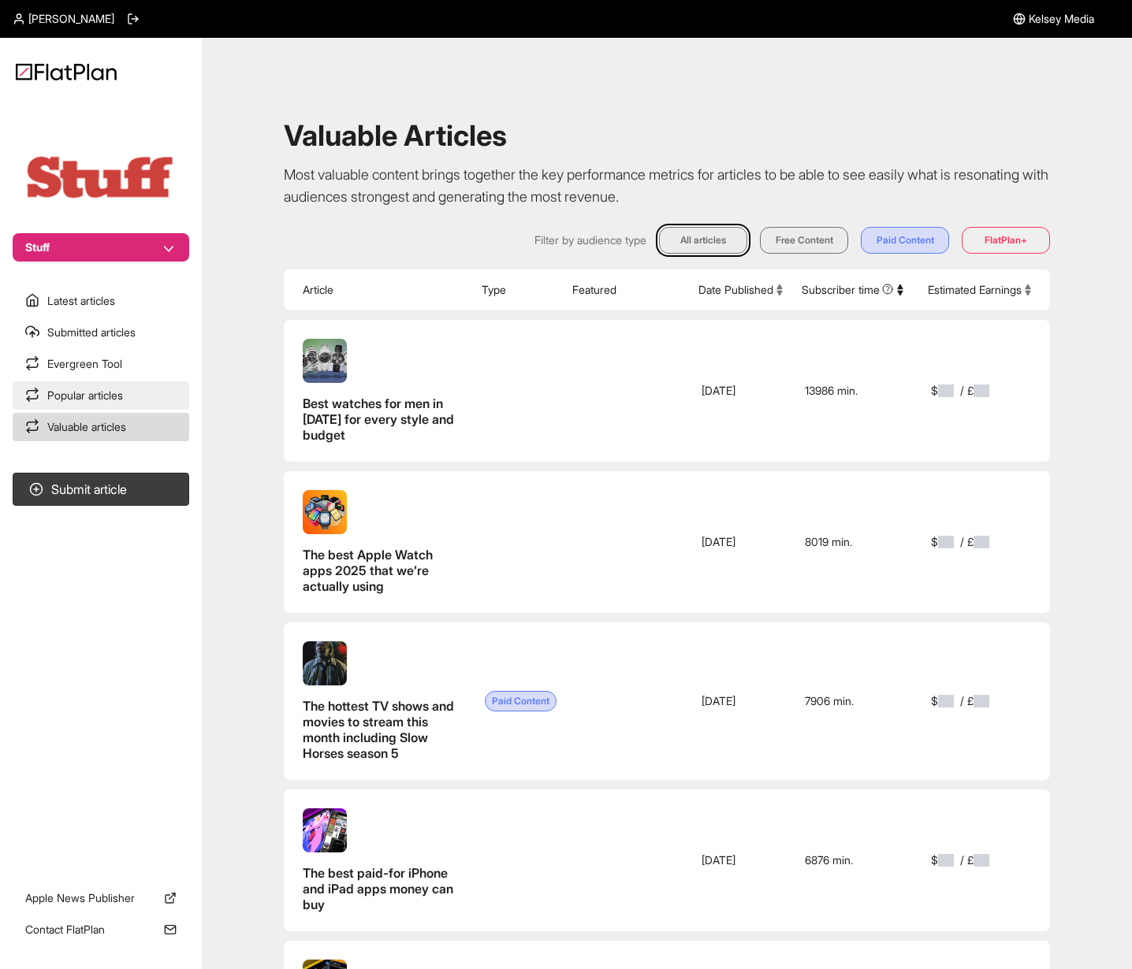
click at [102, 400] on link "Popular articles" at bounding box center [101, 395] width 177 height 28
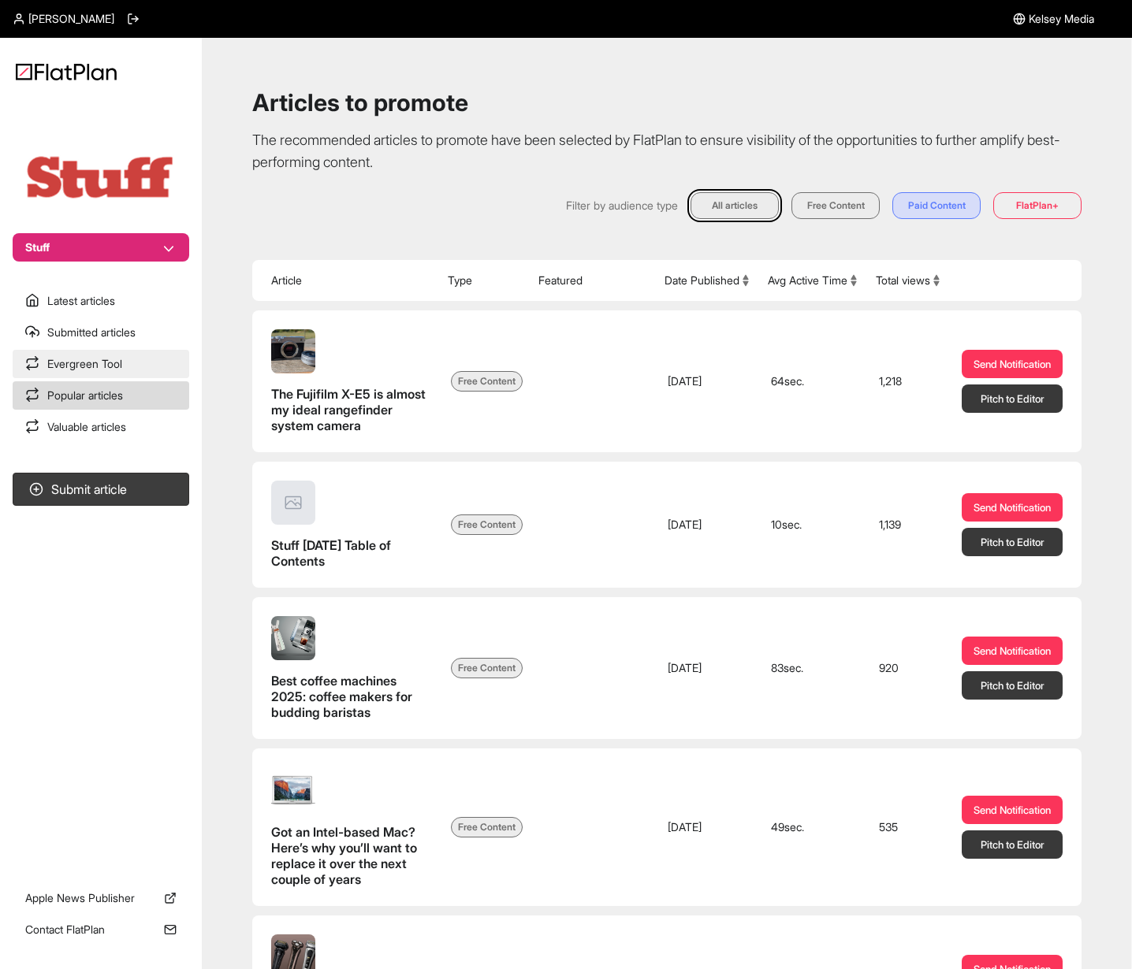
click at [117, 366] on link "Evergreen Tool" at bounding box center [101, 364] width 177 height 28
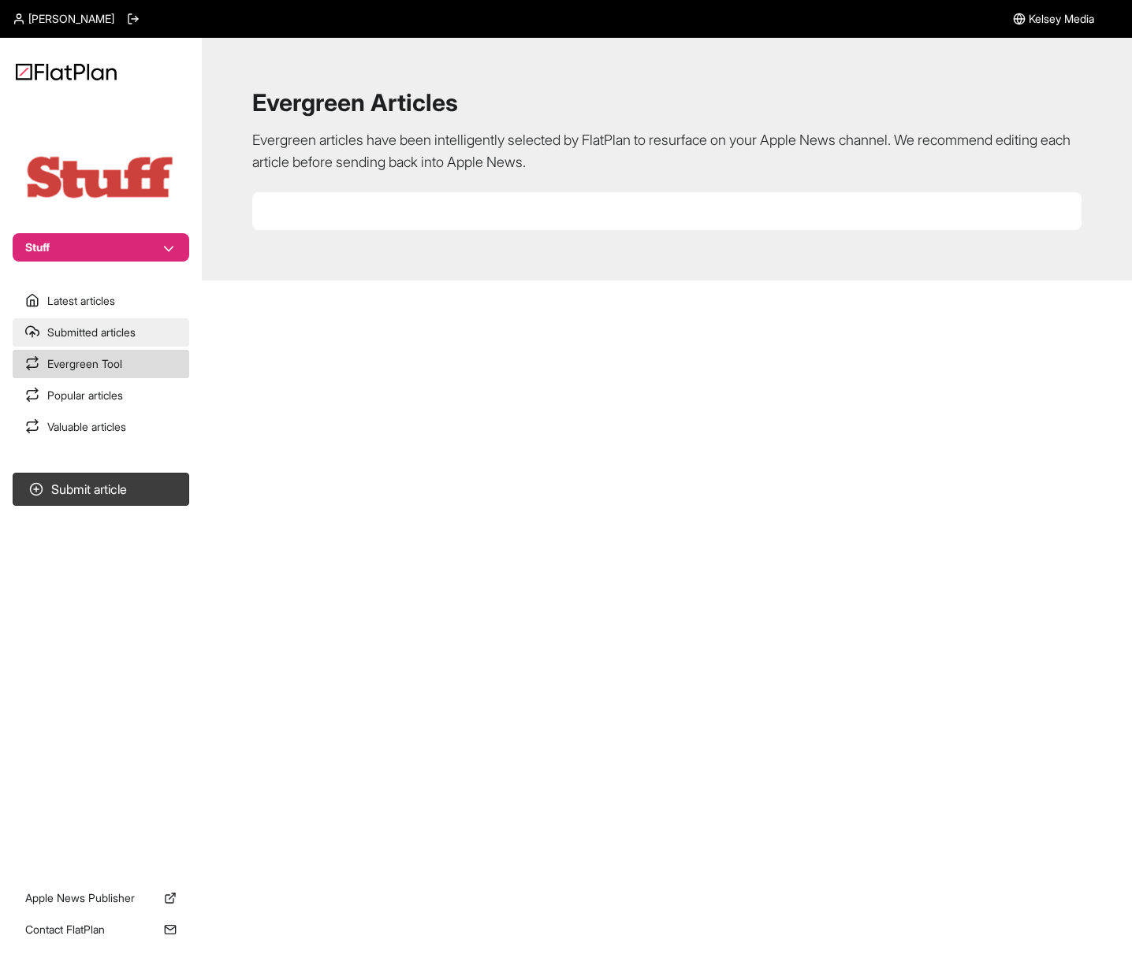
click at [121, 318] on link "Submitted articles" at bounding box center [101, 332] width 177 height 28
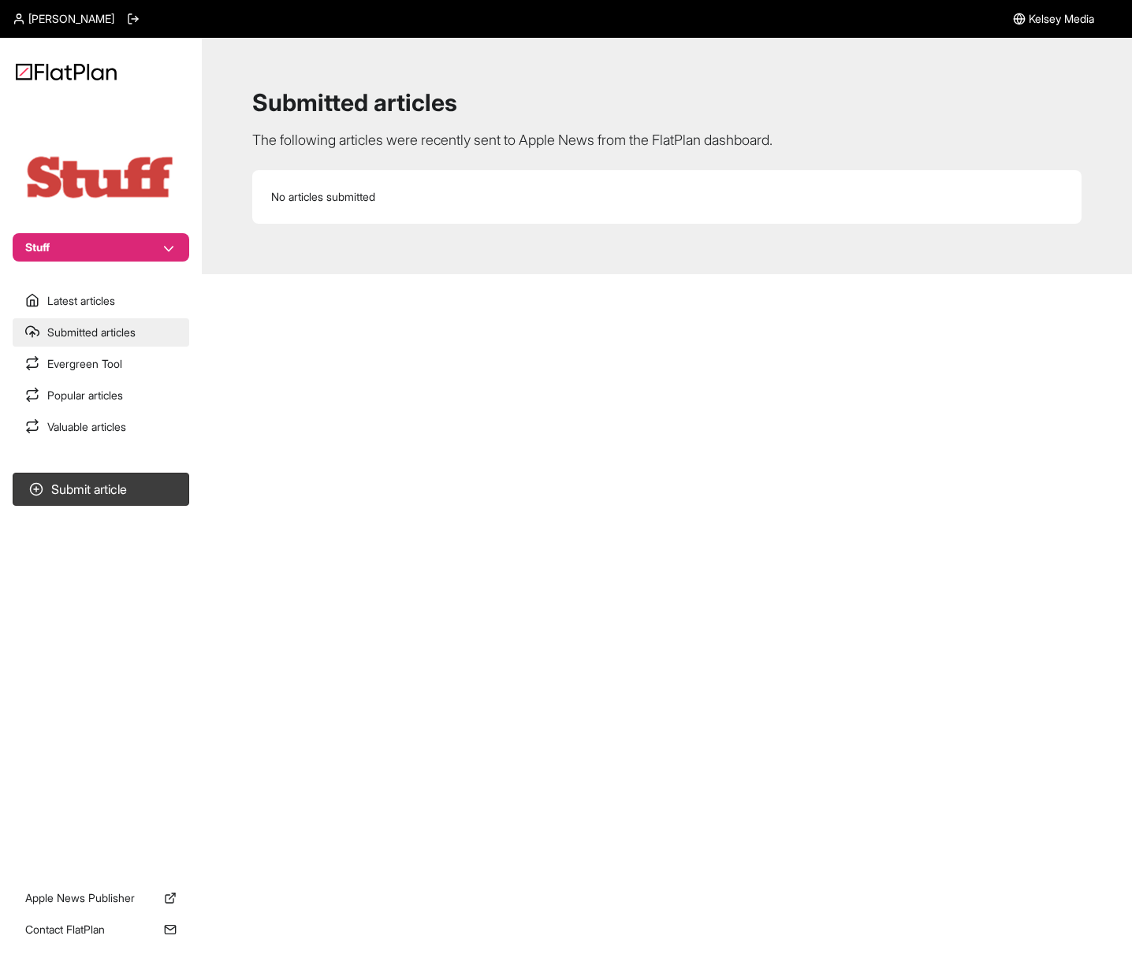
click at [128, 325] on link "Submitted articles" at bounding box center [101, 332] width 177 height 28
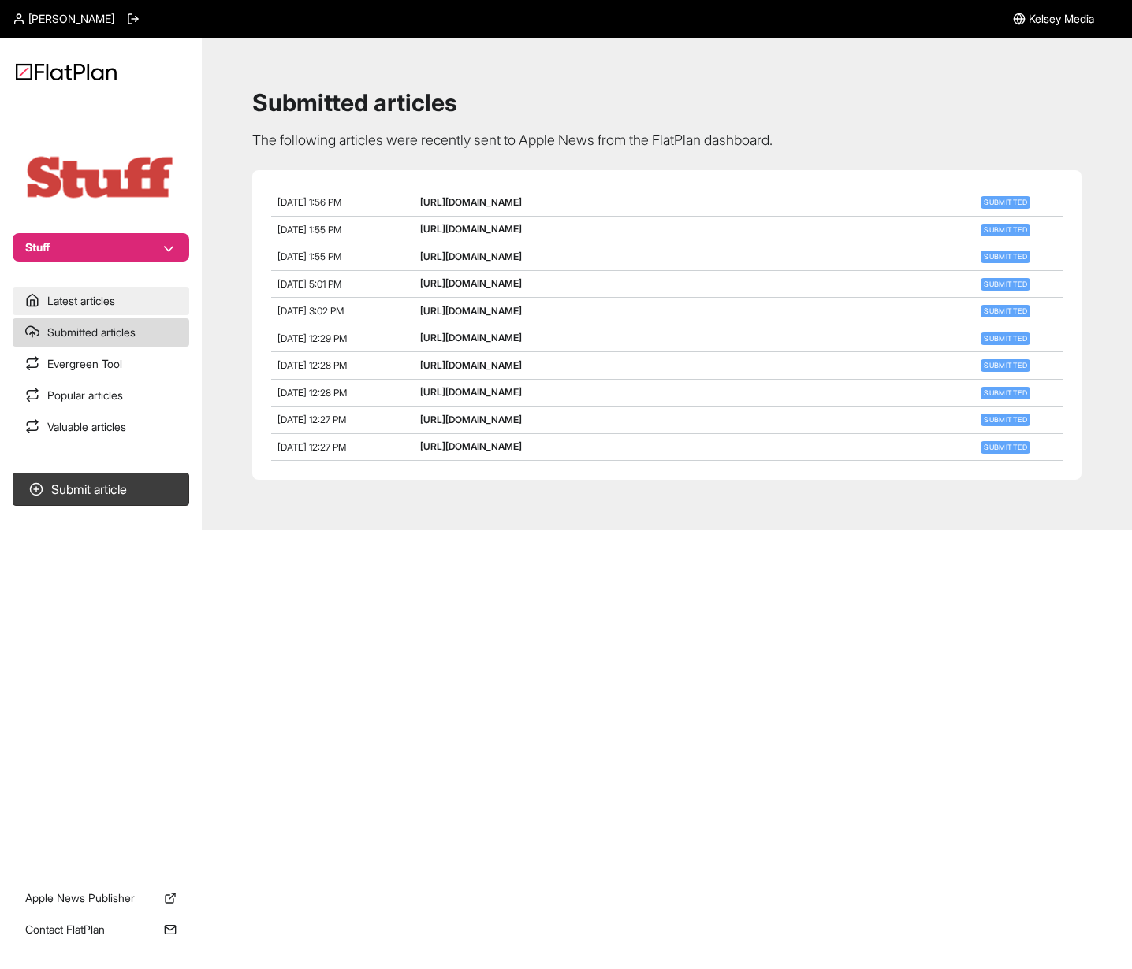
click at [131, 293] on link "Latest articles" at bounding box center [101, 301] width 177 height 28
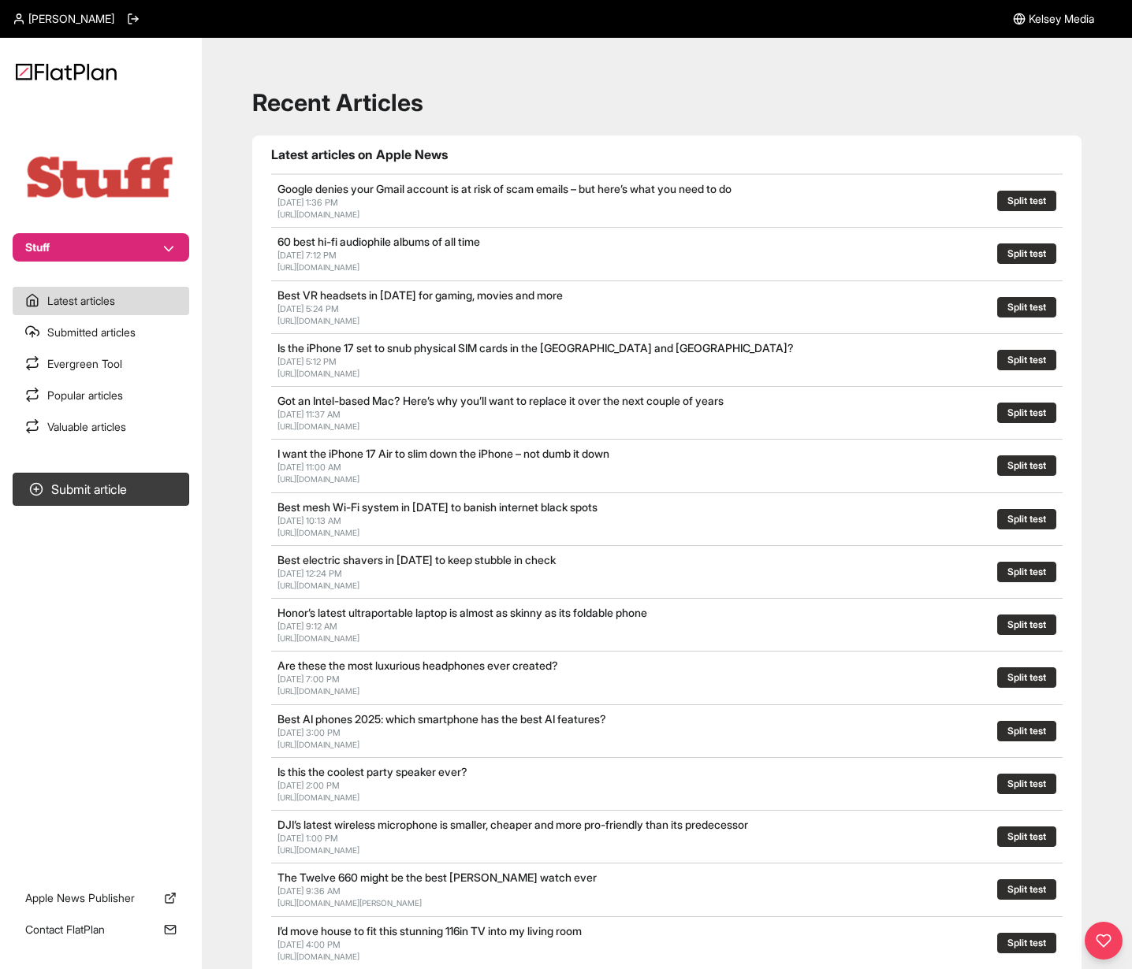
drag, startPoint x: 271, startPoint y: 348, endPoint x: 659, endPoint y: 481, distance: 409.9
click at [659, 481] on section "Latest articles on Apple News Google denies your Gmail account is at risk of sc…" at bounding box center [666, 695] width 829 height 1118
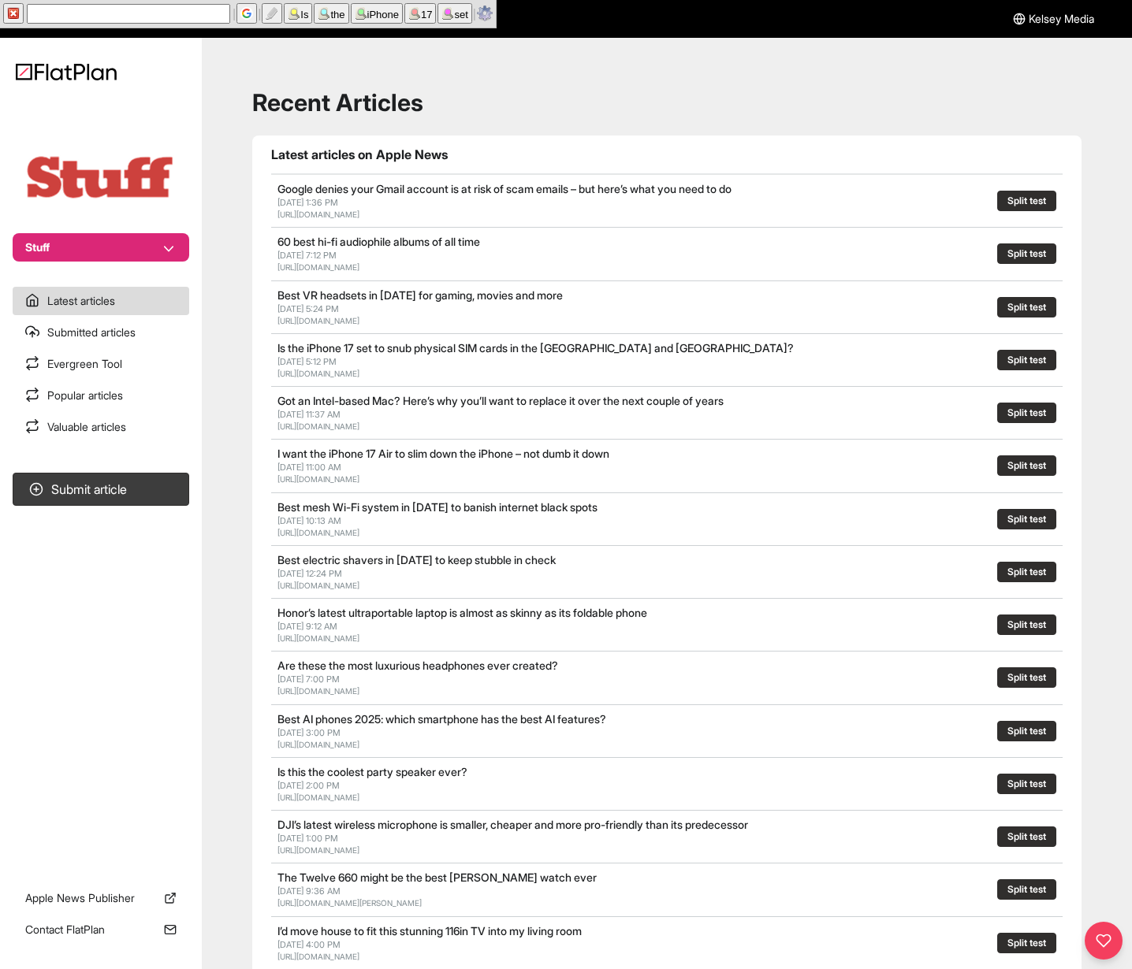
click at [659, 481] on div "[URL][DOMAIN_NAME]" at bounding box center [535, 480] width 516 height 12
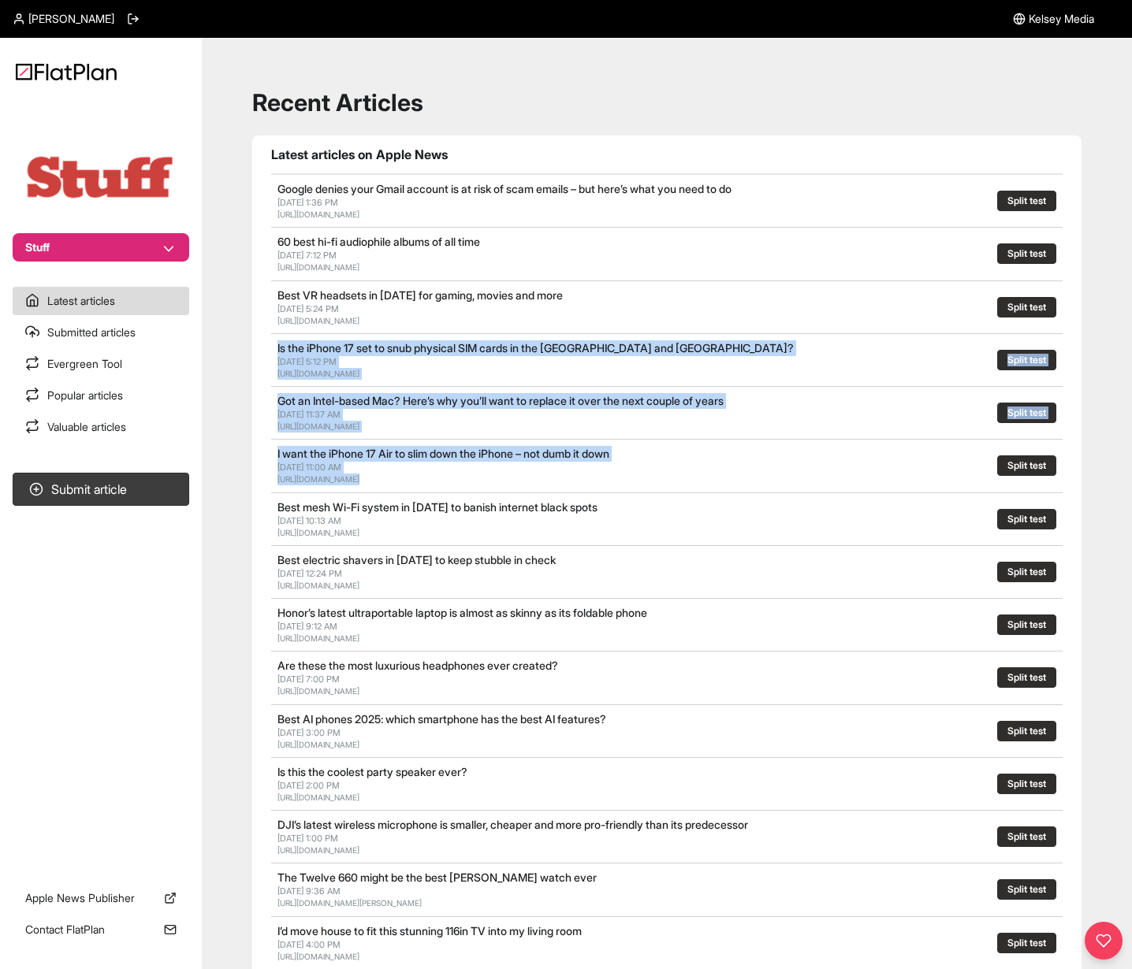
drag, startPoint x: 659, startPoint y: 481, endPoint x: 273, endPoint y: 342, distance: 410.5
click at [273, 342] on section "Latest articles on Apple News Google denies your Gmail account is at risk of sc…" at bounding box center [666, 695] width 829 height 1118
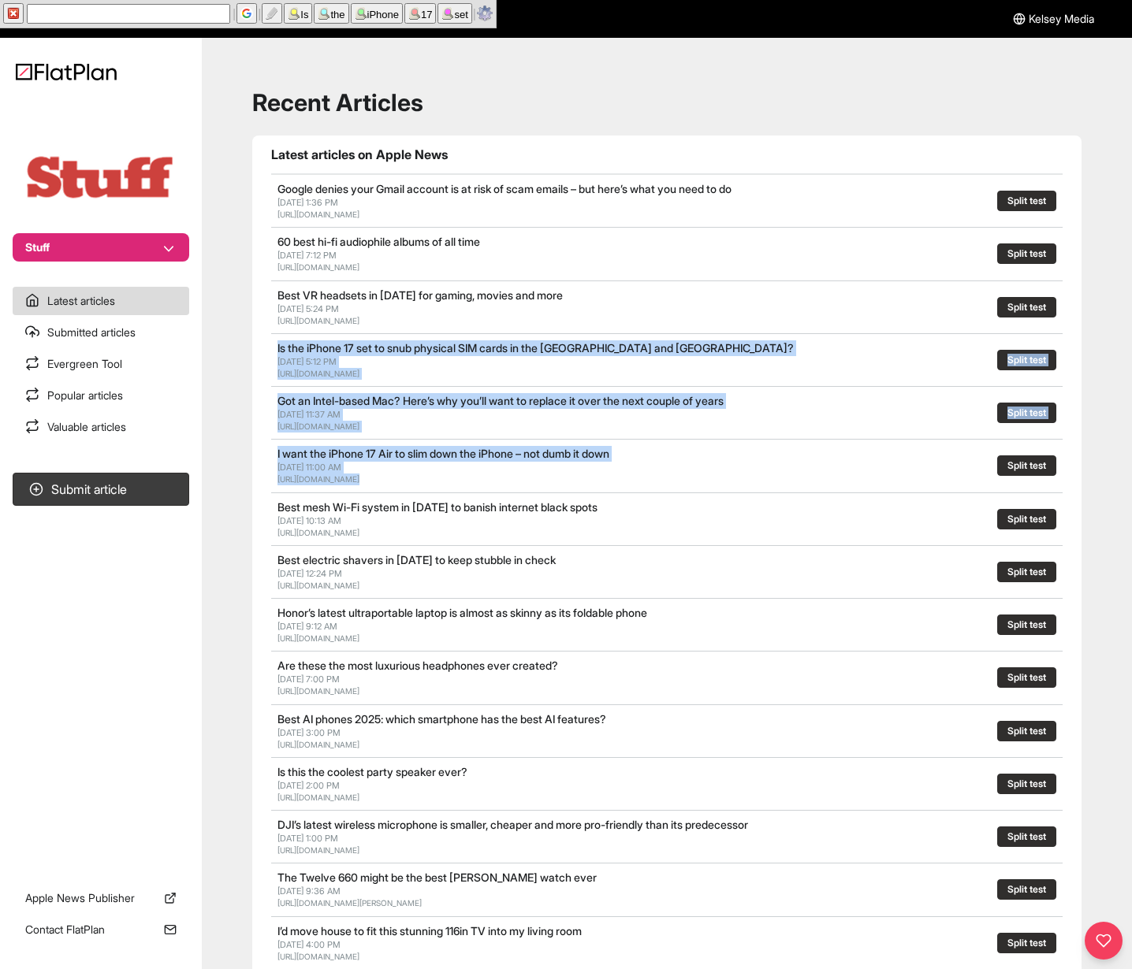
click at [273, 342] on div "Is the iPhone 17 set to snub physical SIM cards in the [GEOGRAPHIC_DATA] and [G…" at bounding box center [666, 360] width 791 height 53
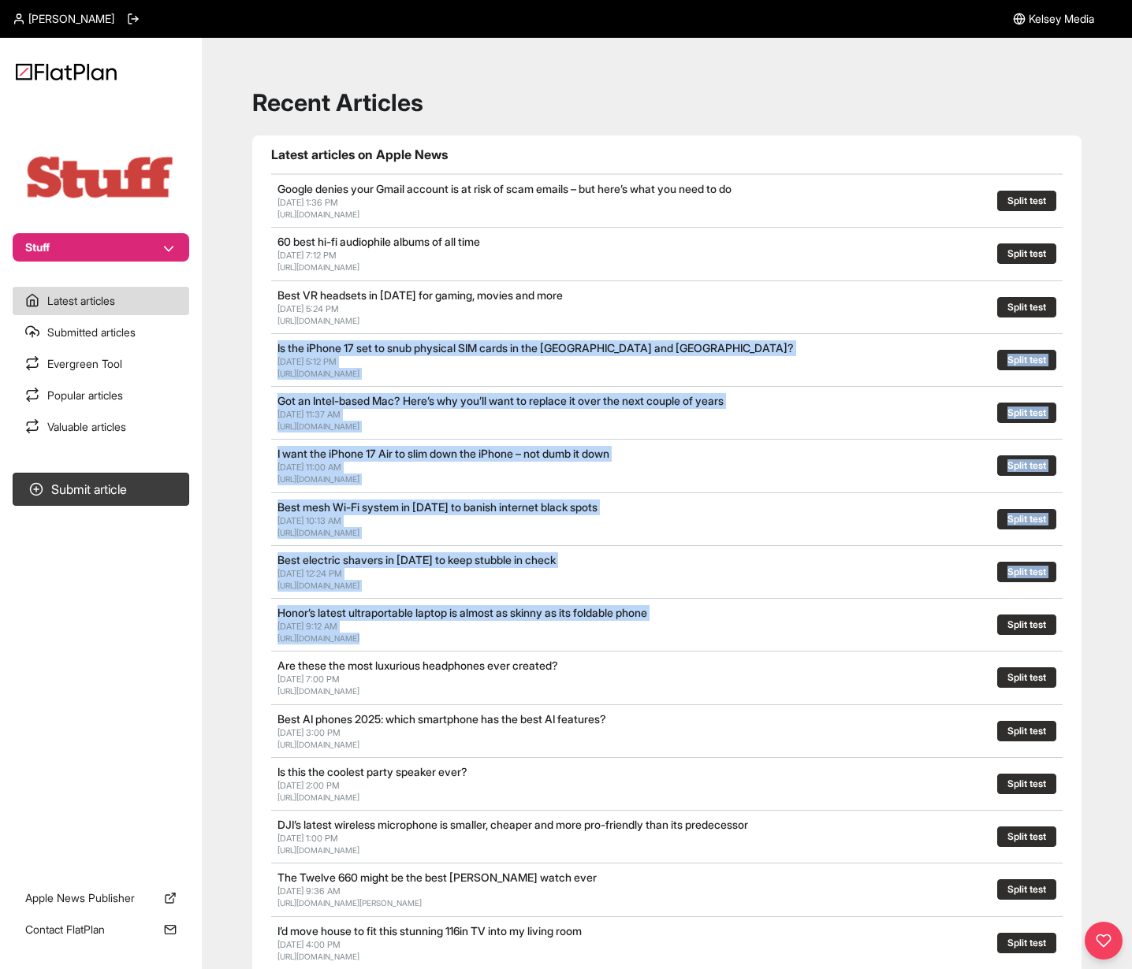
drag, startPoint x: 273, startPoint y: 342, endPoint x: 756, endPoint y: 639, distance: 567.7
click at [756, 639] on section "Latest articles on Apple News Google denies your Gmail account is at risk of sc…" at bounding box center [666, 695] width 829 height 1118
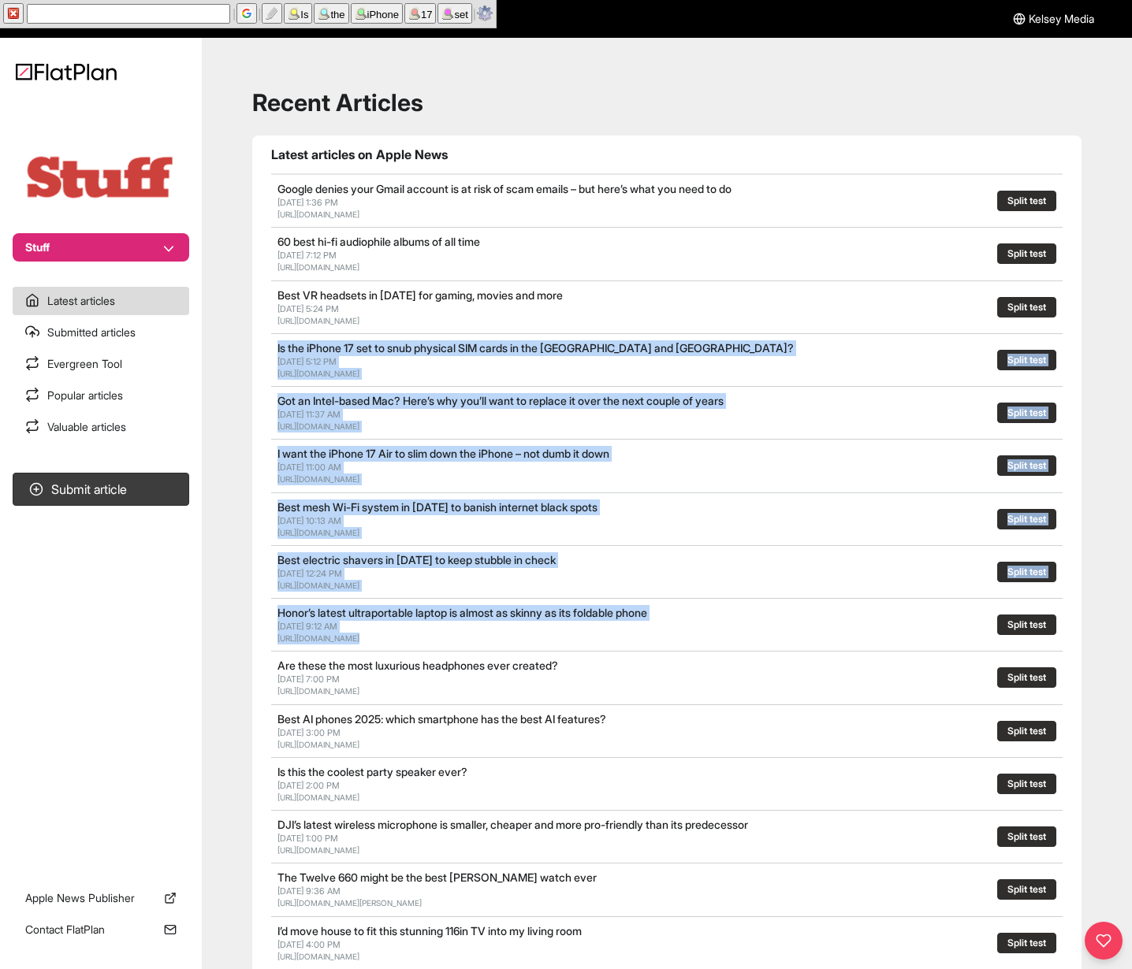
click at [756, 639] on div "[URL][DOMAIN_NAME]" at bounding box center [544, 639] width 535 height 12
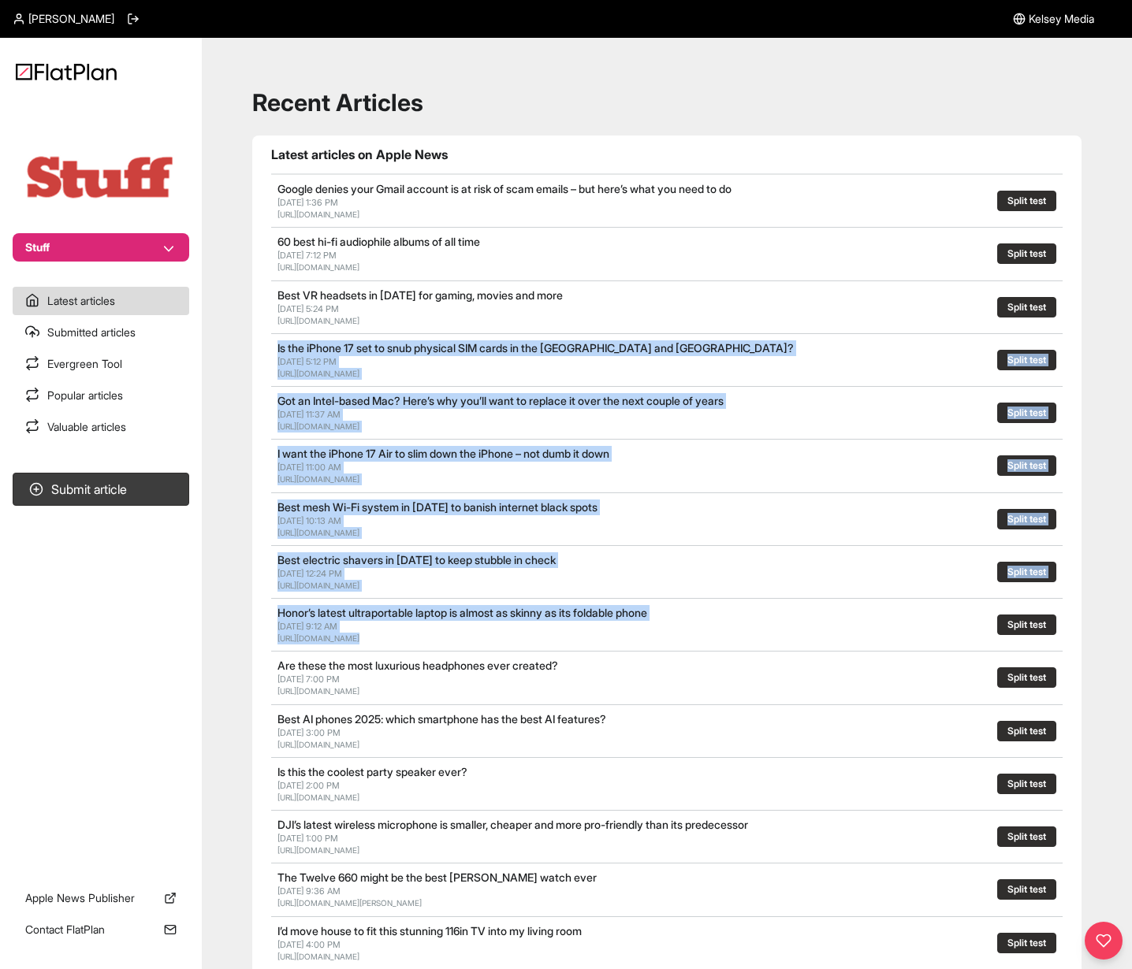
drag, startPoint x: 756, startPoint y: 639, endPoint x: 271, endPoint y: 511, distance: 501.9
click at [271, 511] on section "Latest articles on Apple News Google denies your Gmail account is at risk of sc…" at bounding box center [666, 695] width 829 height 1118
click at [271, 511] on div "Best mesh Wi-Fi system in [DATE] to banish internet black spots [DATE] 10:13 AM…" at bounding box center [666, 519] width 791 height 53
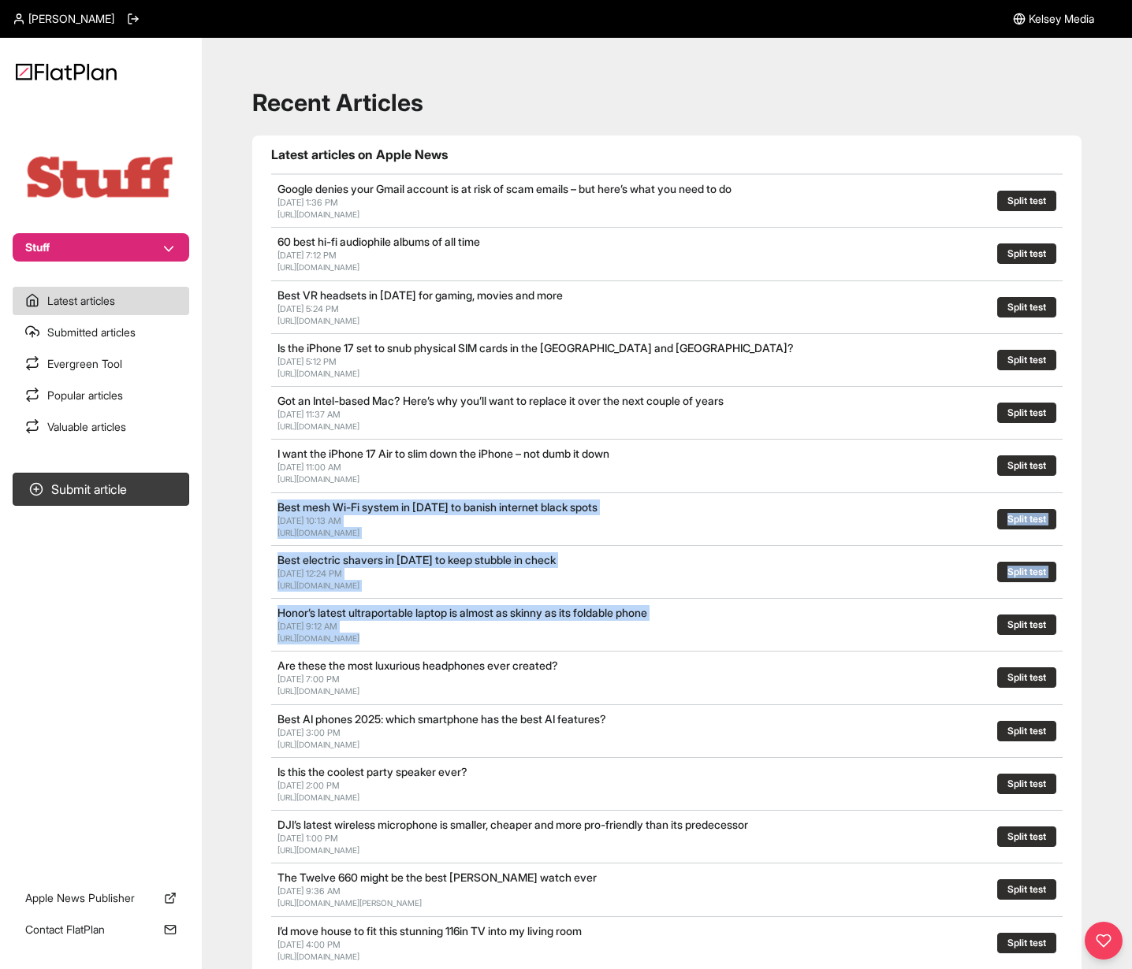
drag, startPoint x: 271, startPoint y: 511, endPoint x: 760, endPoint y: 641, distance: 506.1
click at [760, 641] on section "Latest articles on Apple News Google denies your Gmail account is at risk of sc…" at bounding box center [666, 695] width 829 height 1118
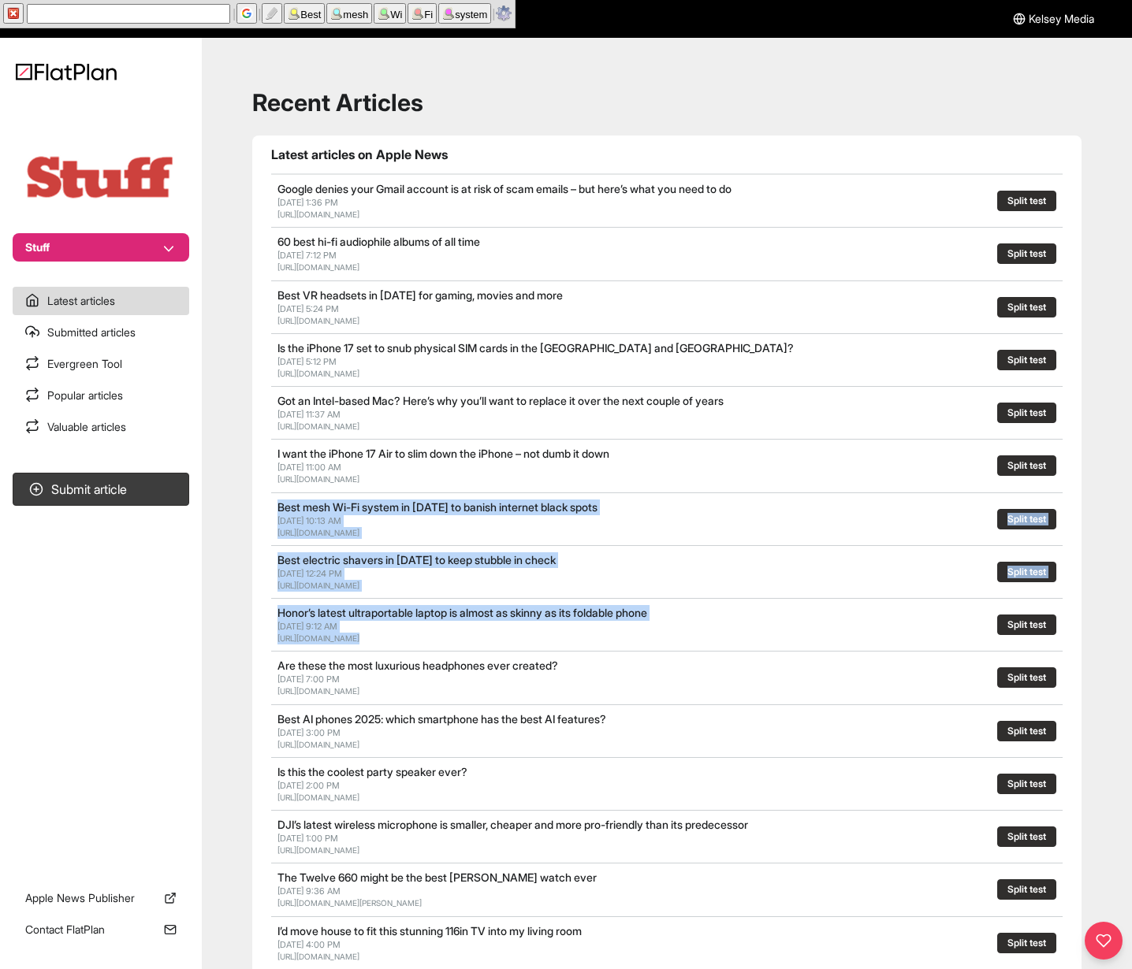
click at [760, 641] on div "[URL][DOMAIN_NAME]" at bounding box center [544, 639] width 535 height 12
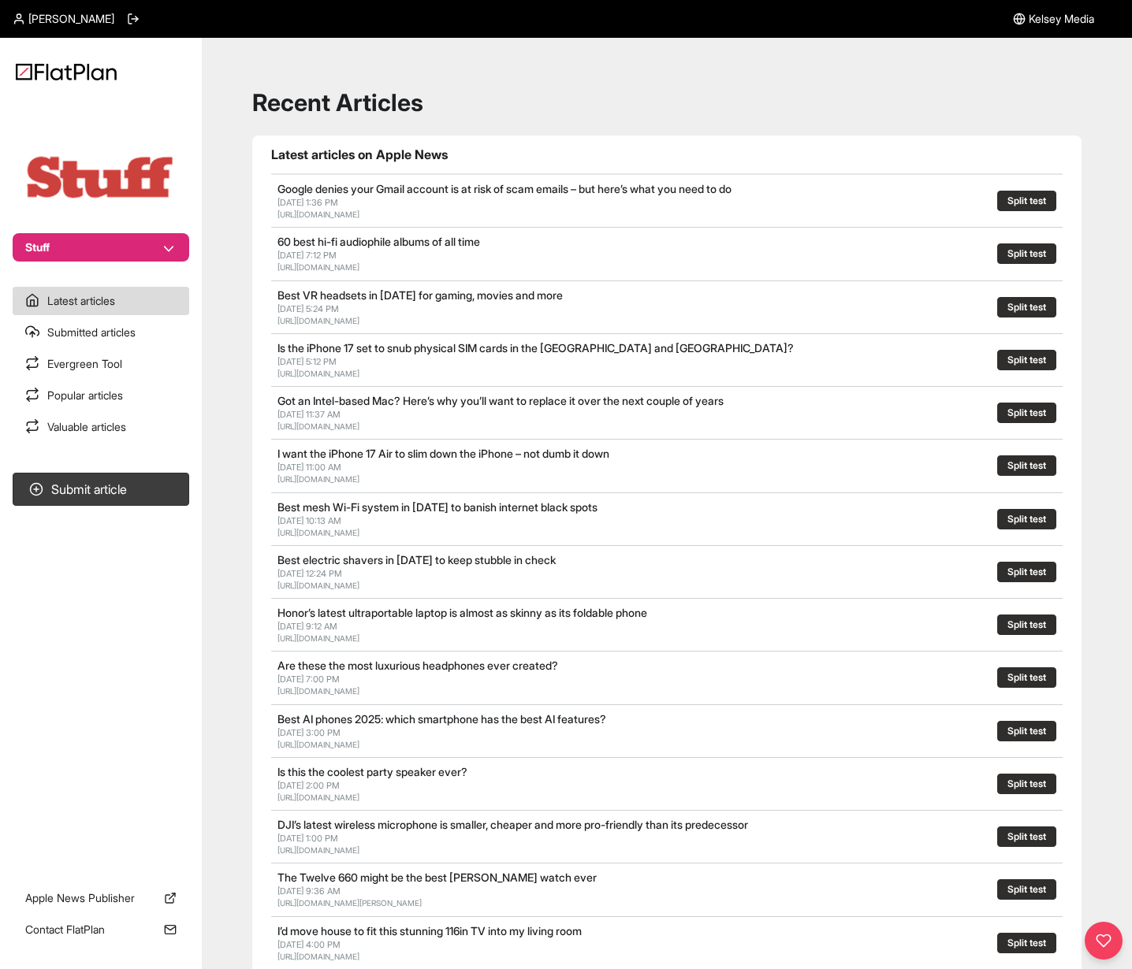
click at [647, 92] on h1 "Recent Articles" at bounding box center [666, 102] width 829 height 28
click at [603, 56] on main "Recent Articles Latest articles on Apple News Google denies your Gmail account …" at bounding box center [667, 680] width 930 height 1285
